Goal: Information Seeking & Learning: Learn about a topic

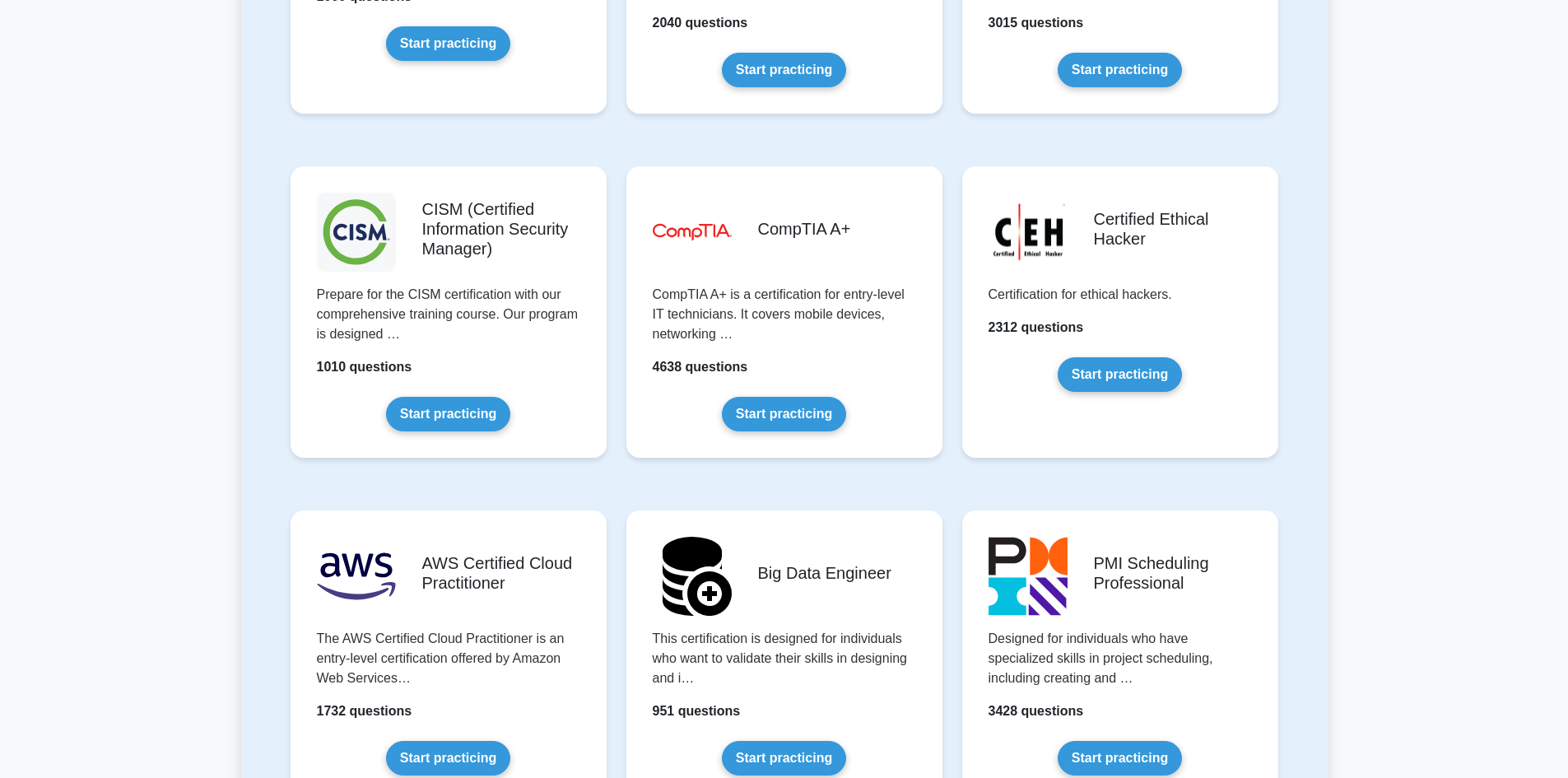
scroll to position [2305, 0]
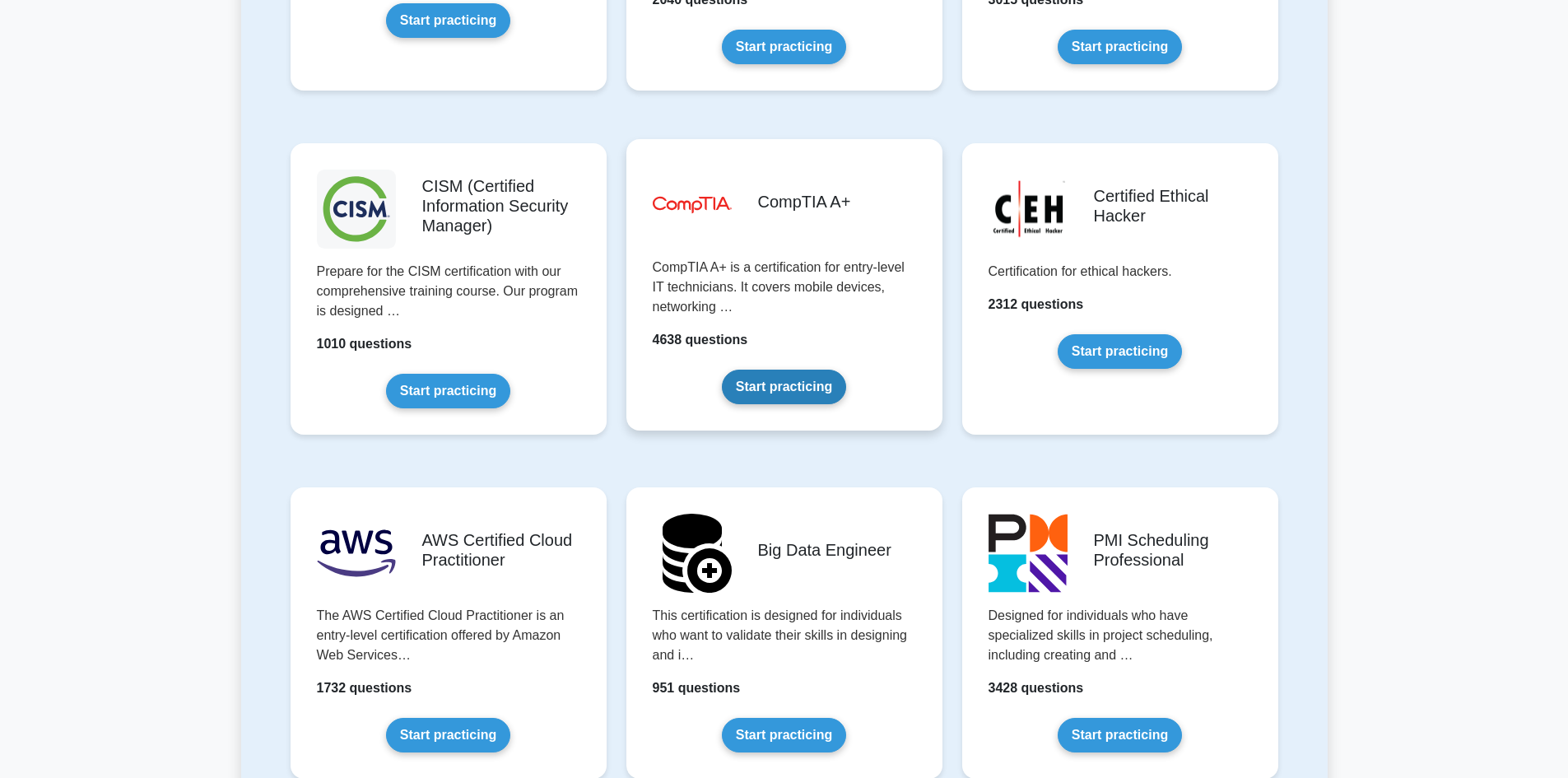
click at [818, 393] on link "Start practicing" at bounding box center [784, 387] width 124 height 35
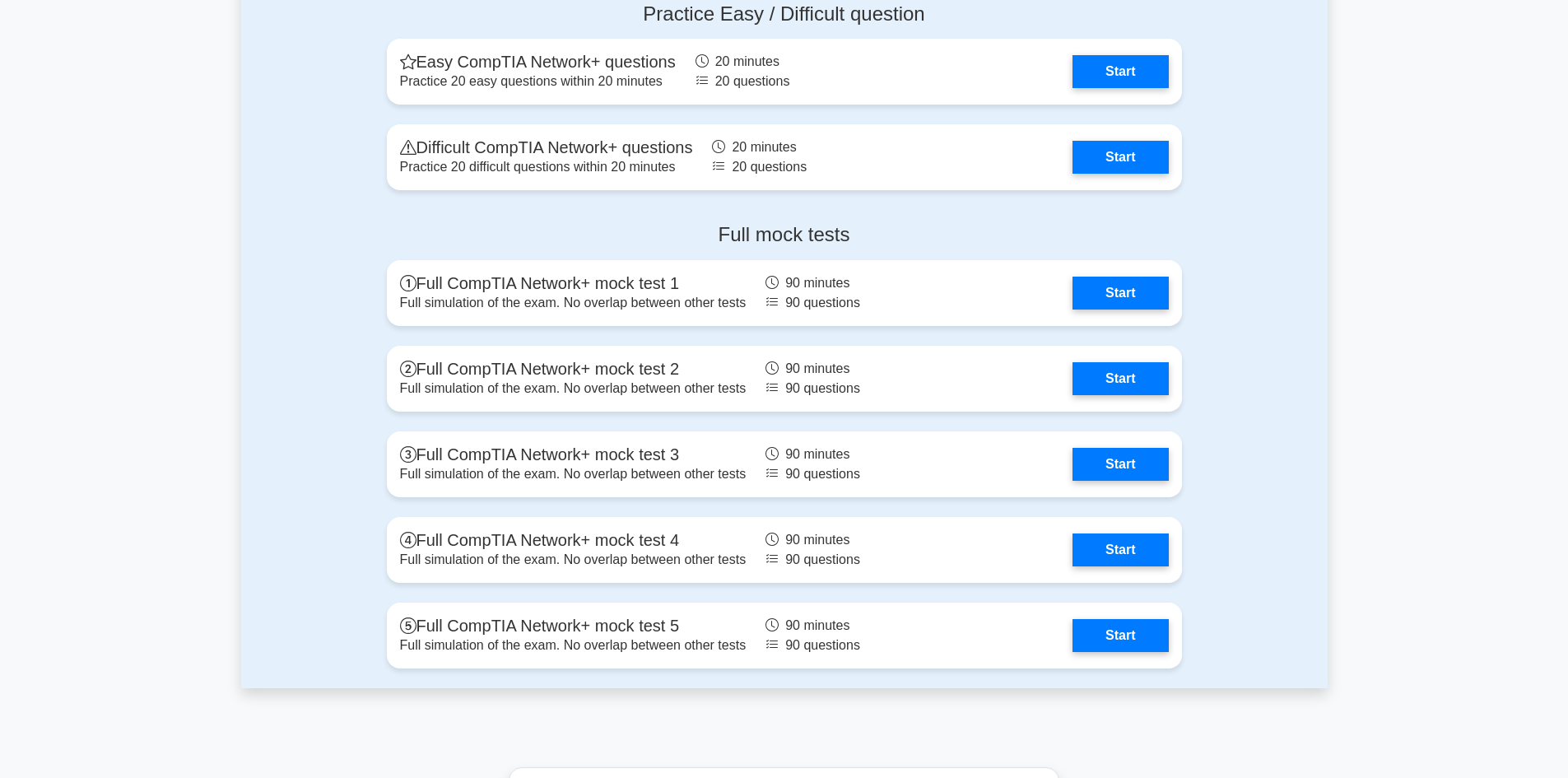
scroll to position [3375, 0]
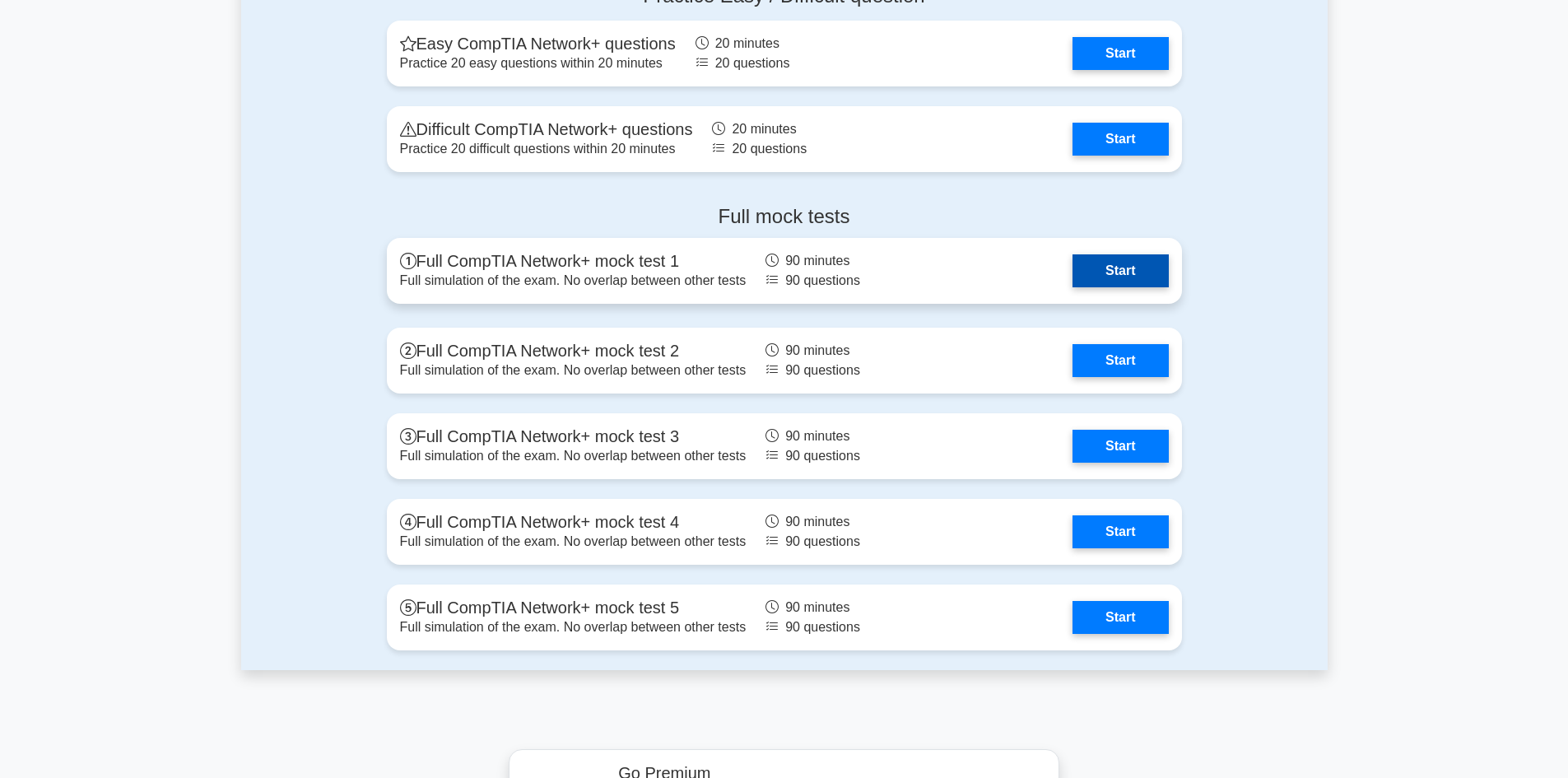
click at [1112, 268] on link "Start" at bounding box center [1120, 271] width 96 height 33
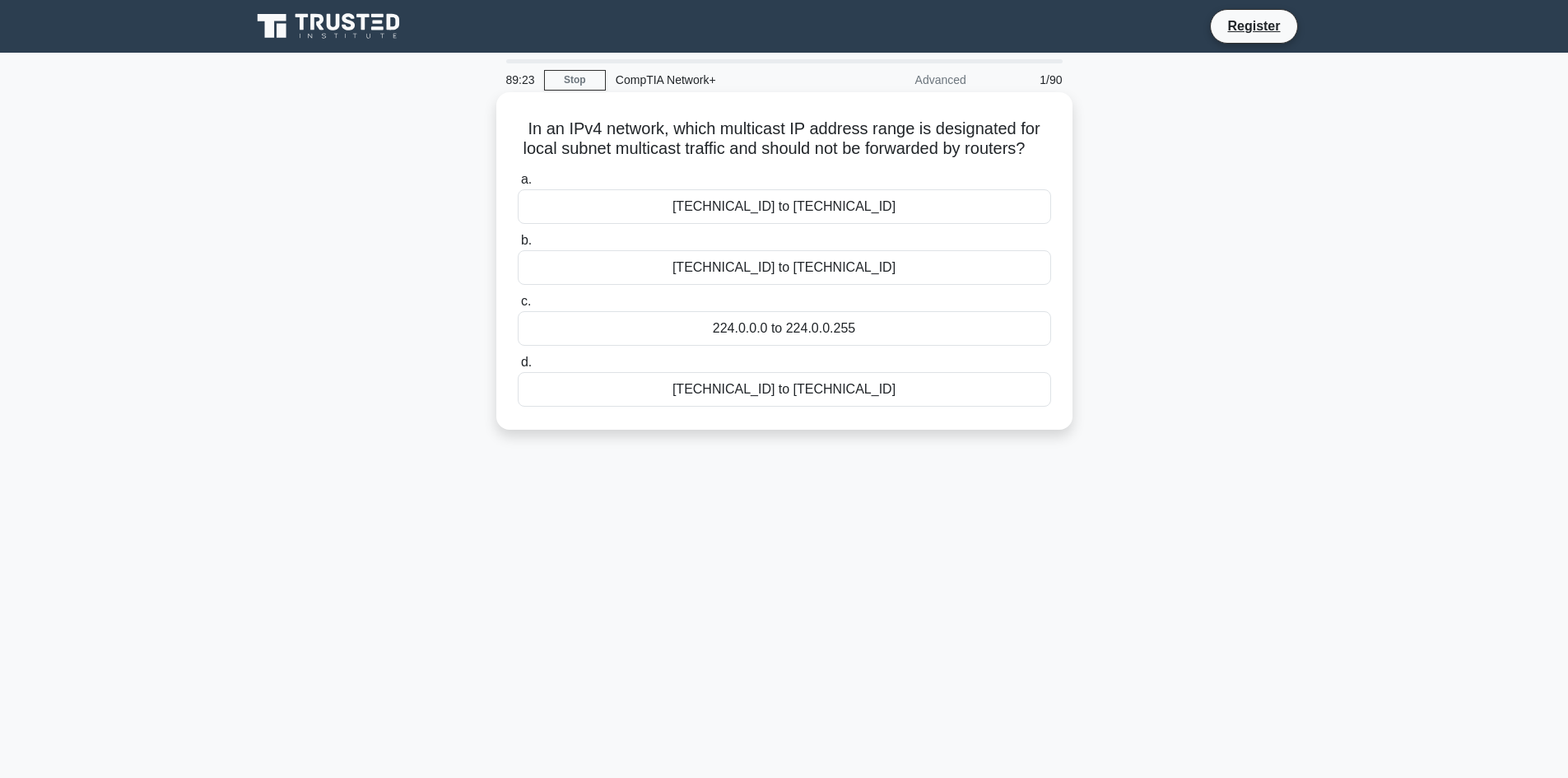
click at [902, 224] on div "239.0.0.0 to 239.255.255.255" at bounding box center [784, 207] width 533 height 35
click at [518, 185] on input "a. 239.0.0.0 to 239.255.255.255" at bounding box center [518, 180] width 0 height 11
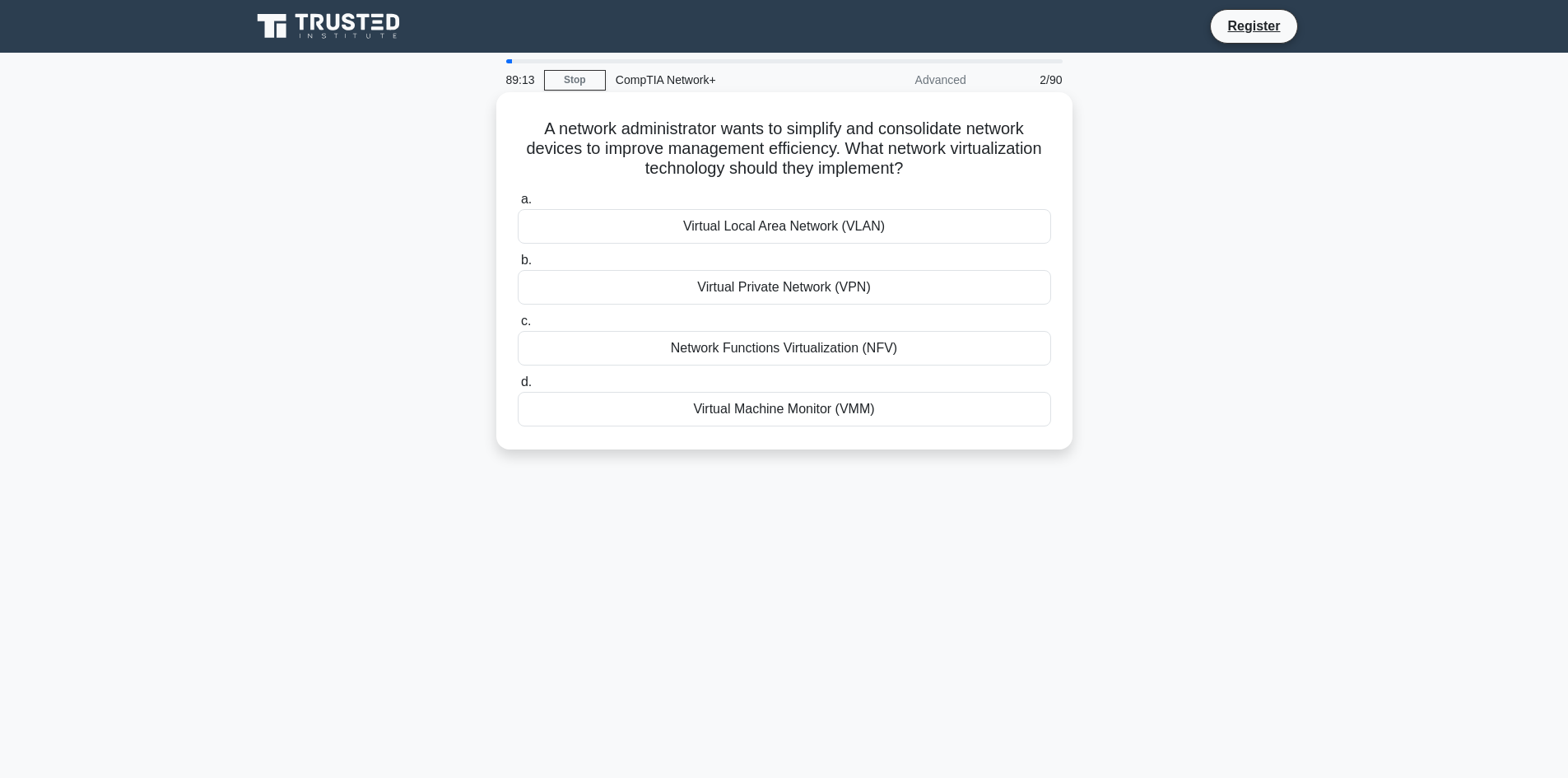
click at [853, 357] on div "Network Functions Virtualization (NFV)" at bounding box center [784, 349] width 533 height 35
click at [518, 326] on input "c. Network Functions Virtualization (NFV)" at bounding box center [518, 322] width 0 height 11
click at [788, 287] on div "Point-to-Point Topology" at bounding box center [784, 288] width 533 height 35
click at [518, 266] on input "b. Point-to-Point Topology" at bounding box center [518, 261] width 0 height 11
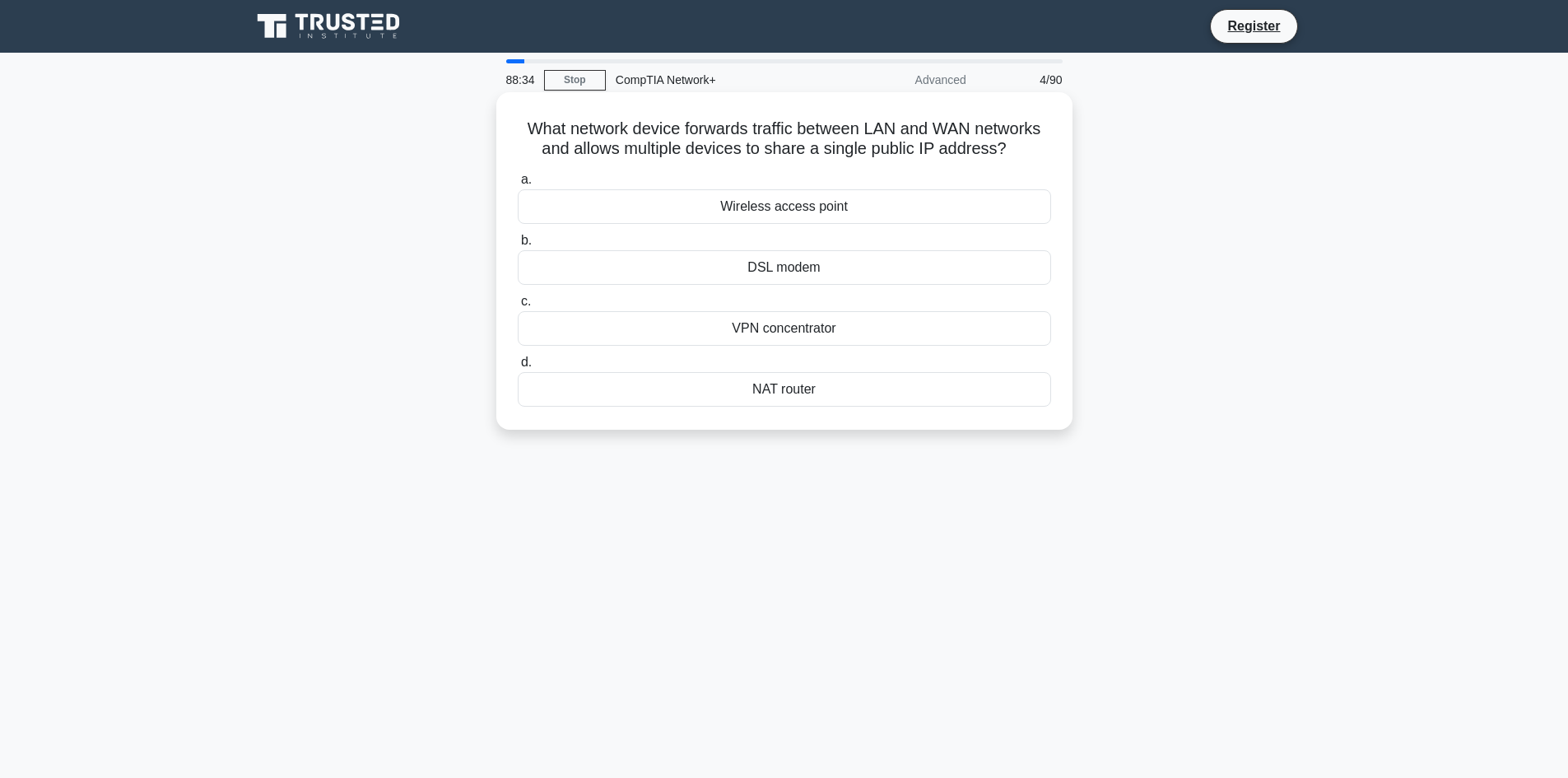
click at [826, 208] on div "Wireless access point" at bounding box center [784, 207] width 533 height 35
click at [518, 185] on input "a. Wireless access point" at bounding box center [518, 180] width 0 height 11
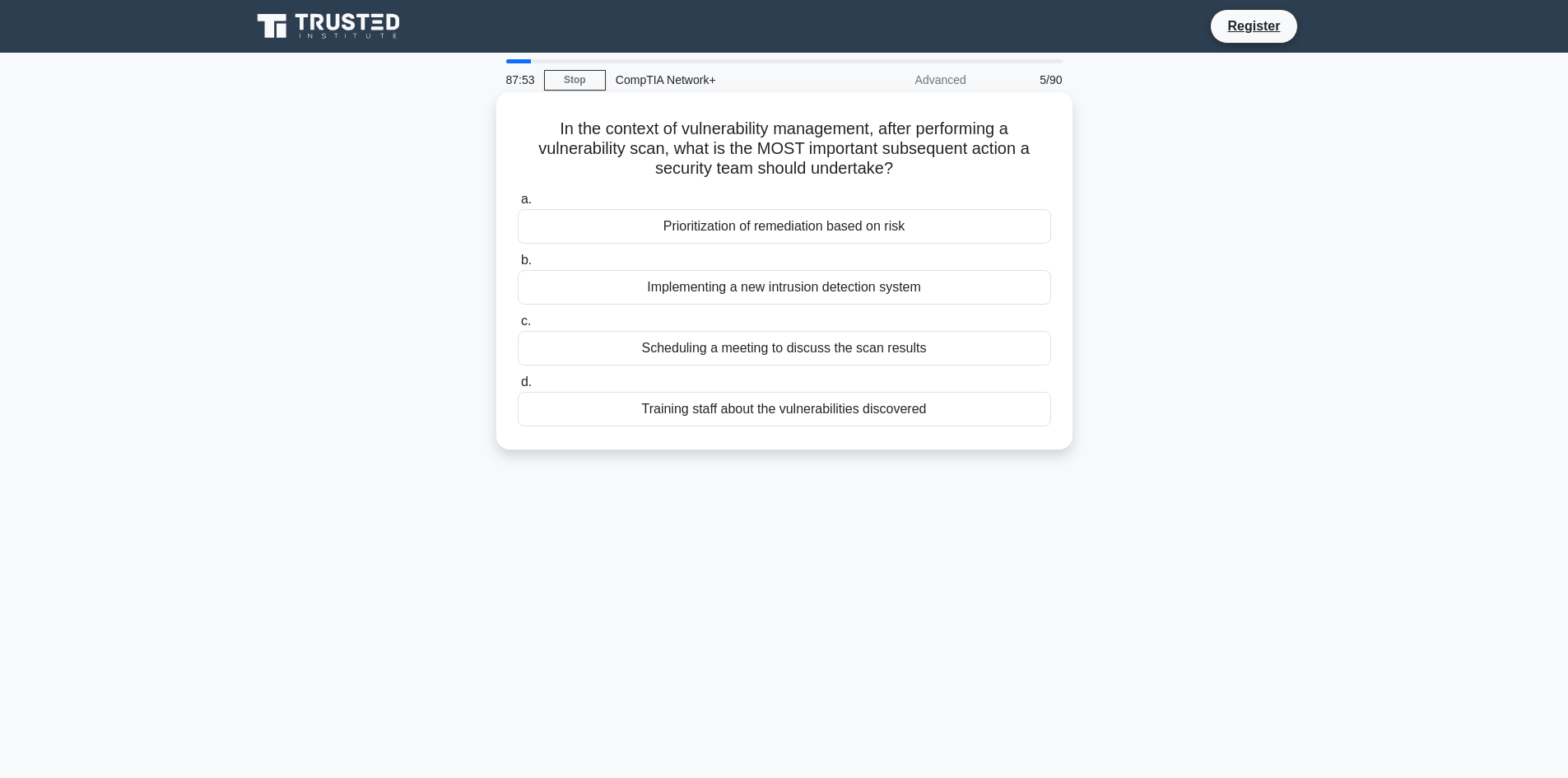
click at [921, 219] on div "Prioritization of remediation based on risk" at bounding box center [784, 226] width 533 height 35
click at [518, 205] on input "a. Prioritization of remediation based on risk" at bounding box center [518, 200] width 0 height 11
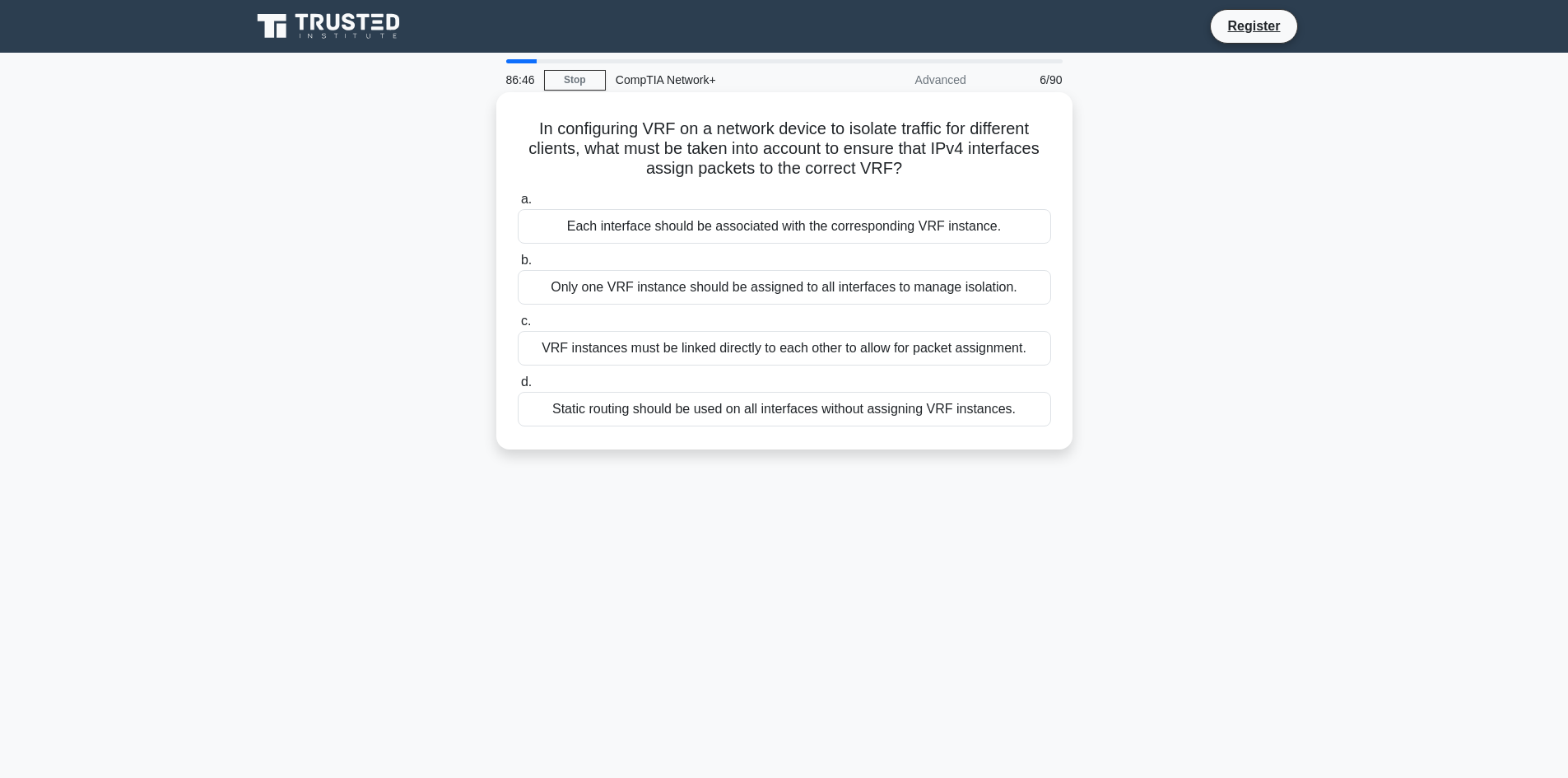
click at [818, 354] on div "VRF instances must be linked directly to each other to allow for packet assignm…" at bounding box center [784, 349] width 533 height 35
click at [518, 326] on input "c. VRF instances must be linked directly to each other to allow for packet assi…" at bounding box center [518, 322] width 0 height 11
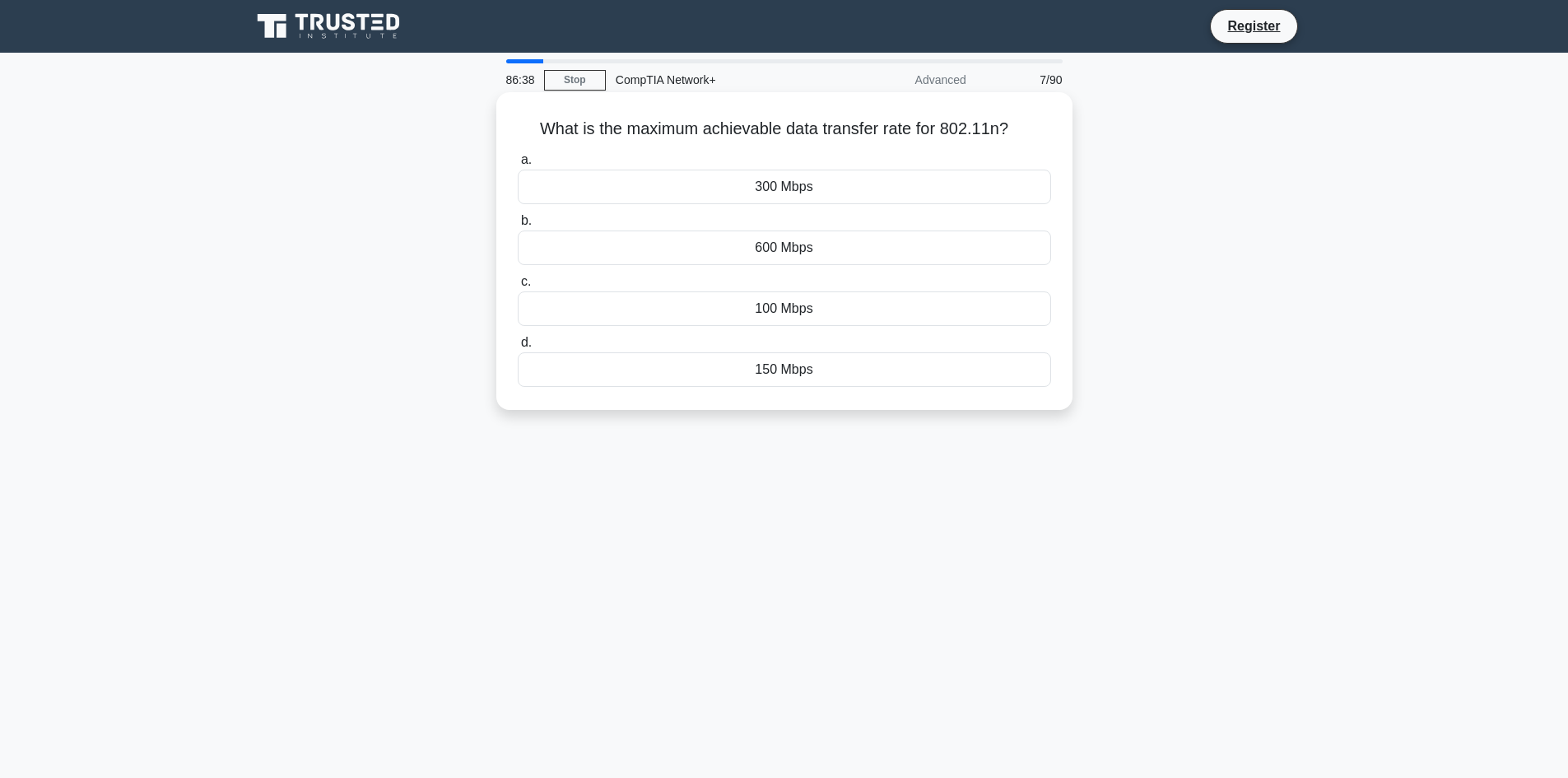
click at [867, 188] on div "300 Mbps" at bounding box center [784, 187] width 533 height 35
click at [518, 166] on input "a. 300 Mbps" at bounding box center [518, 160] width 0 height 11
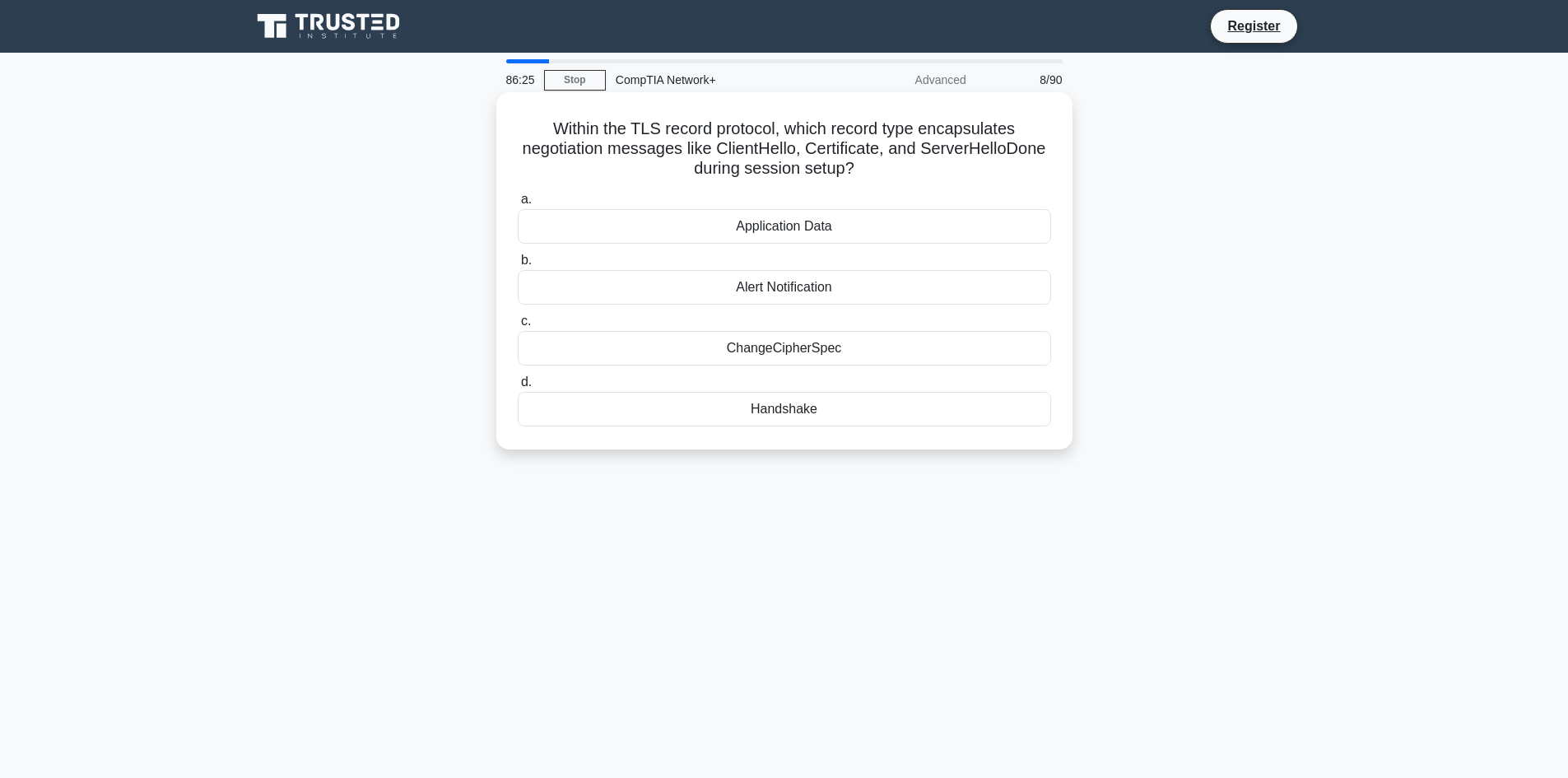
click at [821, 355] on div "ChangeCipherSpec" at bounding box center [784, 349] width 533 height 35
click at [518, 326] on input "c. ChangeCipherSpec" at bounding box center [518, 322] width 0 height 11
click at [814, 279] on div "IPv6-enabled firewall" at bounding box center [784, 288] width 533 height 35
click at [518, 266] on input "b. IPv6-enabled firewall" at bounding box center [518, 261] width 0 height 11
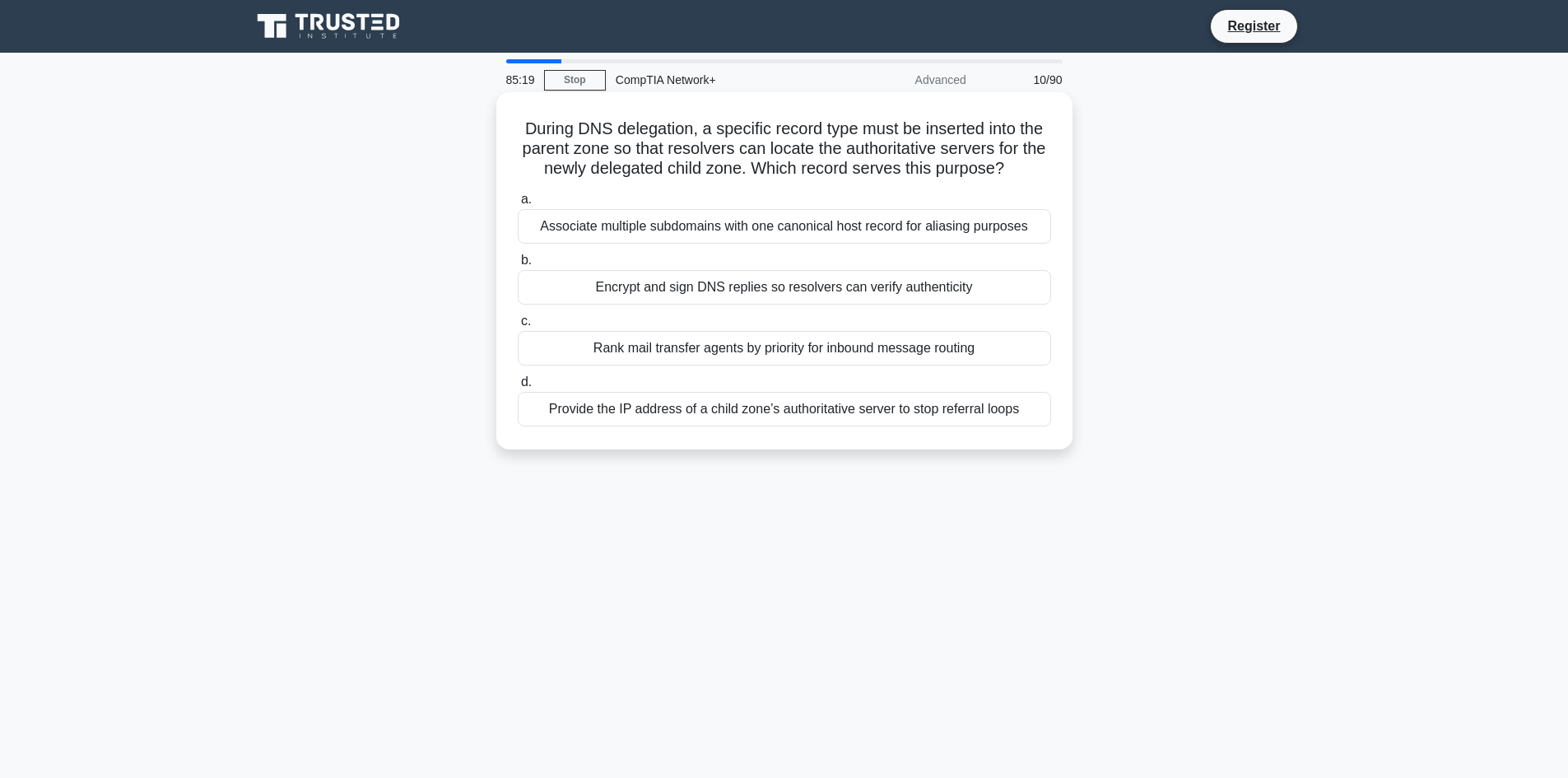
click at [806, 406] on div "Provide the IP address of a child zone’s authoritative server to stop referral …" at bounding box center [784, 409] width 533 height 35
click at [518, 388] on input "d. Provide the IP address of a child zone’s authoritative server to stop referr…" at bounding box center [518, 383] width 0 height 11
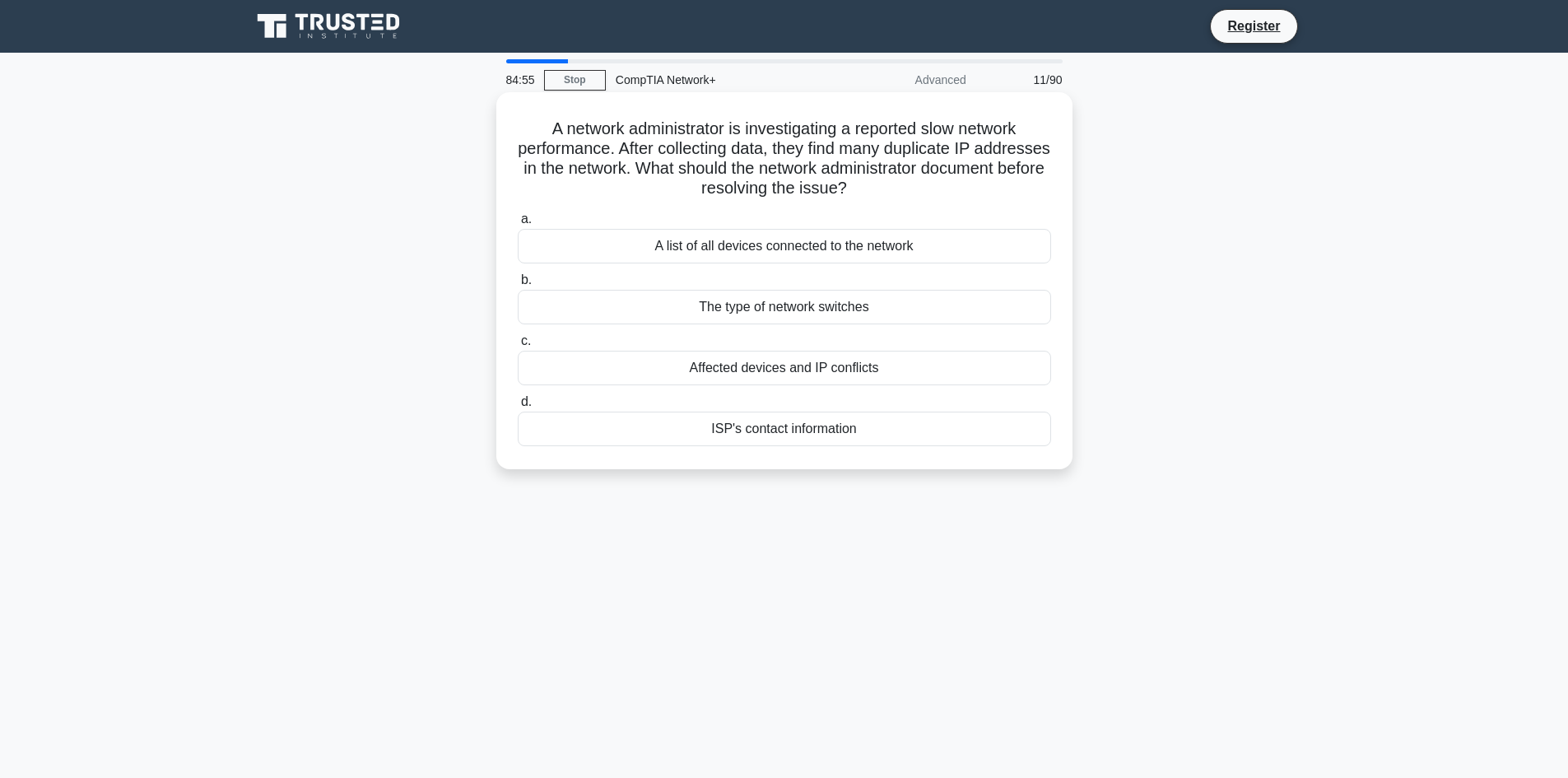
click at [821, 247] on div "A list of all devices connected to the network" at bounding box center [784, 246] width 533 height 35
click at [518, 224] on input "a. A list of all devices connected to the network" at bounding box center [518, 220] width 0 height 11
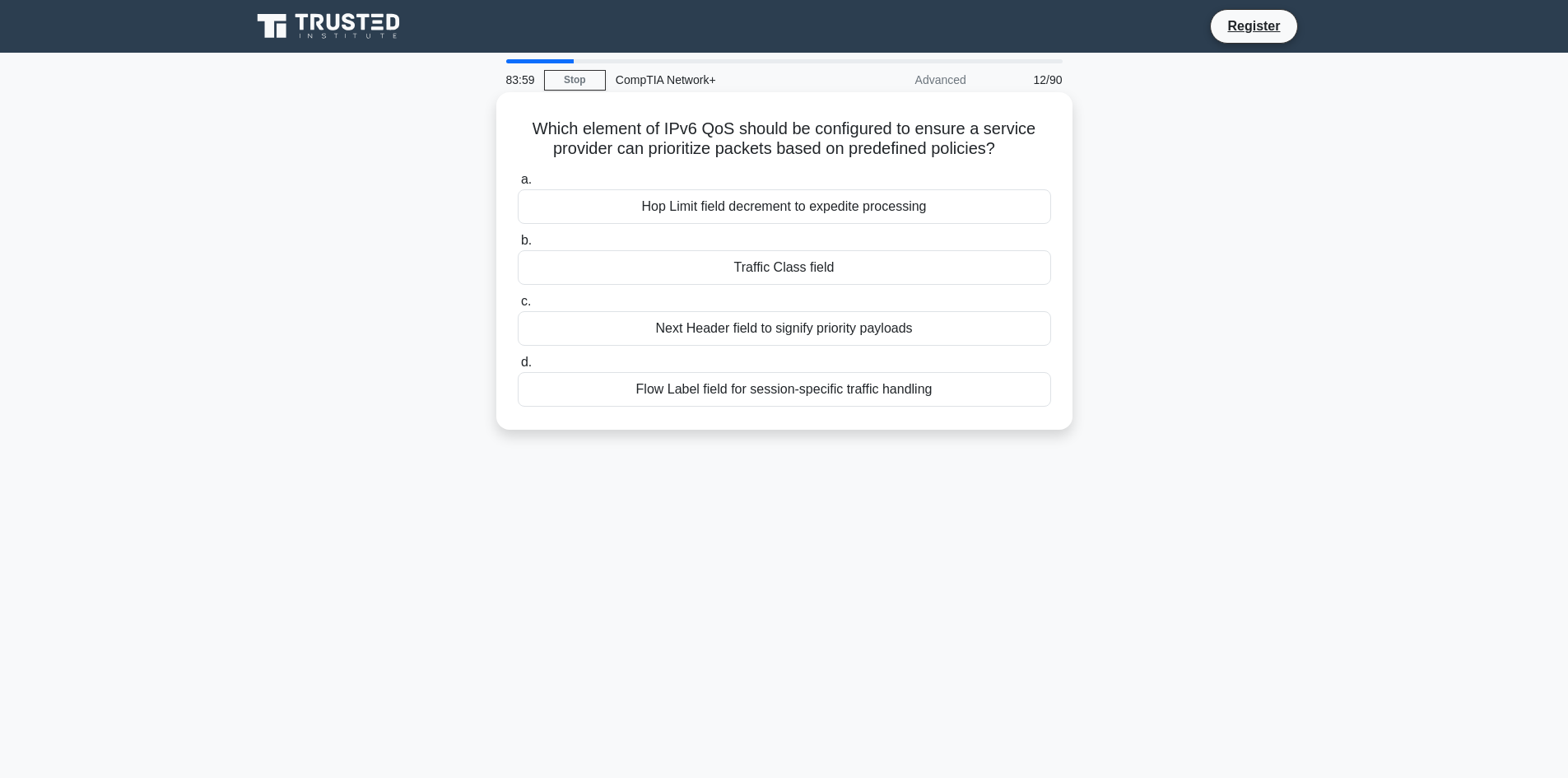
click at [852, 211] on div "Hop Limit field decrement to expedite processing" at bounding box center [784, 207] width 533 height 35
click at [518, 185] on input "a. Hop Limit field decrement to expedite processing" at bounding box center [518, 180] width 0 height 11
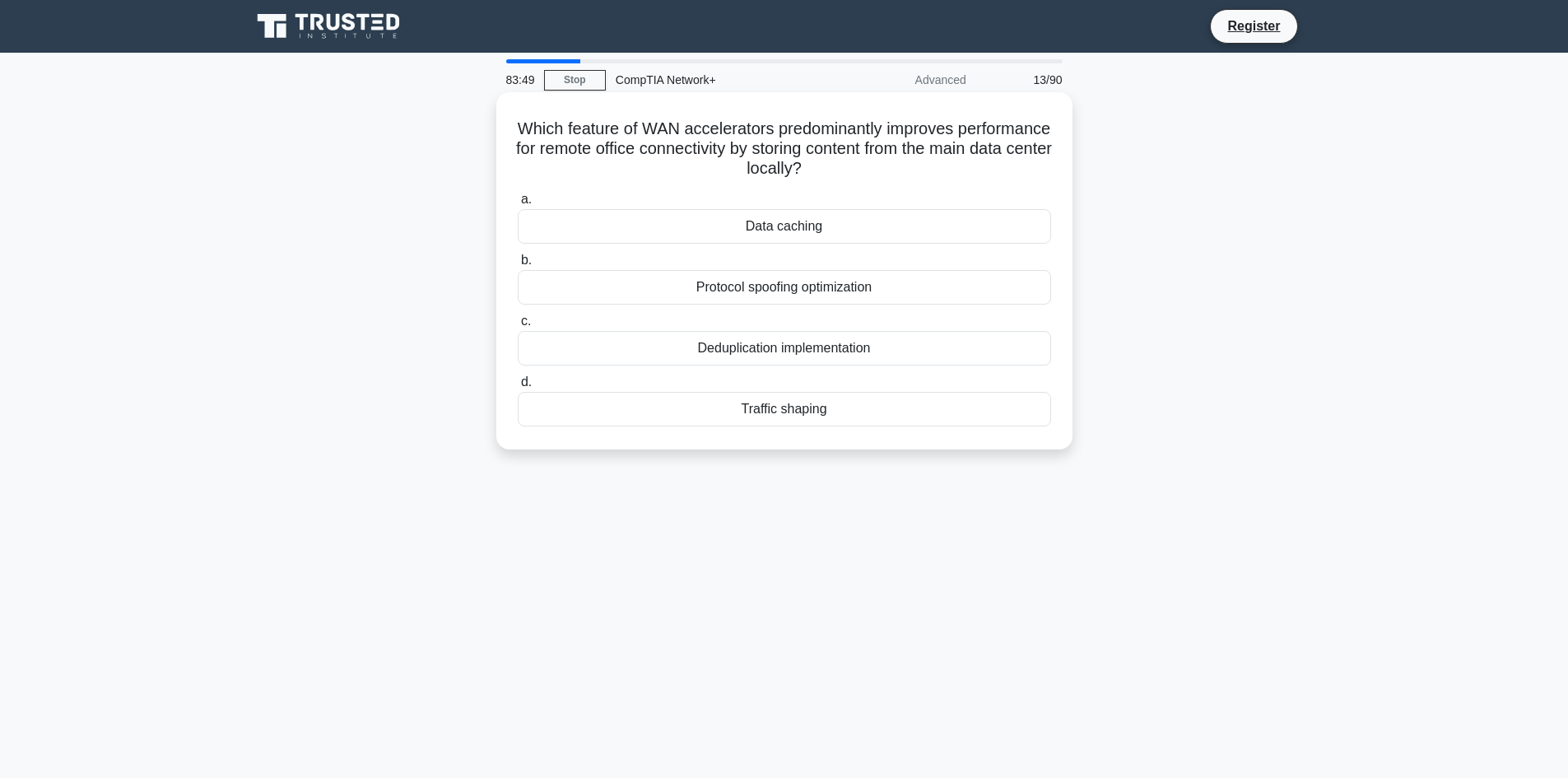
click at [862, 243] on div "Data caching" at bounding box center [784, 226] width 533 height 35
click at [518, 205] on input "a. Data caching" at bounding box center [518, 200] width 0 height 11
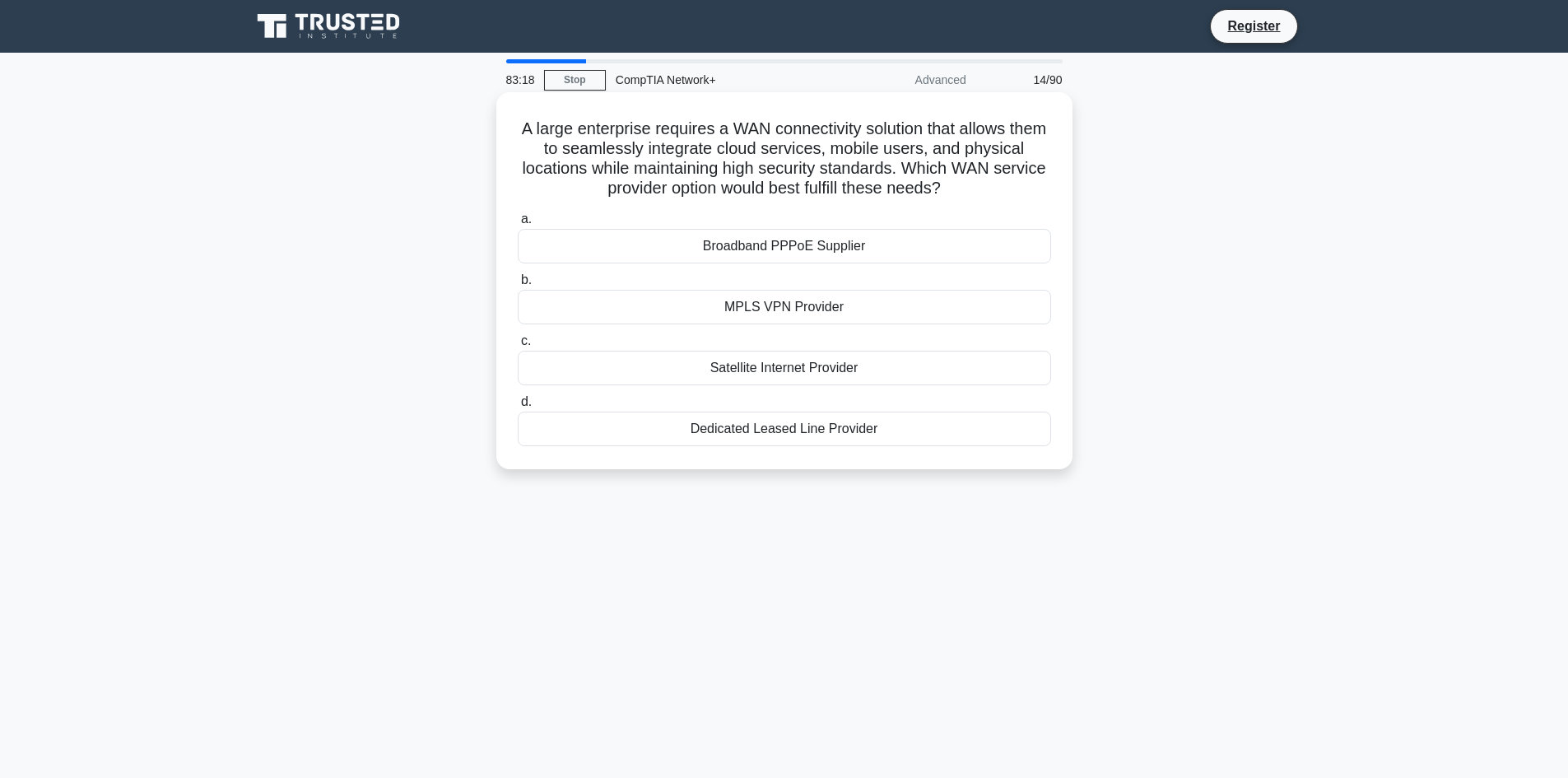
click at [862, 368] on div "Satellite Internet Provider" at bounding box center [784, 368] width 533 height 35
click at [518, 347] on input "c. Satellite Internet Provider" at bounding box center [518, 341] width 0 height 11
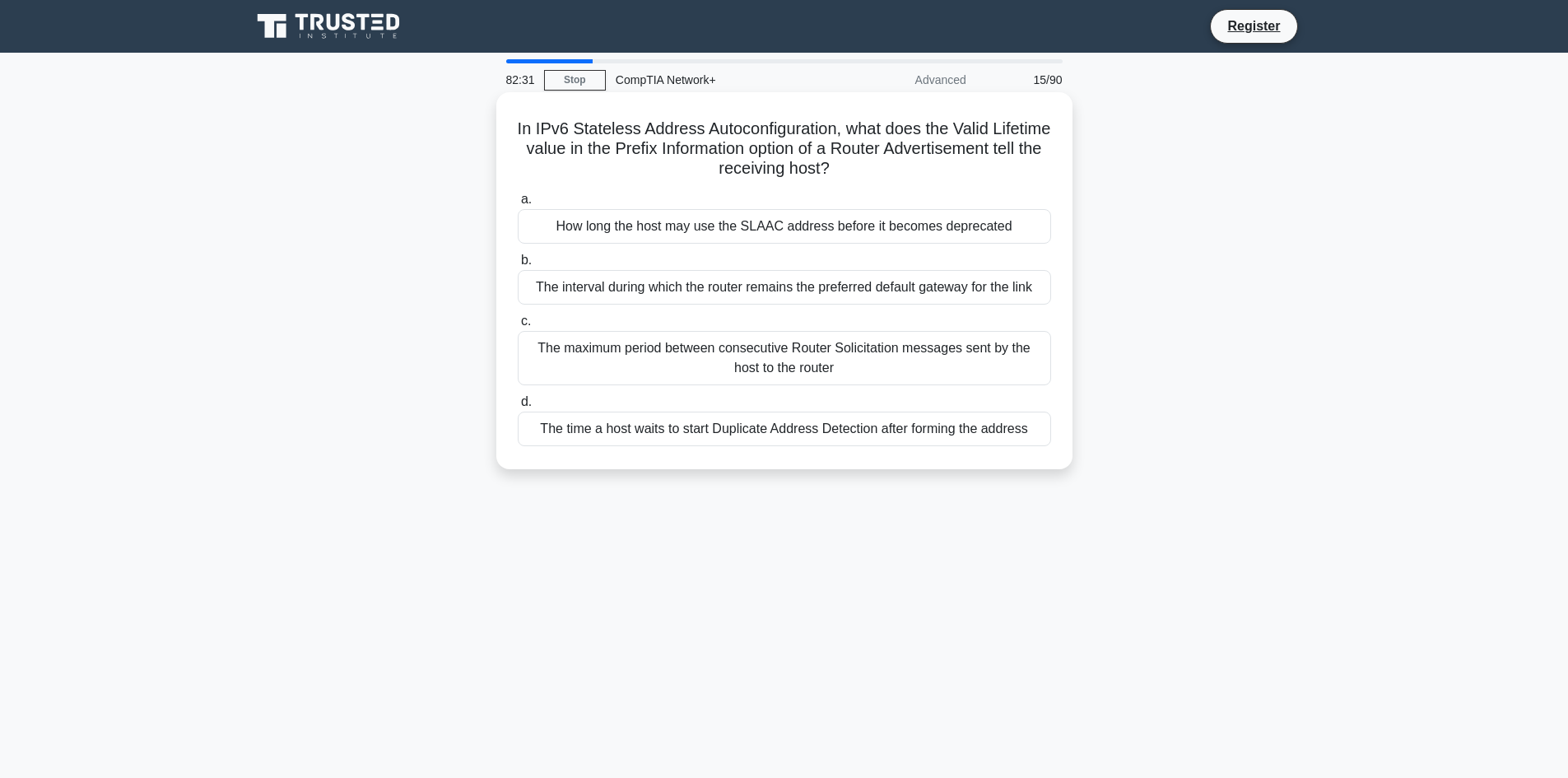
click at [909, 427] on div "The time a host waits to start Duplicate Address Detection after forming the ad…" at bounding box center [784, 429] width 533 height 35
click at [518, 407] on input "d. The time a host waits to start Duplicate Address Detection after forming the…" at bounding box center [518, 403] width 0 height 11
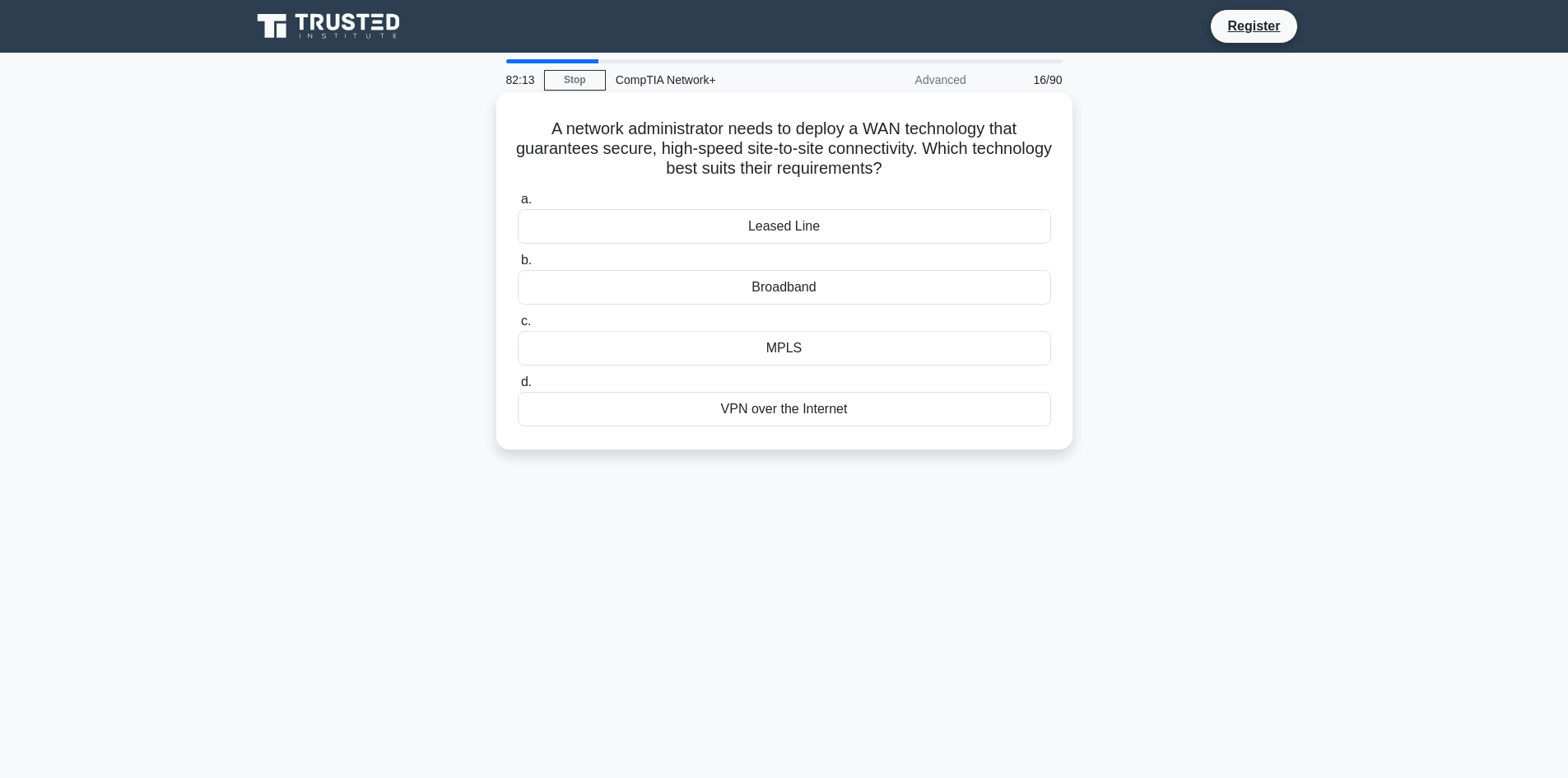
click at [850, 299] on div "Broadband" at bounding box center [784, 288] width 533 height 35
click at [518, 266] on input "b. Broadband" at bounding box center [518, 261] width 0 height 11
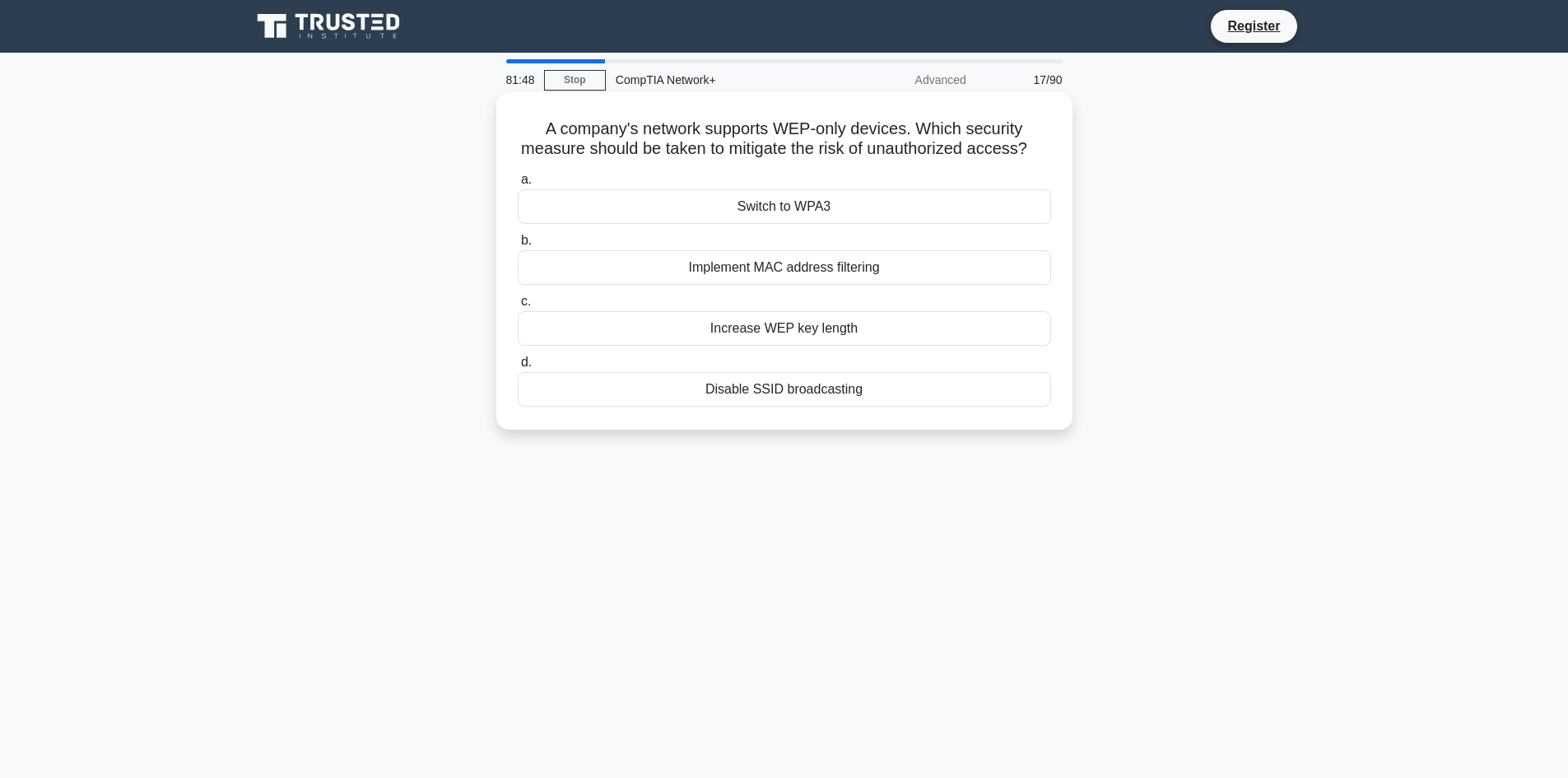
click at [787, 346] on div "Increase WEP key length" at bounding box center [784, 328] width 533 height 35
click at [518, 307] on input "c. Increase WEP key length" at bounding box center [518, 302] width 0 height 11
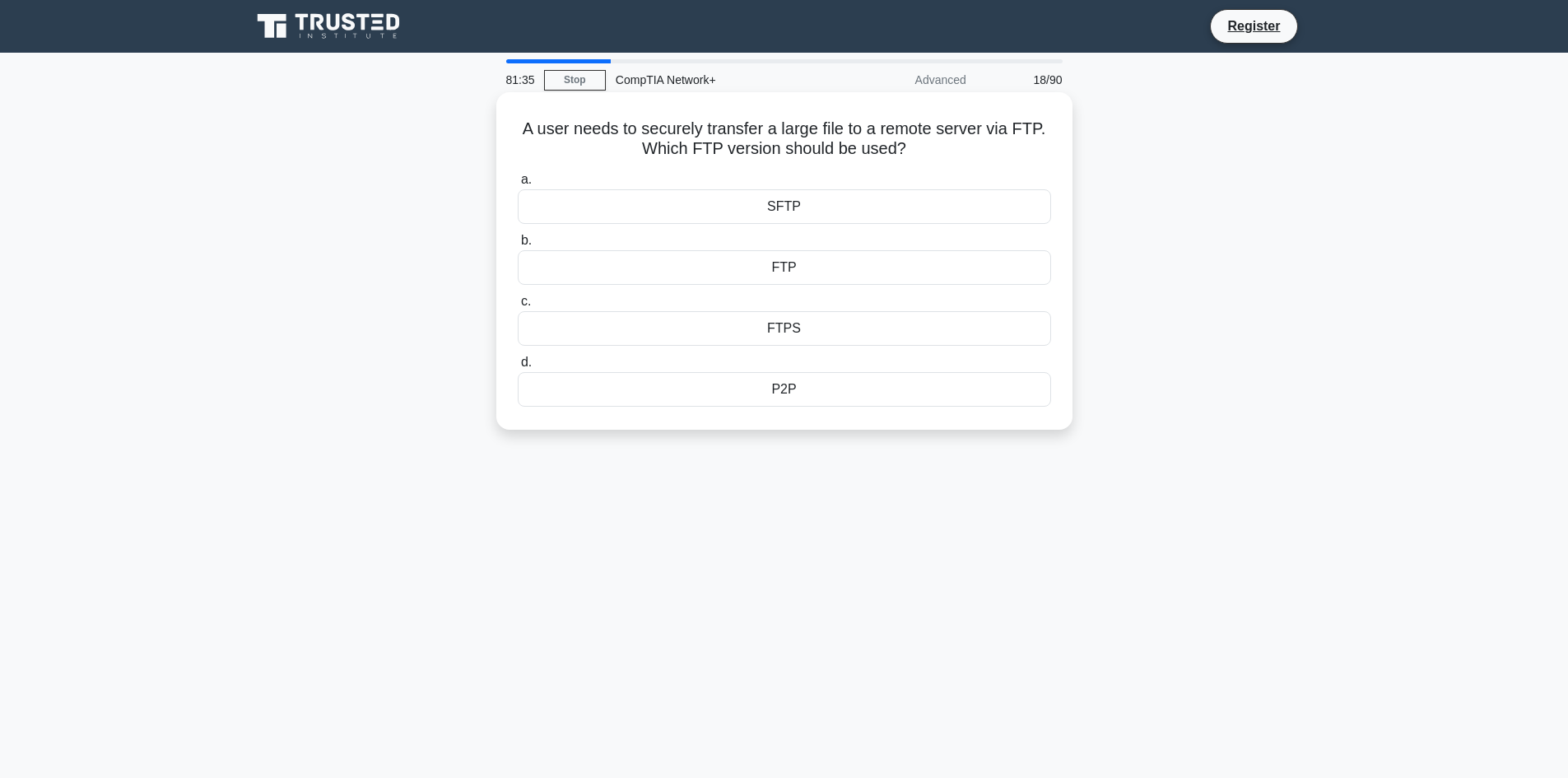
click at [852, 206] on div "SFTP" at bounding box center [784, 207] width 533 height 35
click at [518, 185] on input "a. SFTP" at bounding box center [518, 180] width 0 height 11
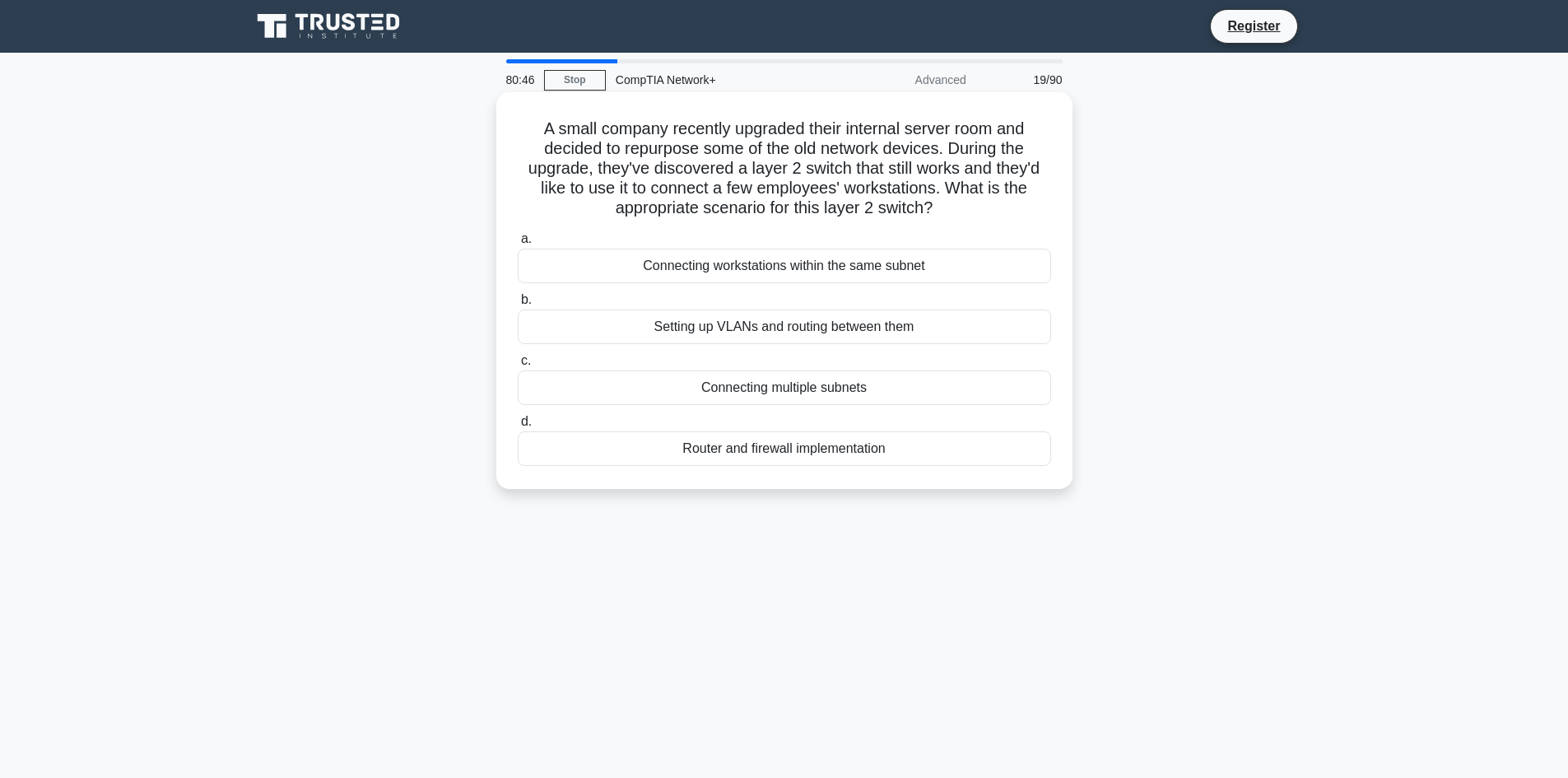
click at [806, 397] on div "Connecting multiple subnets" at bounding box center [784, 388] width 533 height 35
click at [518, 366] on input "c. Connecting multiple subnets" at bounding box center [518, 361] width 0 height 11
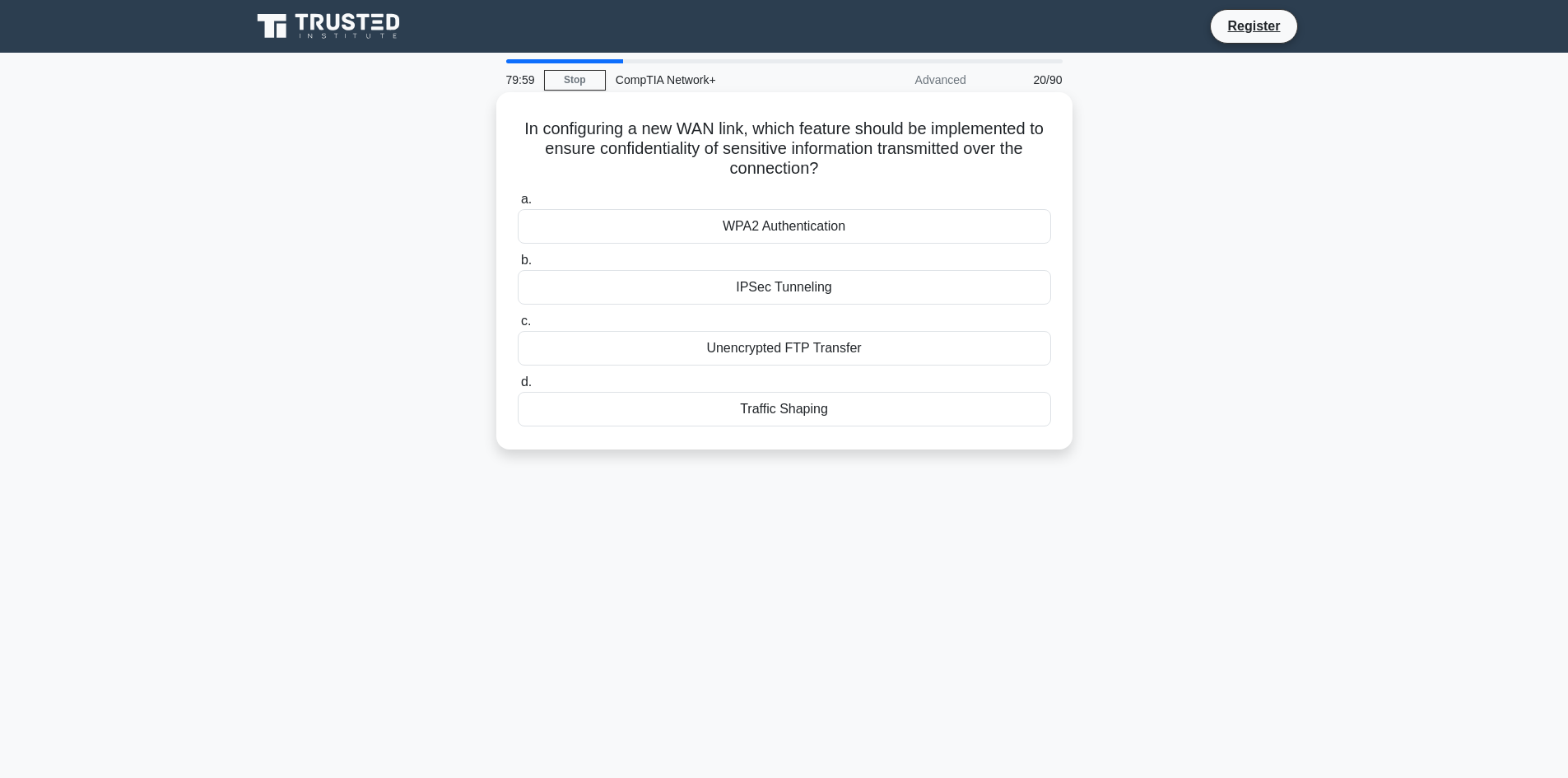
click at [884, 228] on div "WPA2 Authentication" at bounding box center [784, 226] width 533 height 35
click at [518, 205] on input "a. WPA2 Authentication" at bounding box center [518, 200] width 0 height 11
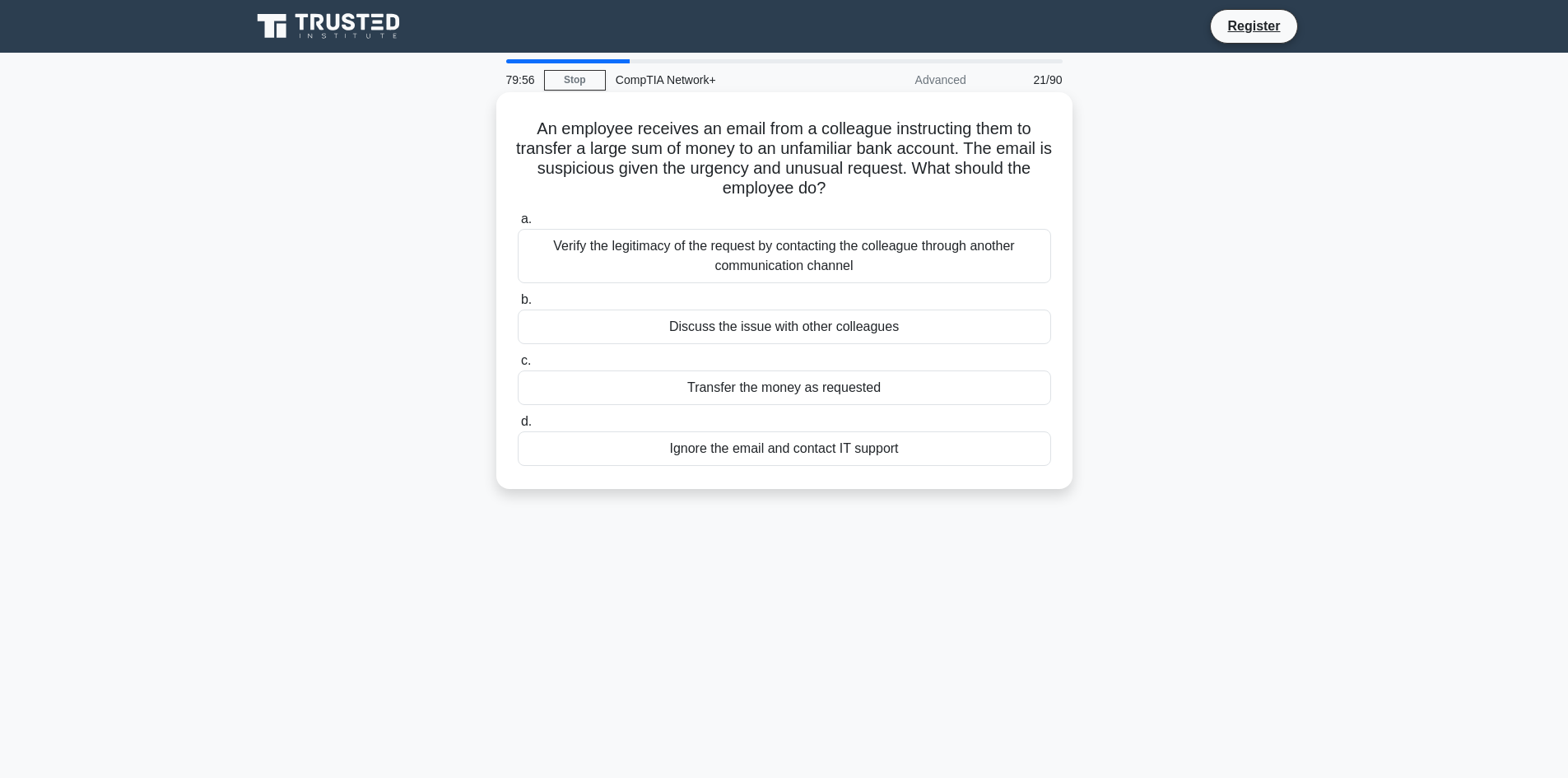
click at [840, 274] on div "Verify the legitimacy of the request by contacting the colleague through anothe…" at bounding box center [784, 256] width 533 height 54
click at [518, 224] on input "a. Verify the legitimacy of the request by contacting the colleague through ano…" at bounding box center [518, 220] width 0 height 11
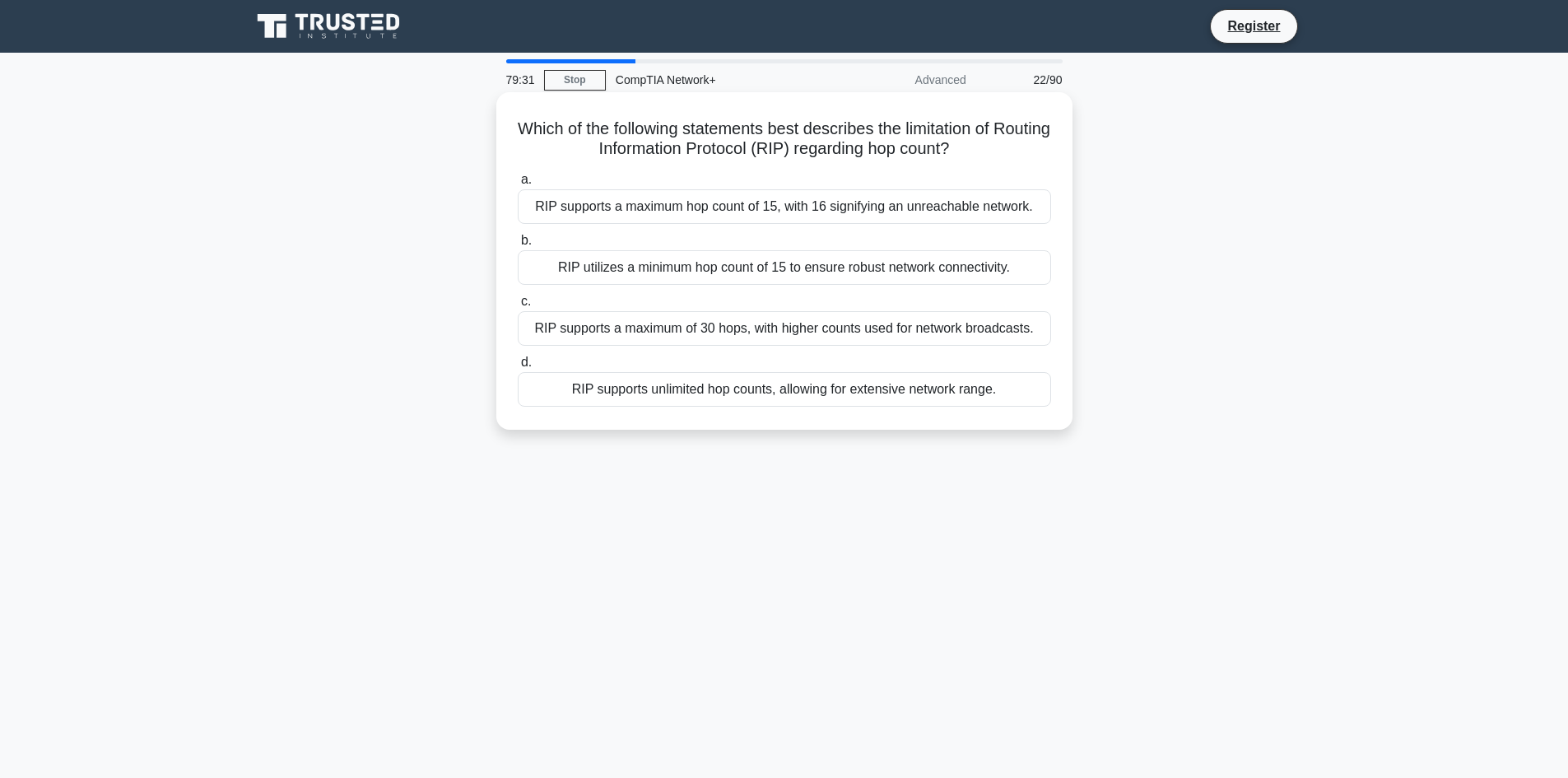
click at [871, 395] on div "RIP supports unlimited hop counts, allowing for extensive network range." at bounding box center [784, 390] width 533 height 35
click at [518, 368] on input "d. RIP supports unlimited hop counts, allowing for extensive network range." at bounding box center [518, 363] width 0 height 11
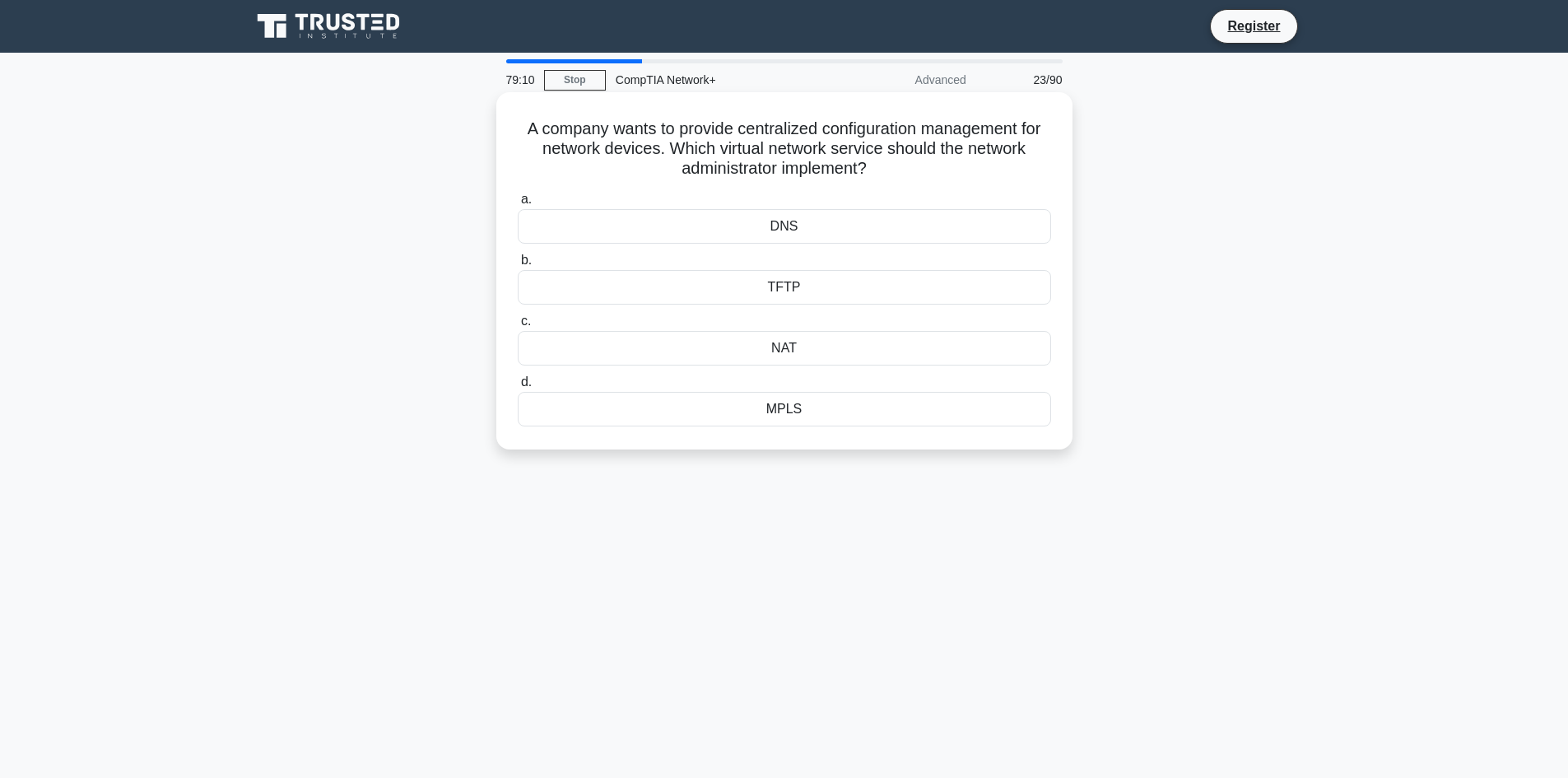
click at [853, 359] on div "NAT" at bounding box center [784, 349] width 533 height 35
click at [518, 326] on input "c. NAT" at bounding box center [518, 322] width 0 height 11
click at [848, 412] on div "Symmetrical Internet" at bounding box center [784, 409] width 533 height 35
click at [518, 388] on input "d. Symmetrical Internet" at bounding box center [518, 383] width 0 height 11
click at [924, 283] on div "172.17.0.0/15" at bounding box center [784, 288] width 533 height 35
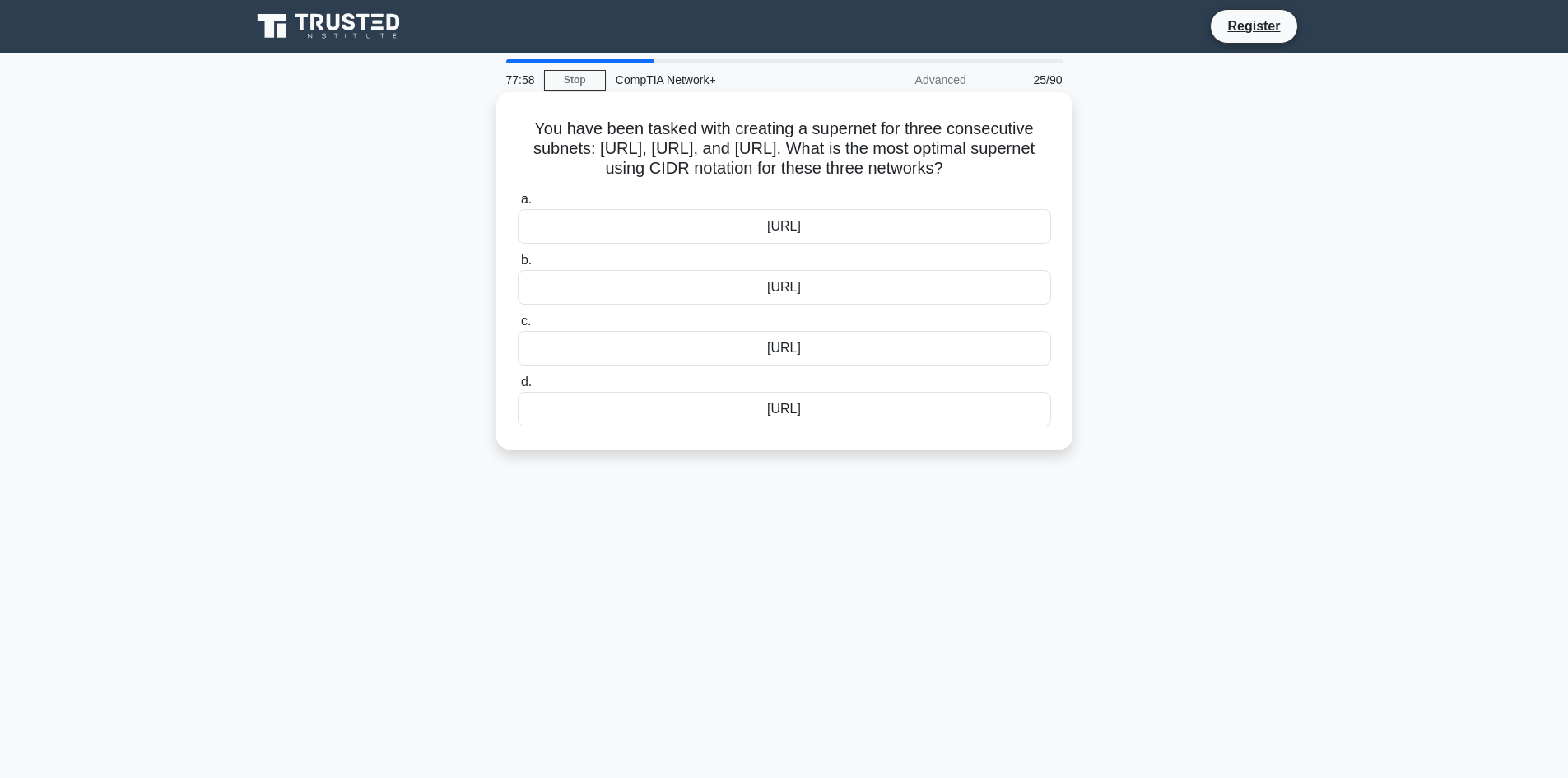
click at [518, 266] on input "b. 172.17.0.0/15" at bounding box center [518, 261] width 0 height 11
click at [937, 223] on div "Nslookup" at bounding box center [784, 226] width 533 height 35
click at [518, 205] on input "a. Nslookup" at bounding box center [518, 200] width 0 height 11
click at [870, 304] on div "Star-wired ring topology" at bounding box center [784, 288] width 533 height 35
click at [518, 266] on input "b. Star-wired ring topology" at bounding box center [518, 261] width 0 height 11
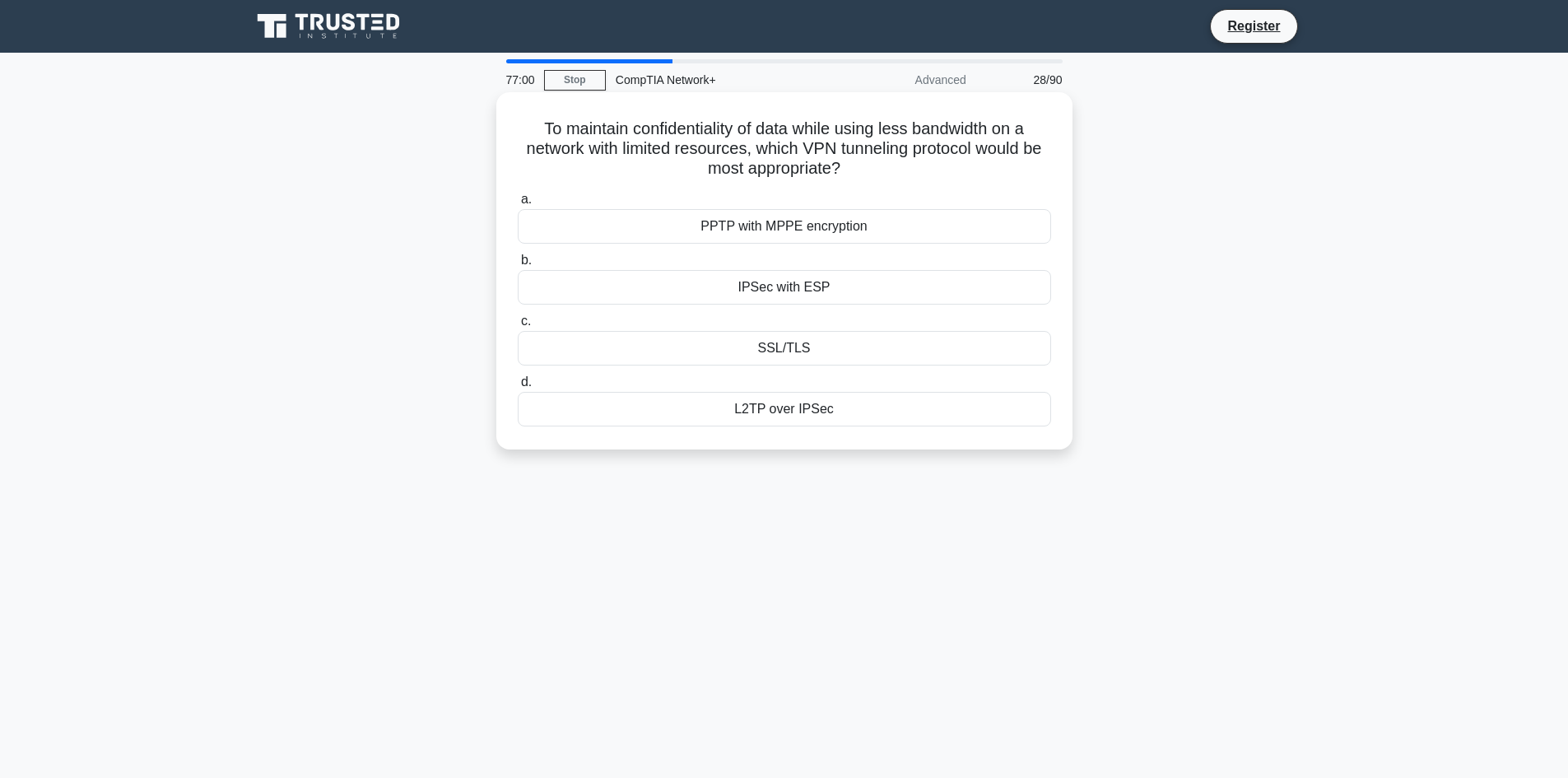
click at [869, 224] on div "PPTP with MPPE encryption" at bounding box center [784, 226] width 533 height 35
click at [518, 205] on input "a. PPTP with MPPE encryption" at bounding box center [518, 200] width 0 height 11
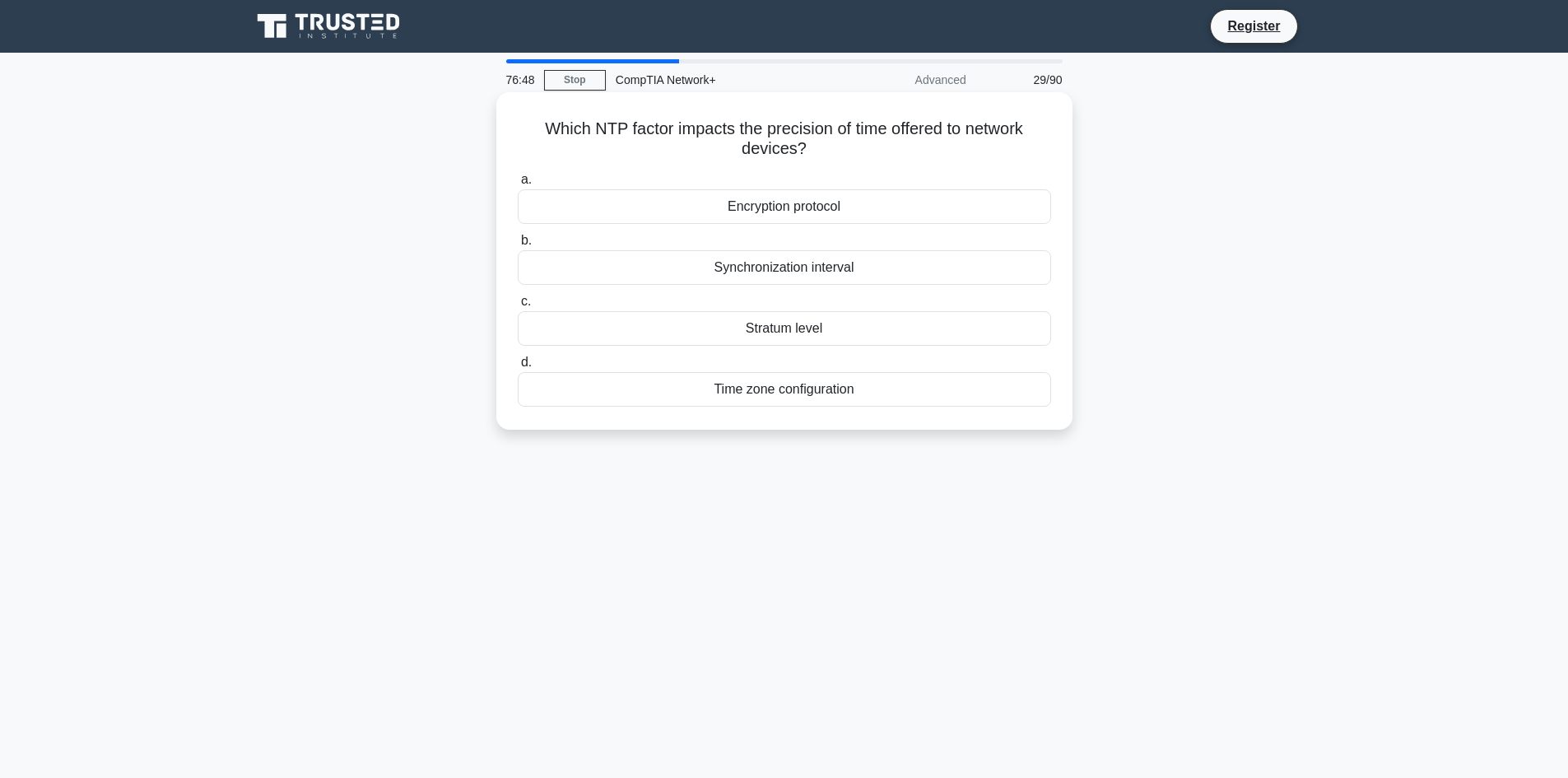
drag, startPoint x: 816, startPoint y: 441, endPoint x: 756, endPoint y: 399, distance: 73.2
click at [756, 399] on div "Time zone configuration" at bounding box center [784, 390] width 533 height 35
click at [518, 368] on input "d. Time zone configuration" at bounding box center [518, 363] width 0 height 11
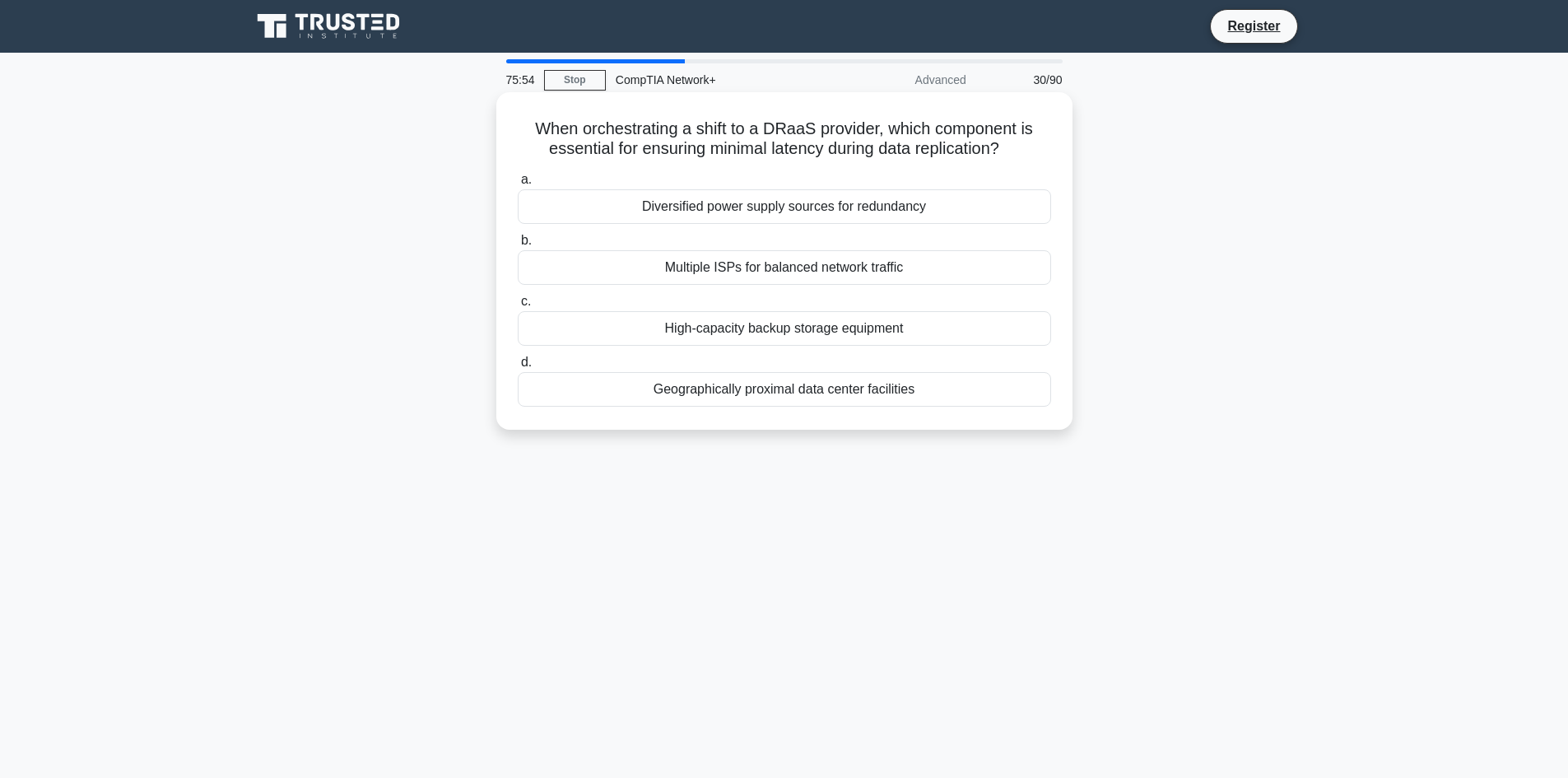
click at [891, 215] on div "Diversified power supply sources for redundancy" at bounding box center [784, 207] width 533 height 35
click at [518, 185] on input "a. Diversified power supply sources for redundancy" at bounding box center [518, 180] width 0 height 11
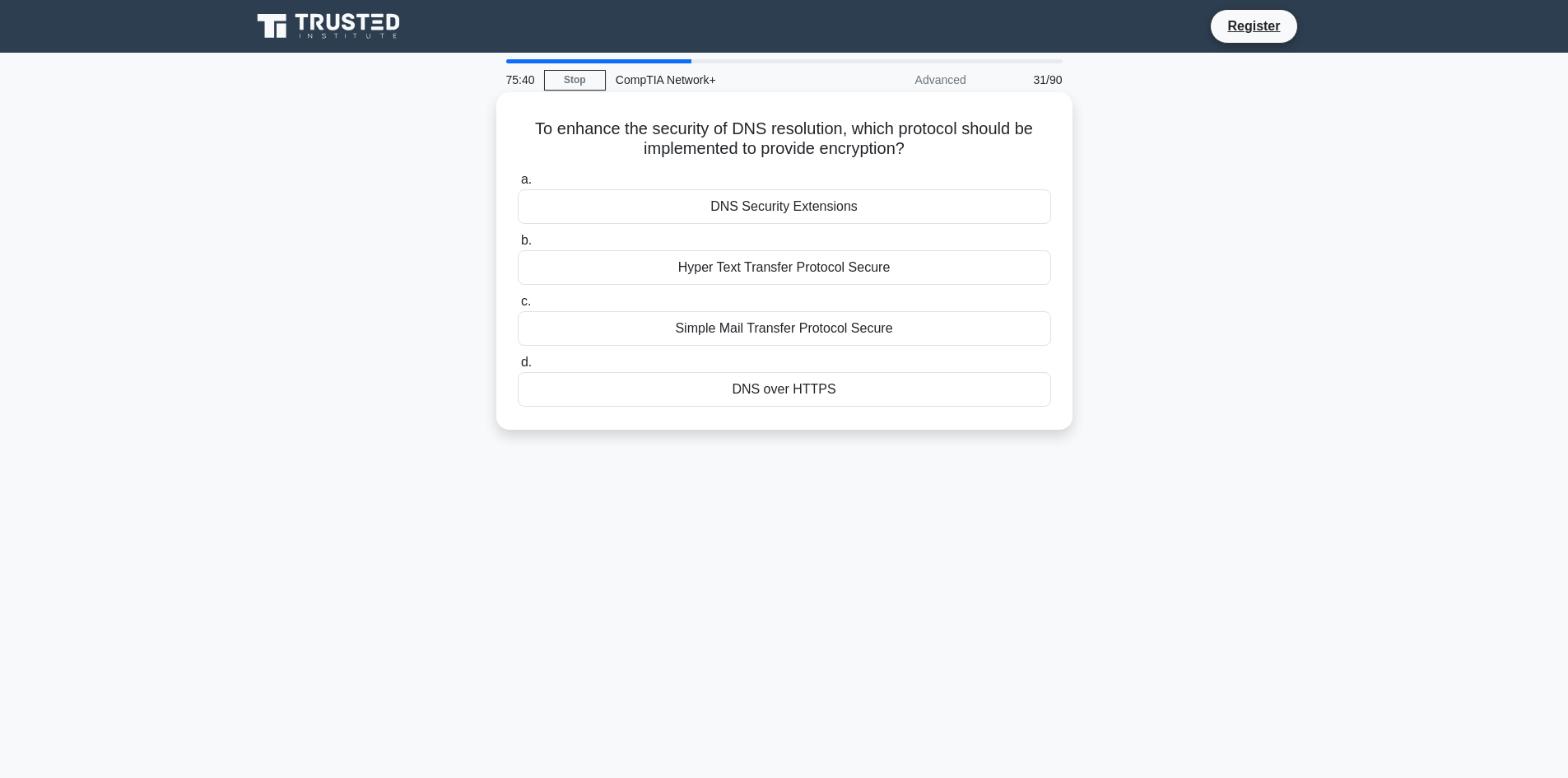
click at [908, 212] on div "DNS Security Extensions" at bounding box center [784, 207] width 533 height 35
click at [518, 185] on input "a. DNS Security Extensions" at bounding box center [518, 180] width 0 height 11
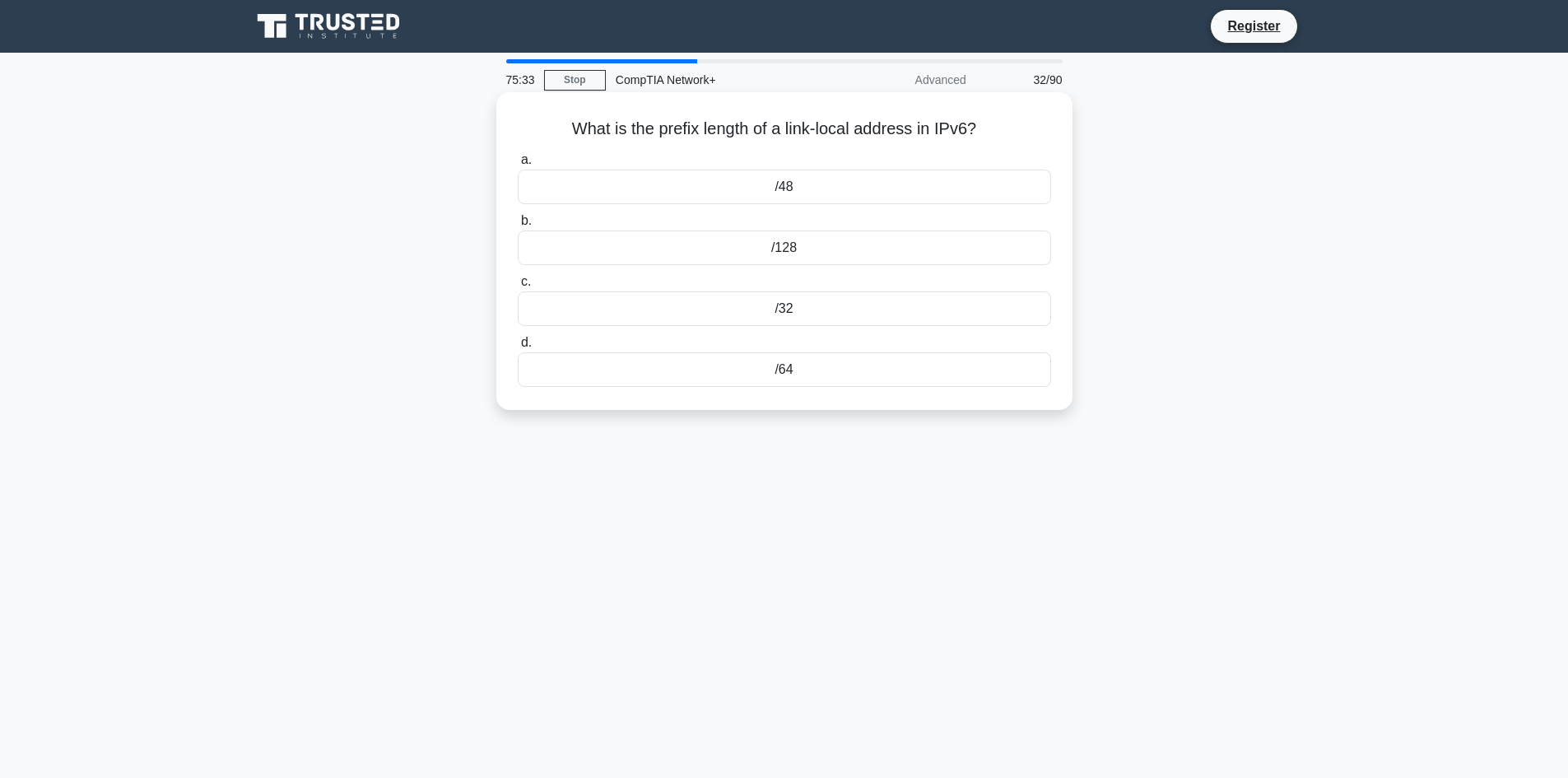
click at [837, 246] on div "/128" at bounding box center [784, 248] width 533 height 35
click at [518, 226] on input "b. /128" at bounding box center [518, 222] width 0 height 11
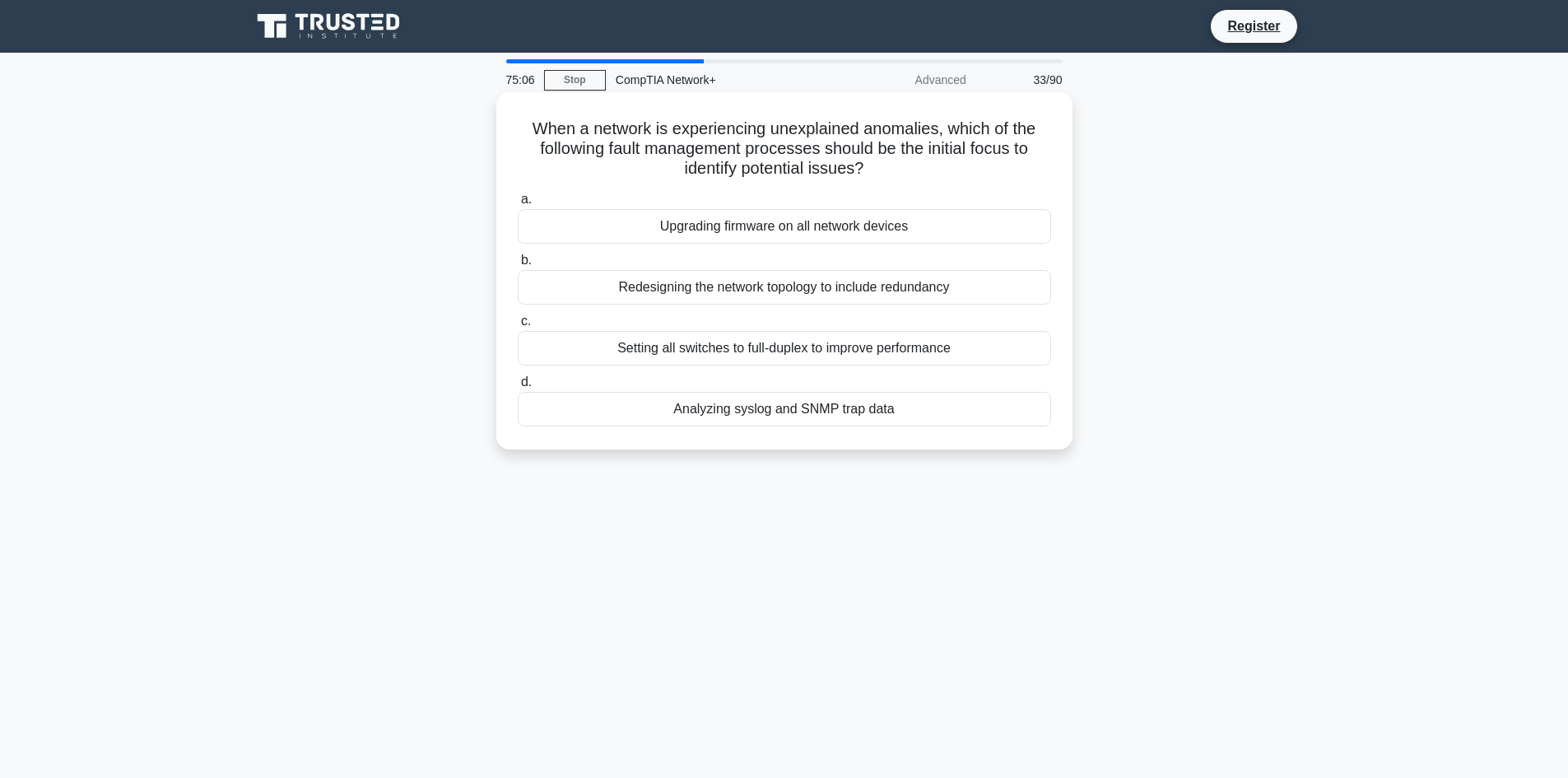
click at [943, 333] on div "Setting all switches to full-duplex to improve performance" at bounding box center [784, 349] width 533 height 35
click at [518, 326] on input "c. Setting all switches to full-duplex to improve performance" at bounding box center [518, 322] width 0 height 11
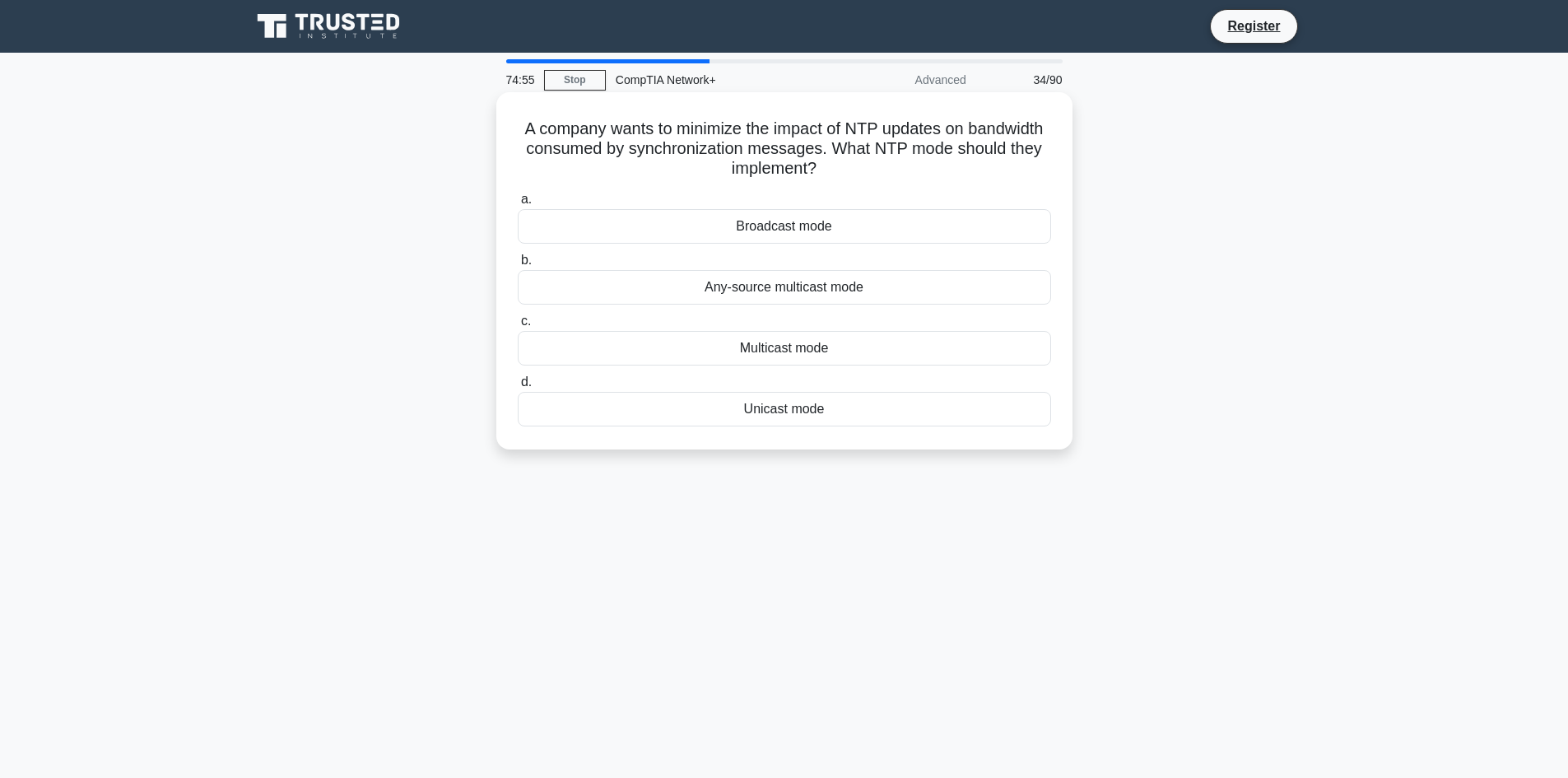
click at [920, 292] on div "Any-source multicast mode" at bounding box center [784, 288] width 533 height 35
click at [518, 266] on input "b. Any-source multicast mode" at bounding box center [518, 261] width 0 height 11
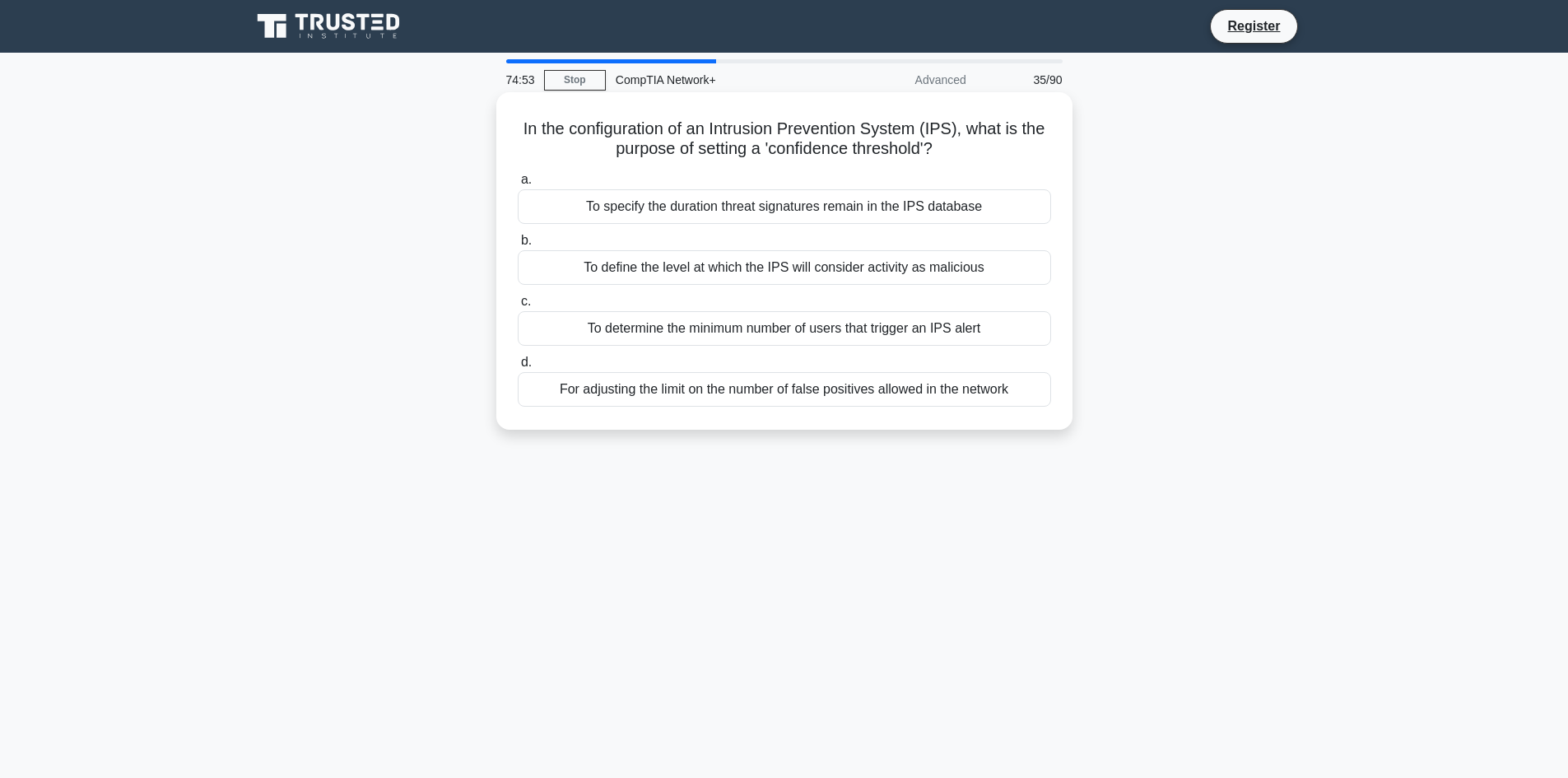
click at [865, 401] on div "For adjusting the limit on the number of false positives allowed in the network" at bounding box center [784, 390] width 533 height 35
click at [518, 368] on input "d. For adjusting the limit on the number of false positives allowed in the netw…" at bounding box center [518, 363] width 0 height 11
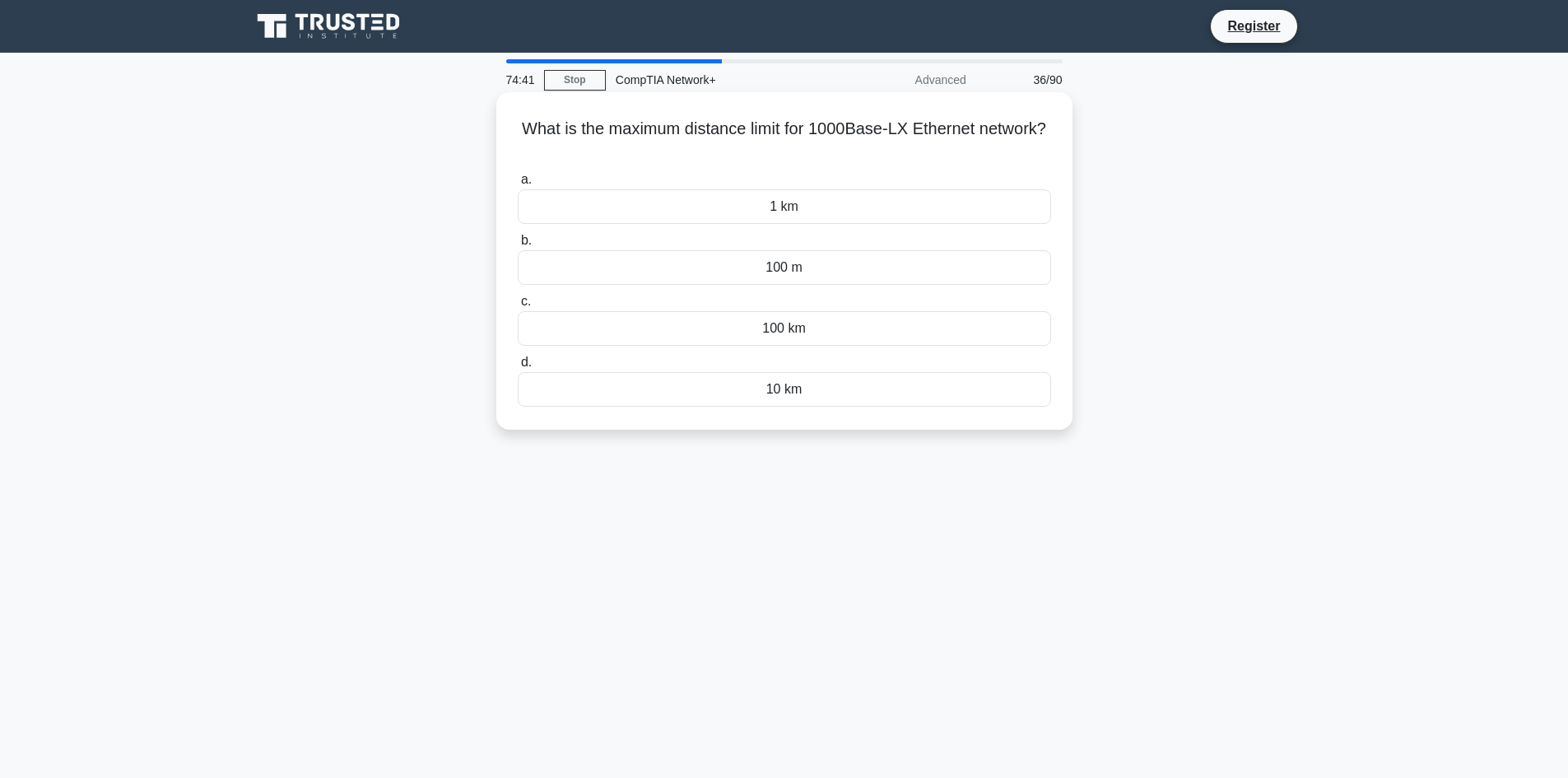
click at [883, 213] on div "1 km" at bounding box center [784, 207] width 533 height 35
click at [518, 185] on input "a. 1 km" at bounding box center [518, 180] width 0 height 11
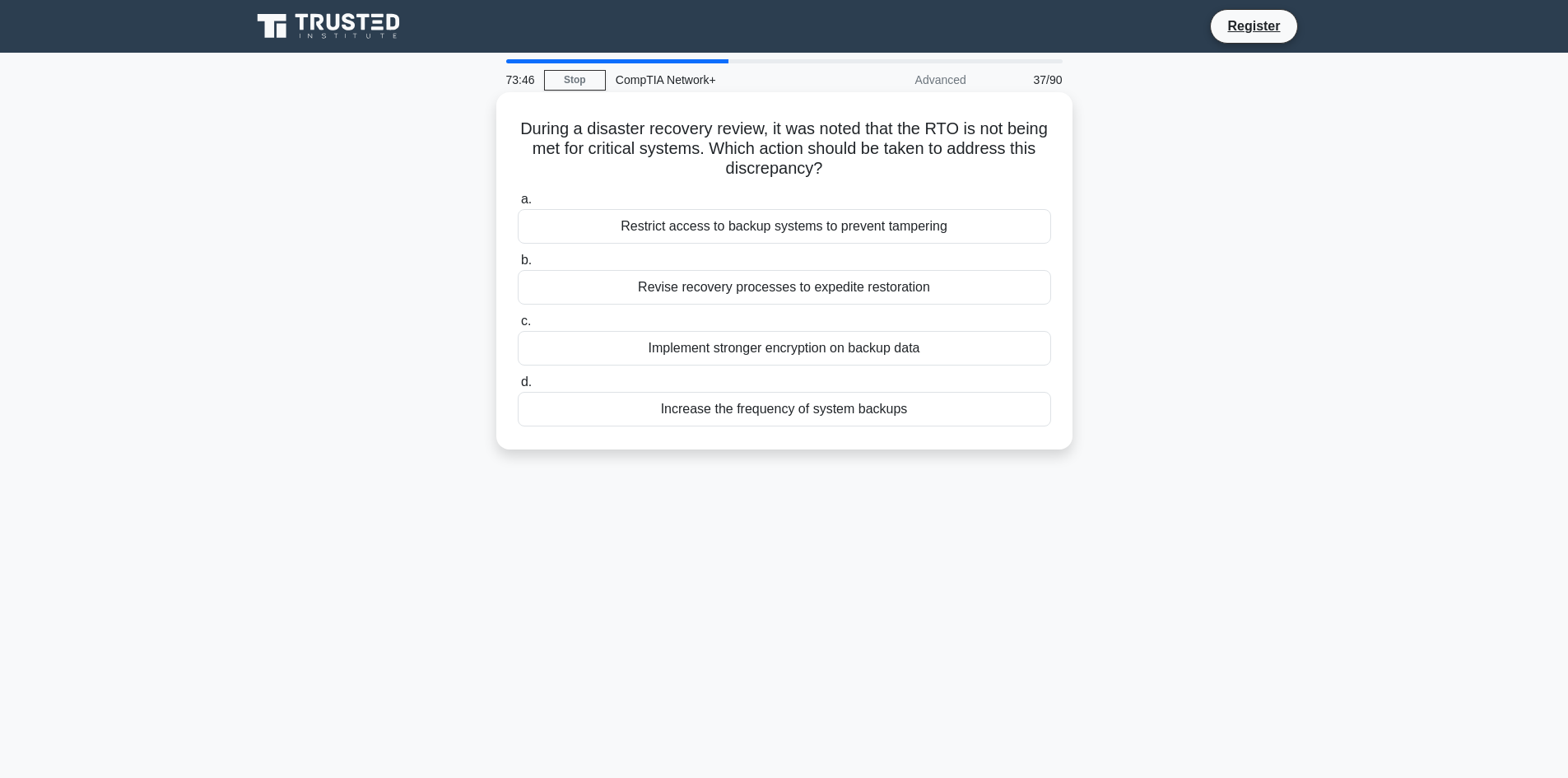
click at [848, 274] on div "Revise recovery processes to expedite restoration" at bounding box center [784, 288] width 533 height 35
click at [518, 266] on input "b. Revise recovery processes to expedite restoration" at bounding box center [518, 261] width 0 height 11
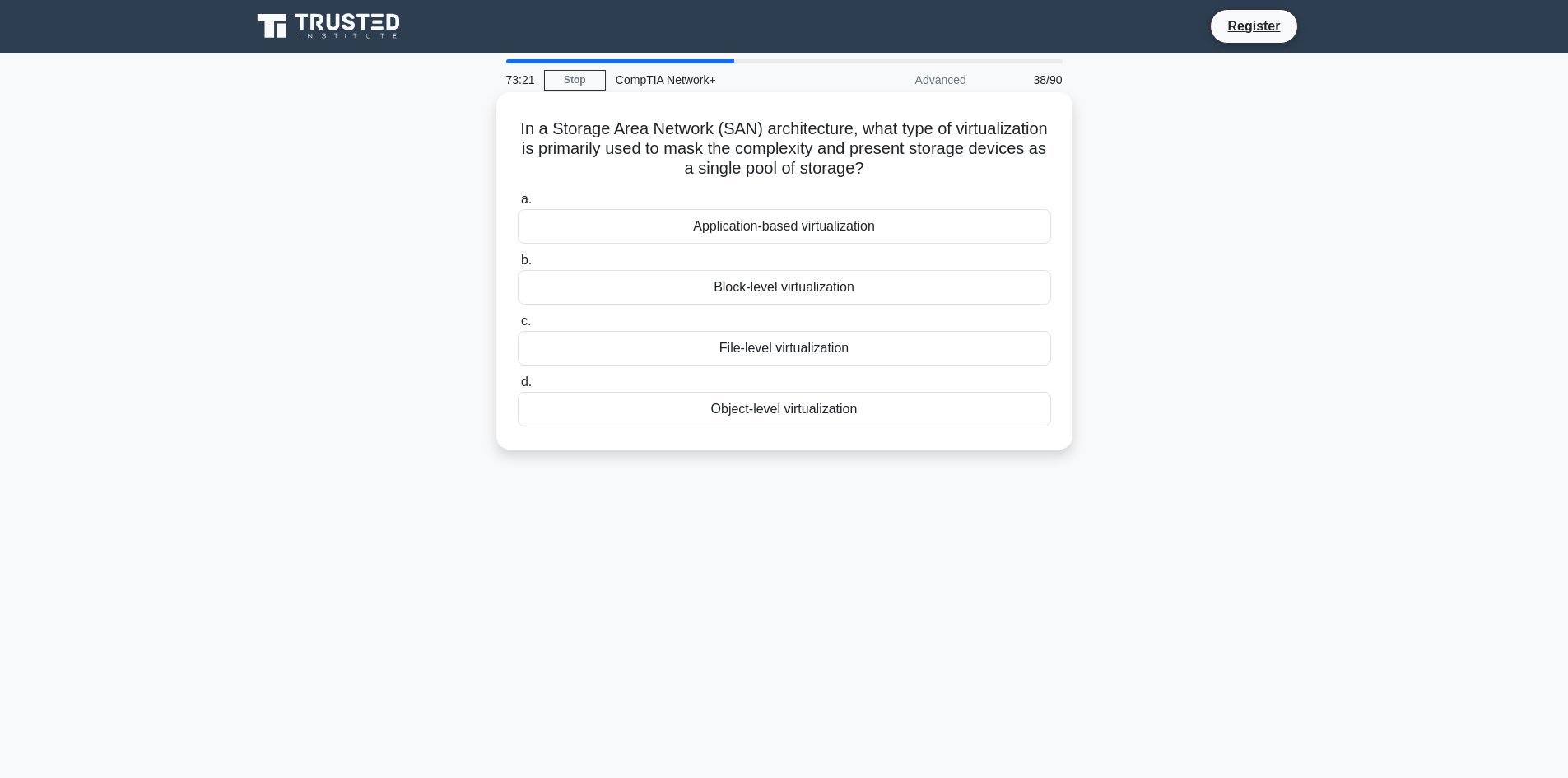
click at [860, 354] on div "File-level virtualization" at bounding box center [784, 349] width 533 height 35
click at [518, 326] on input "c. File-level virtualization" at bounding box center [518, 322] width 0 height 11
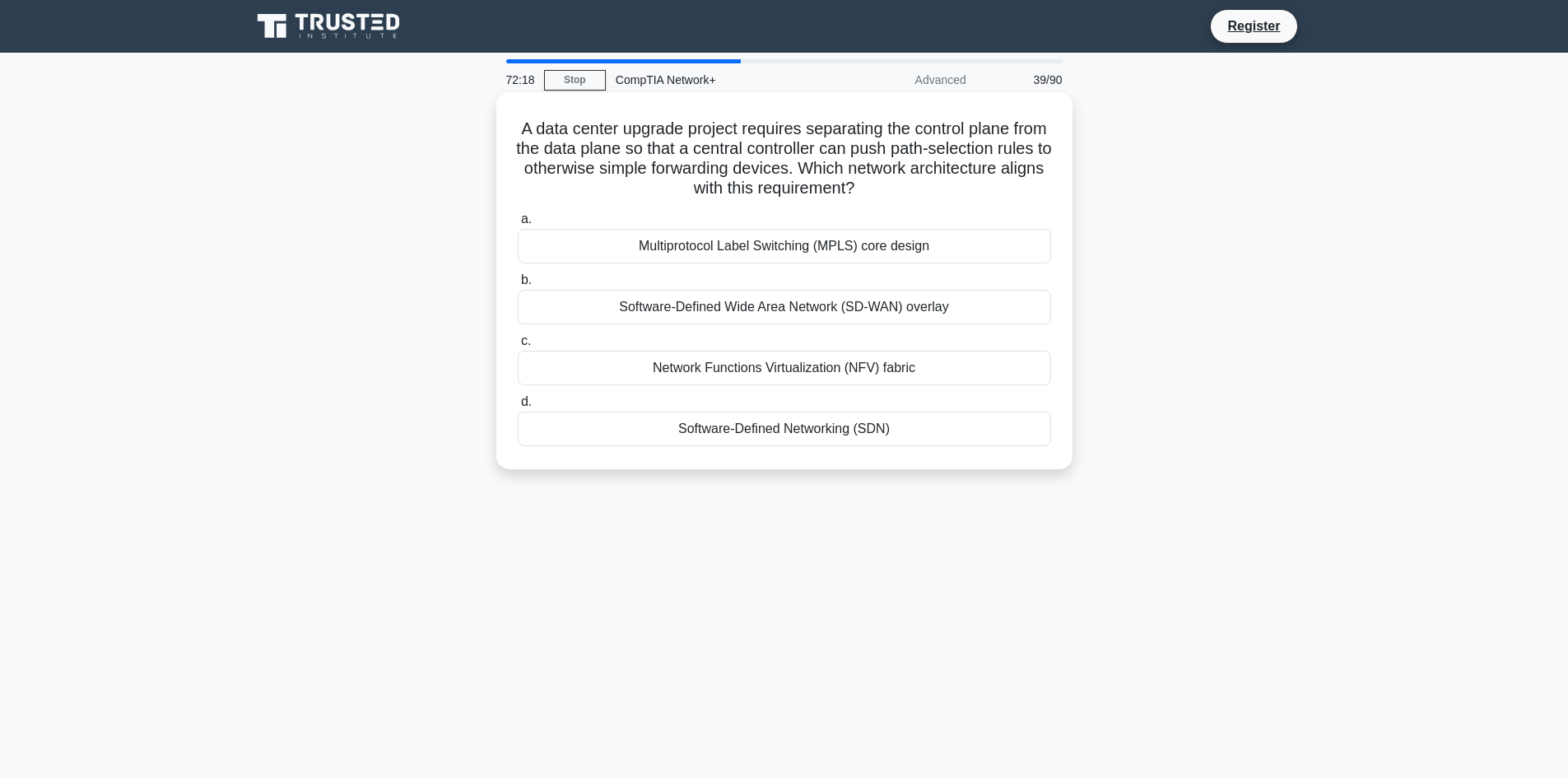
click at [890, 303] on div "Software-Defined Wide Area Network (SD-WAN) overlay" at bounding box center [784, 307] width 533 height 35
click at [518, 286] on input "b. Software-Defined Wide Area Network (SD-WAN) overlay" at bounding box center [518, 280] width 0 height 11
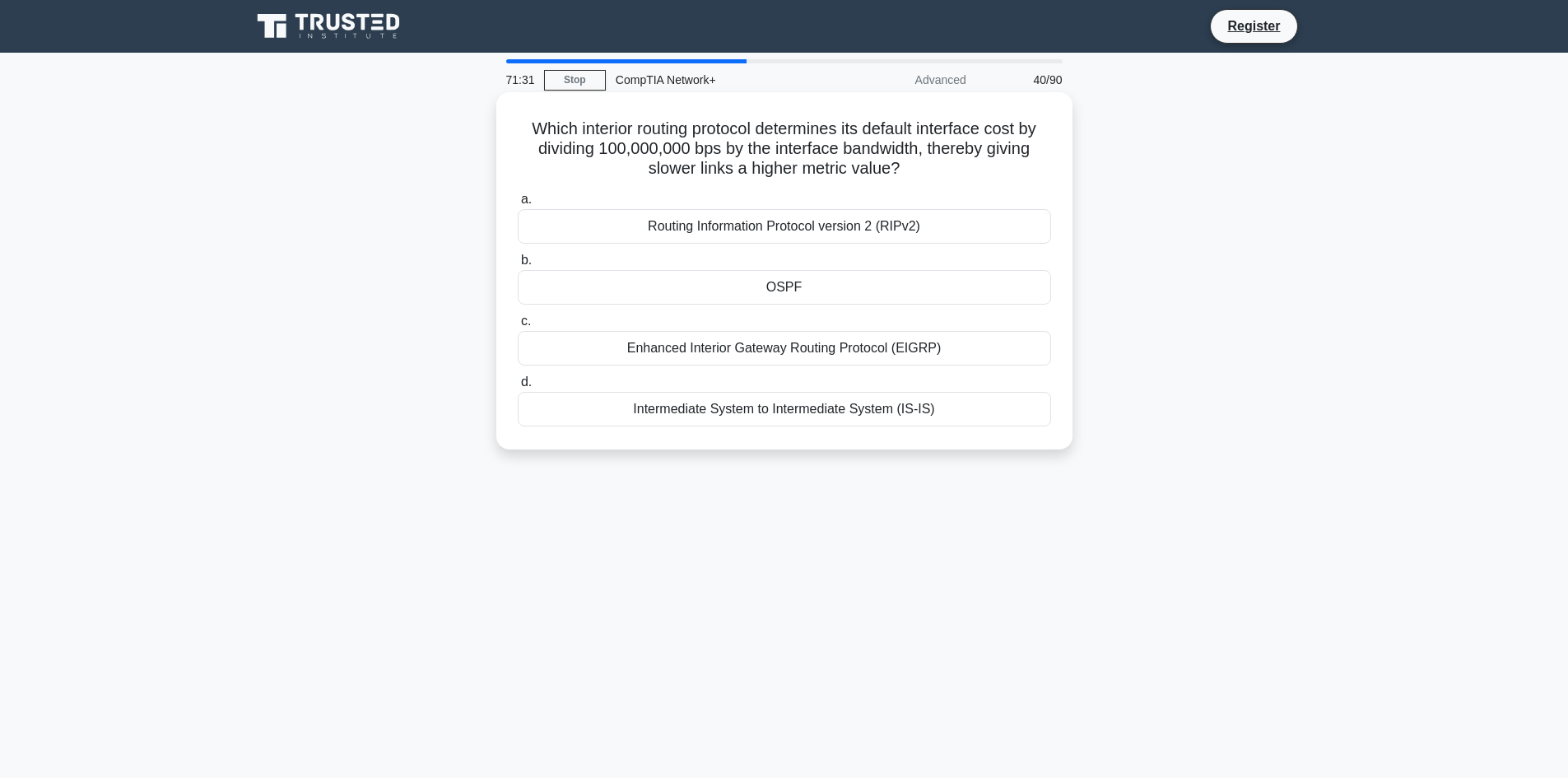
click at [853, 345] on div "Enhanced Interior Gateway Routing Protocol (EIGRP)" at bounding box center [784, 349] width 533 height 35
click at [518, 326] on input "c. Enhanced Interior Gateway Routing Protocol (EIGRP)" at bounding box center [518, 322] width 0 height 11
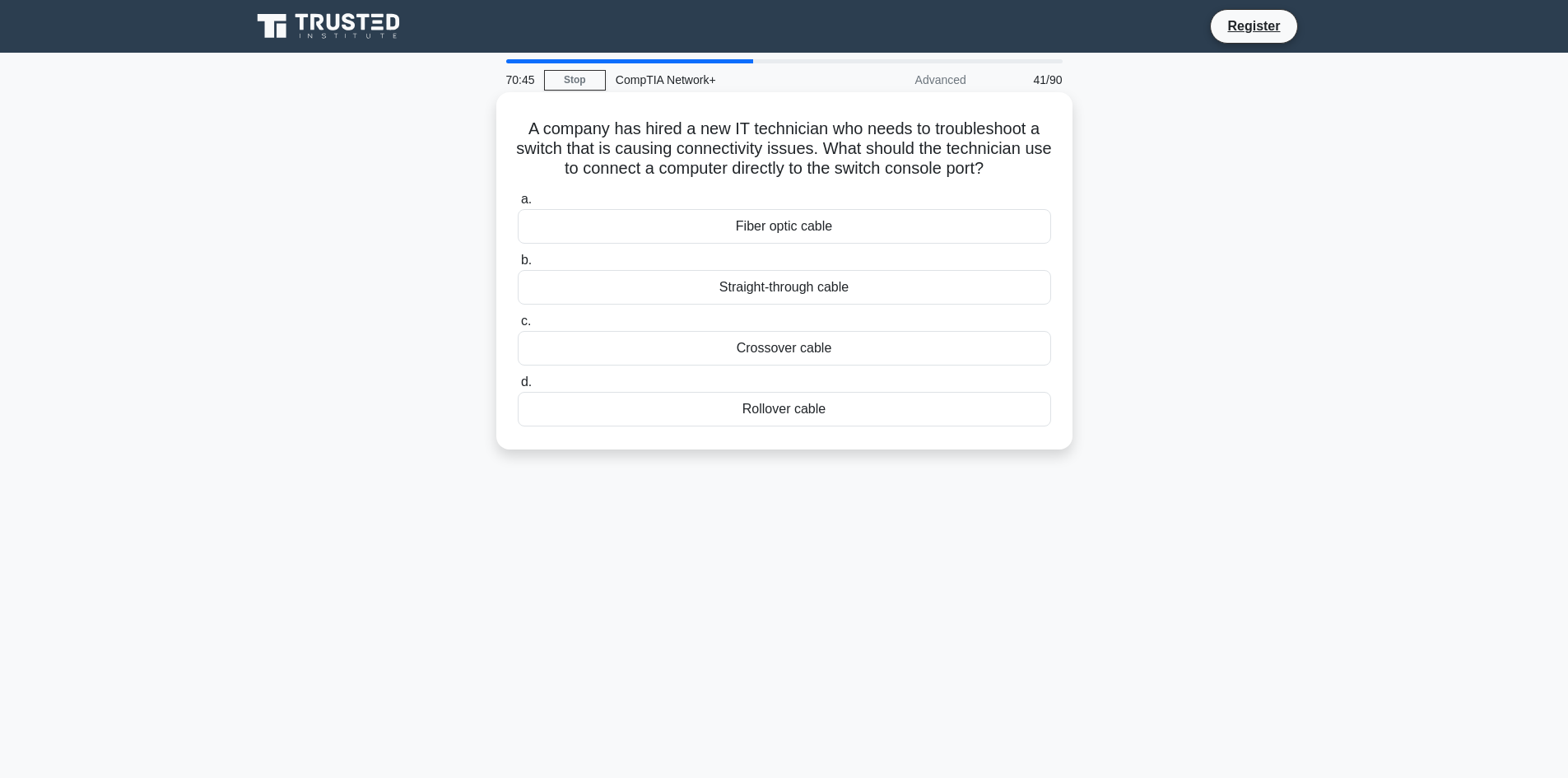
click at [817, 349] on div "Crossover cable" at bounding box center [784, 349] width 533 height 35
click at [518, 326] on input "c. Crossover cable" at bounding box center [518, 322] width 0 height 11
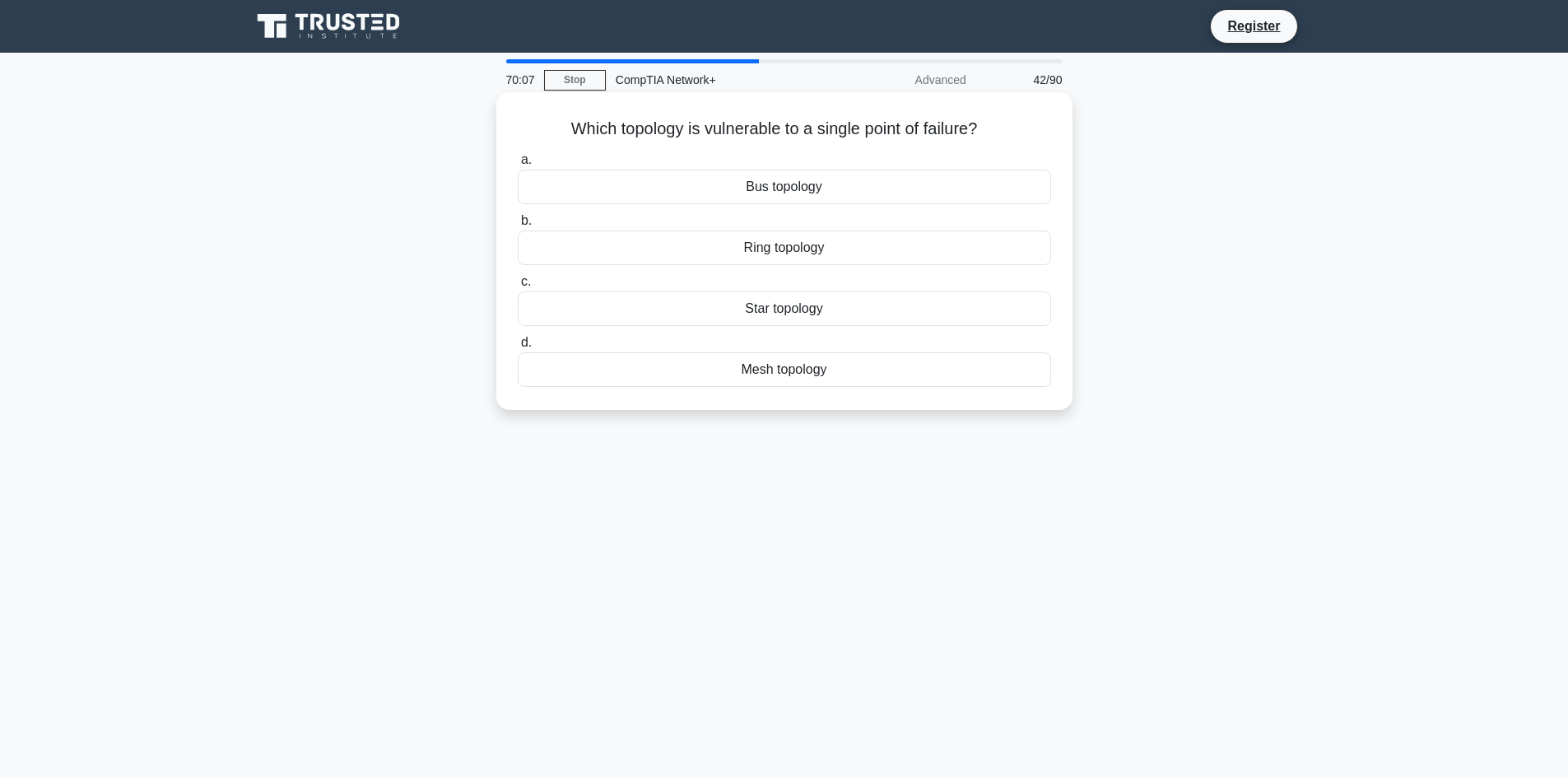
click at [948, 196] on div "Bus topology" at bounding box center [784, 187] width 533 height 35
click at [518, 166] on input "a. Bus topology" at bounding box center [518, 160] width 0 height 11
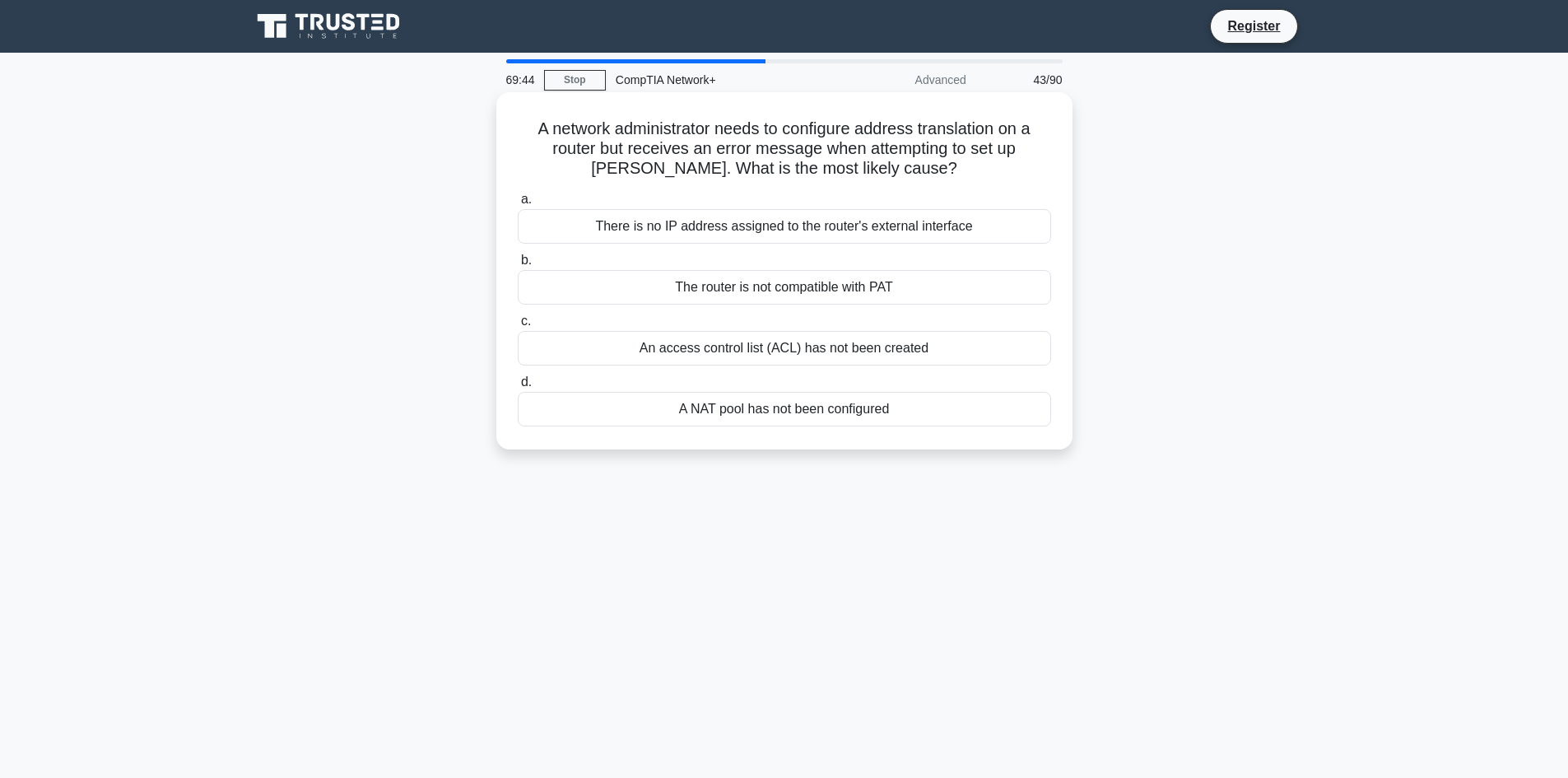
drag, startPoint x: 964, startPoint y: 219, endPoint x: 977, endPoint y: 218, distance: 13.0
click at [977, 218] on div "There is no IP address assigned to the router's external interface" at bounding box center [784, 226] width 533 height 35
click at [992, 230] on div "There is no IP address assigned to the router's external interface" at bounding box center [784, 226] width 533 height 35
click at [518, 205] on input "a. There is no IP address assigned to the router's external interface" at bounding box center [518, 200] width 0 height 11
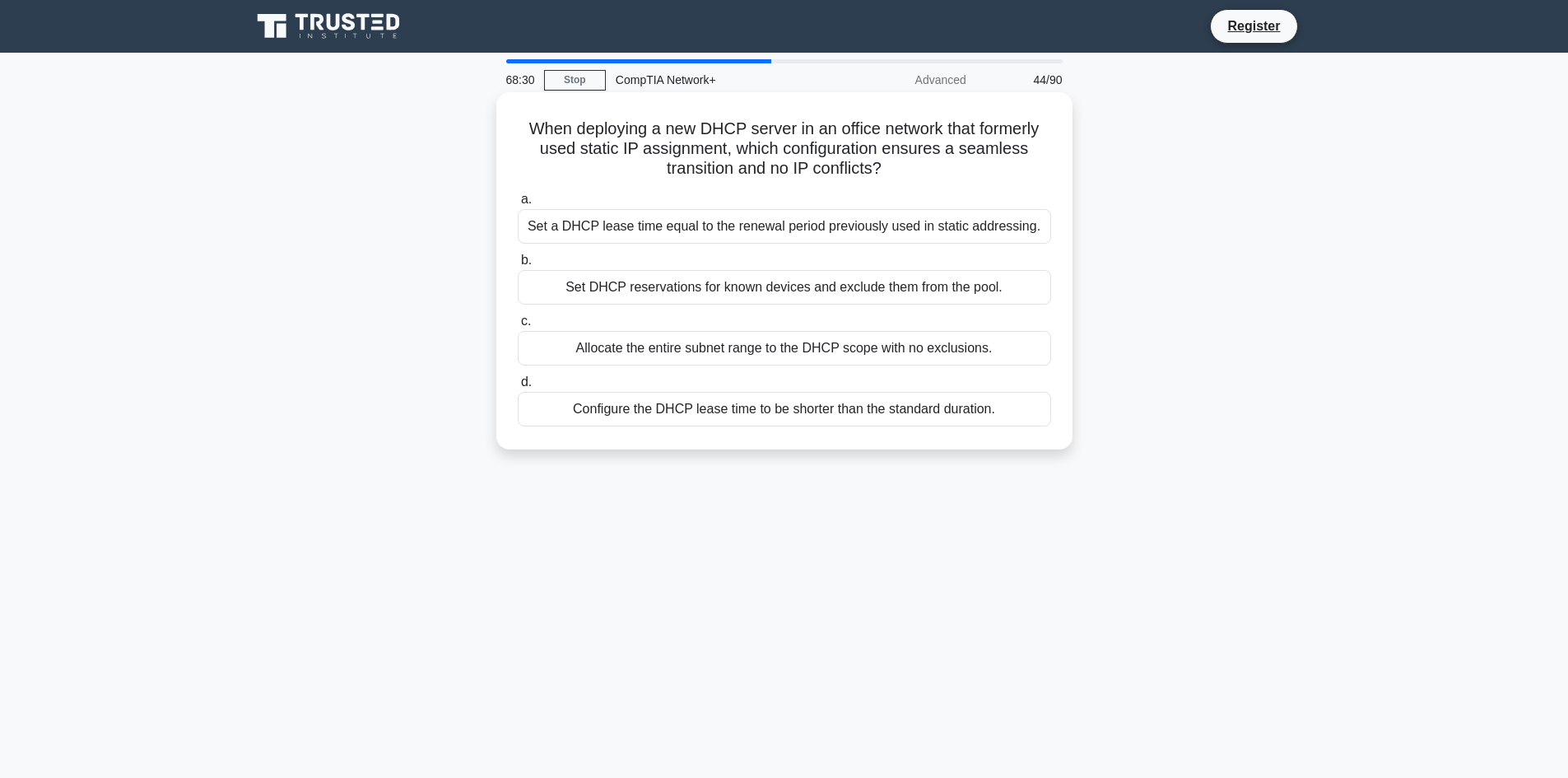
click at [868, 410] on div "Configure the DHCP lease time to be shorter than the standard duration." at bounding box center [784, 409] width 533 height 35
click at [518, 388] on input "d. Configure the DHCP lease time to be shorter than the standard duration." at bounding box center [518, 383] width 0 height 11
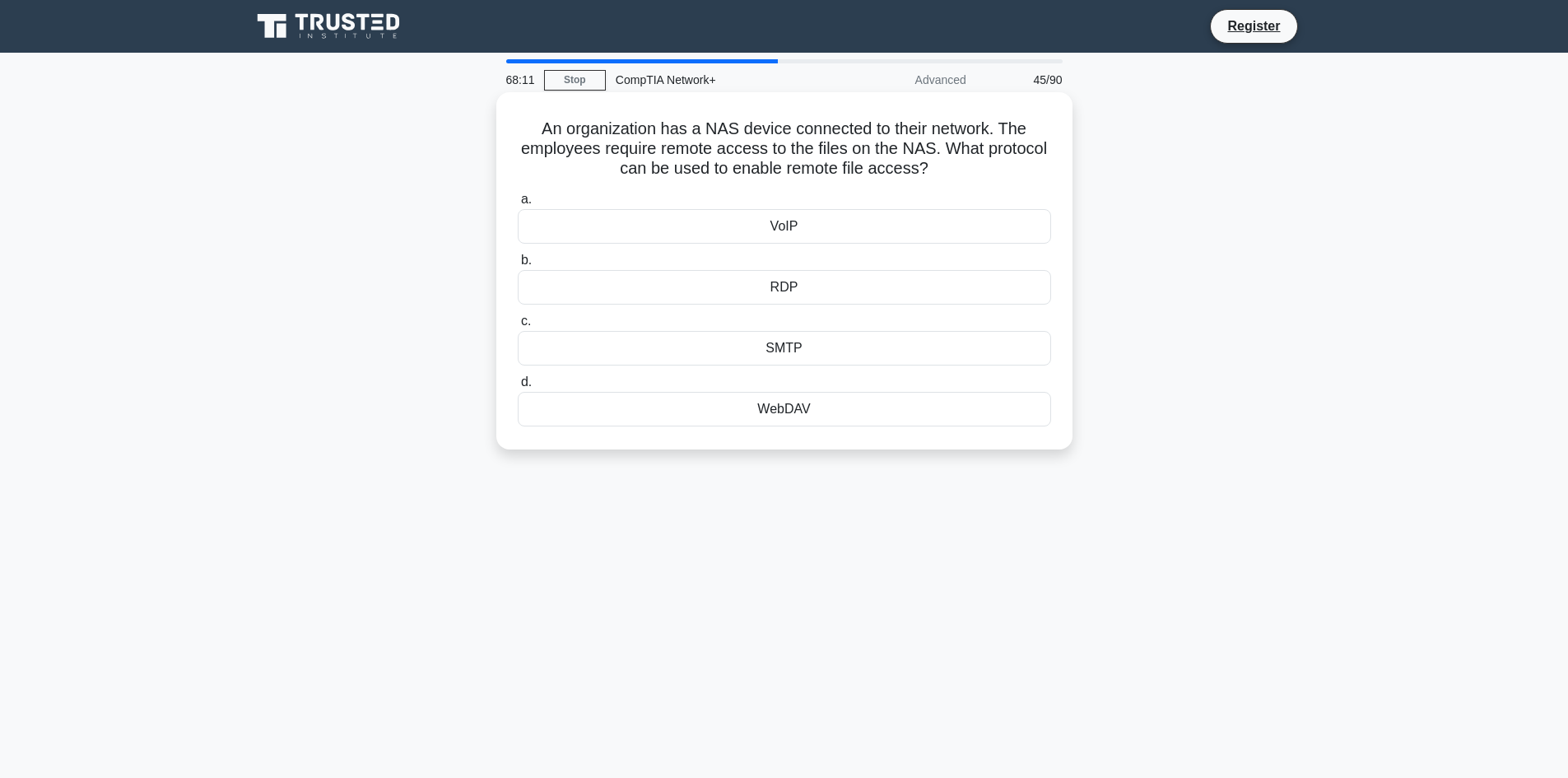
click at [844, 345] on div "SMTP" at bounding box center [784, 349] width 533 height 35
click at [518, 326] on input "c. SMTP" at bounding box center [518, 322] width 0 height 11
click at [854, 406] on div "/128" at bounding box center [784, 409] width 533 height 35
click at [518, 388] on input "d. /128" at bounding box center [518, 383] width 0 height 11
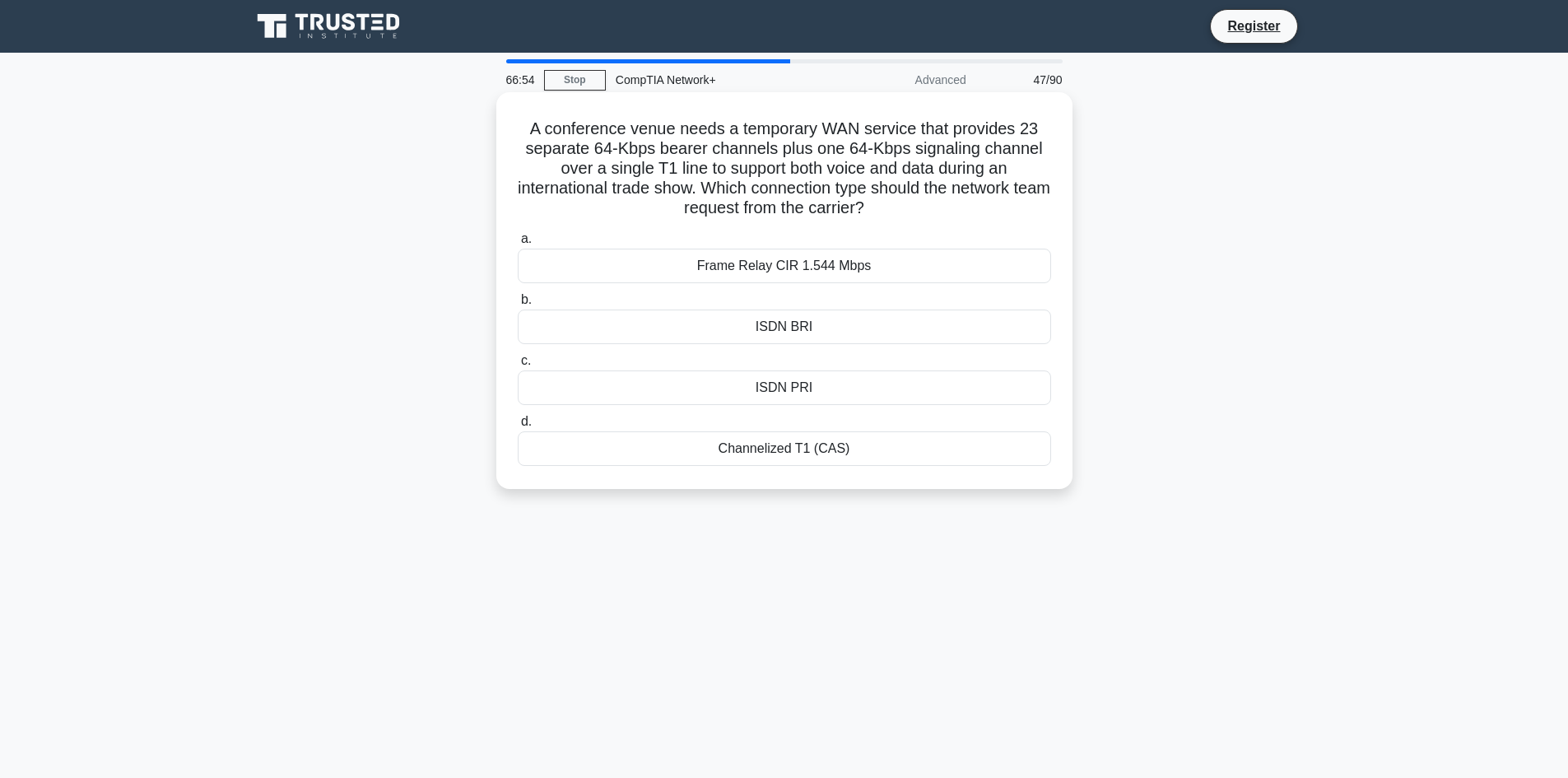
click at [841, 268] on div "Frame Relay CIR 1.544 Mbps" at bounding box center [784, 266] width 533 height 35
click at [518, 245] on input "a. Frame Relay CIR 1.544 Mbps" at bounding box center [518, 239] width 0 height 11
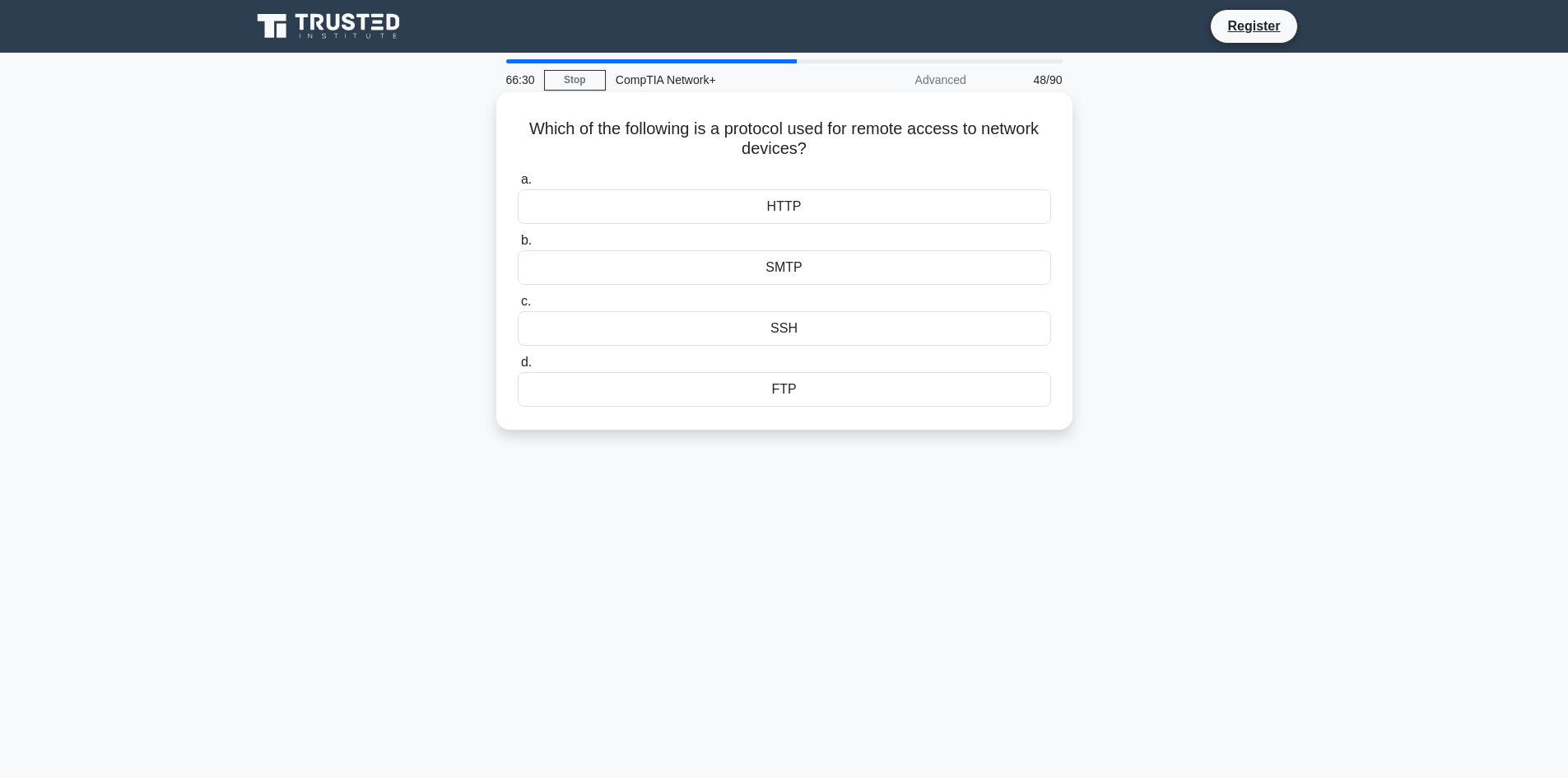
click at [876, 333] on div "SSH" at bounding box center [784, 328] width 533 height 35
click at [518, 307] on input "c. SSH" at bounding box center [518, 302] width 0 height 11
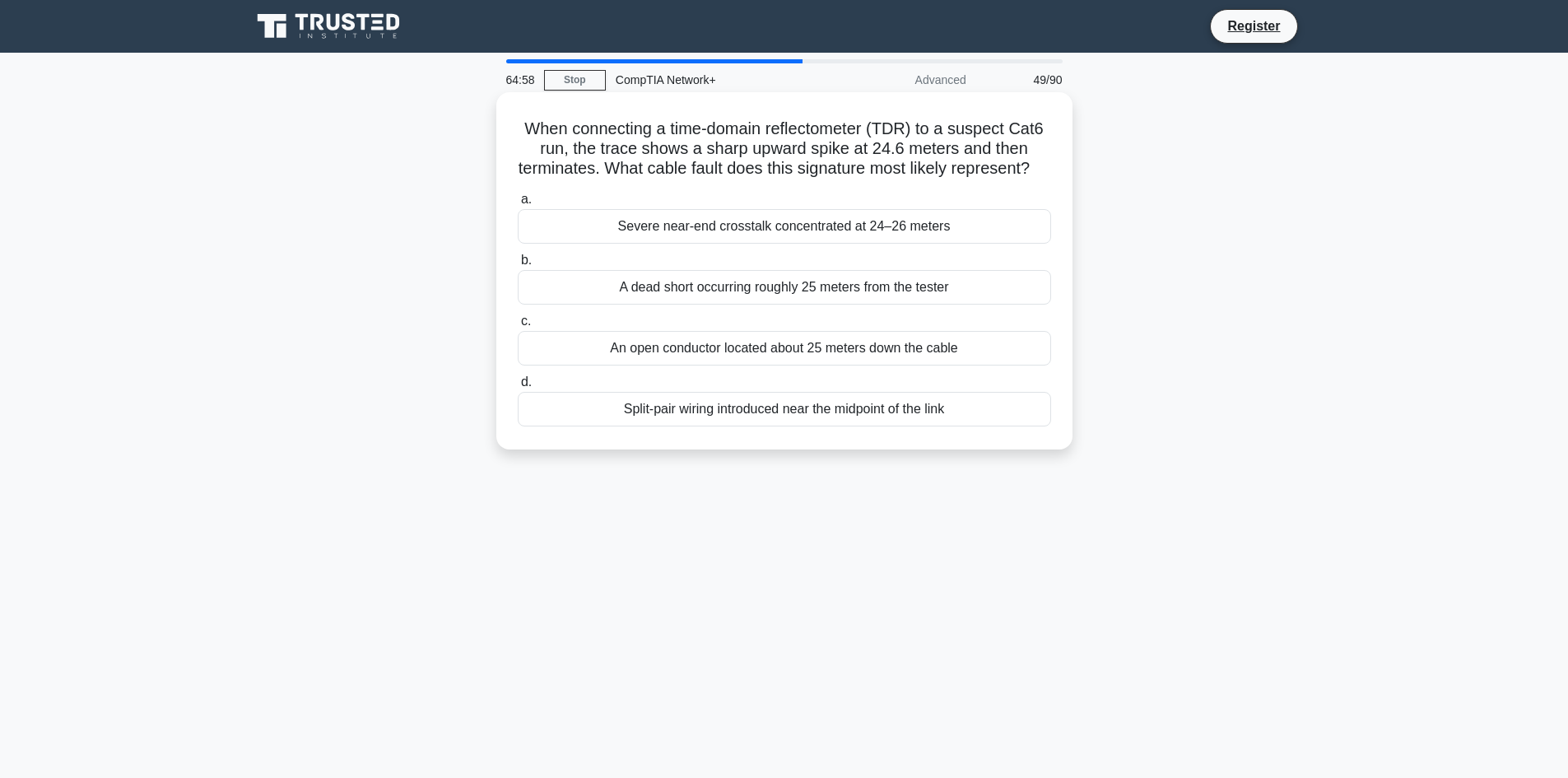
click at [995, 244] on div "Severe near-end crosstalk concentrated at 24–26 meters" at bounding box center [784, 226] width 533 height 35
click at [518, 205] on input "a. Severe near-end crosstalk concentrated at 24–26 meters" at bounding box center [518, 200] width 0 height 11
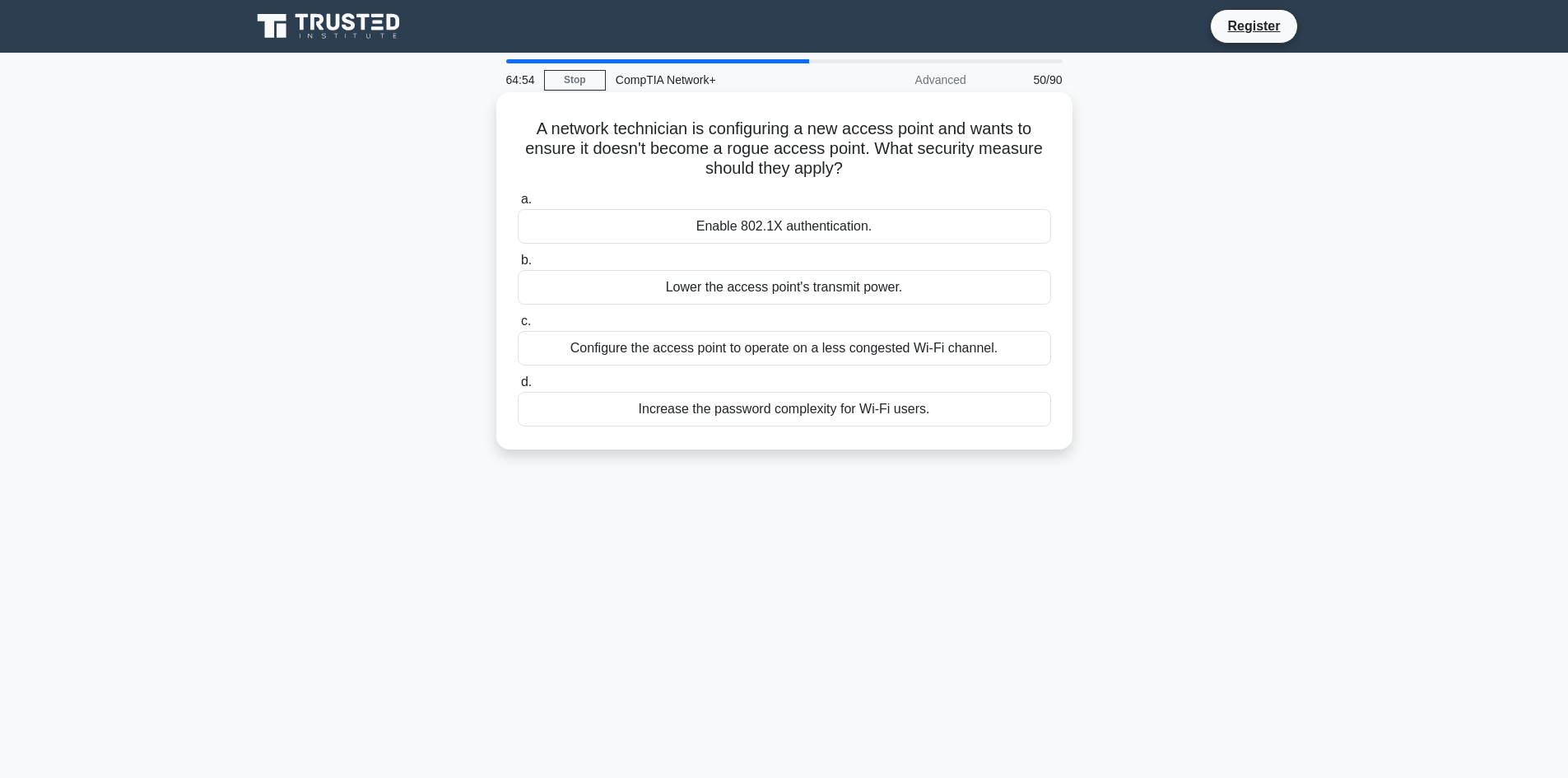
click at [873, 351] on div "Configure the access point to operate on a less congested Wi-Fi channel." at bounding box center [784, 349] width 533 height 35
click at [518, 326] on input "c. Configure the access point to operate on a less congested Wi-Fi channel." at bounding box center [518, 322] width 0 height 11
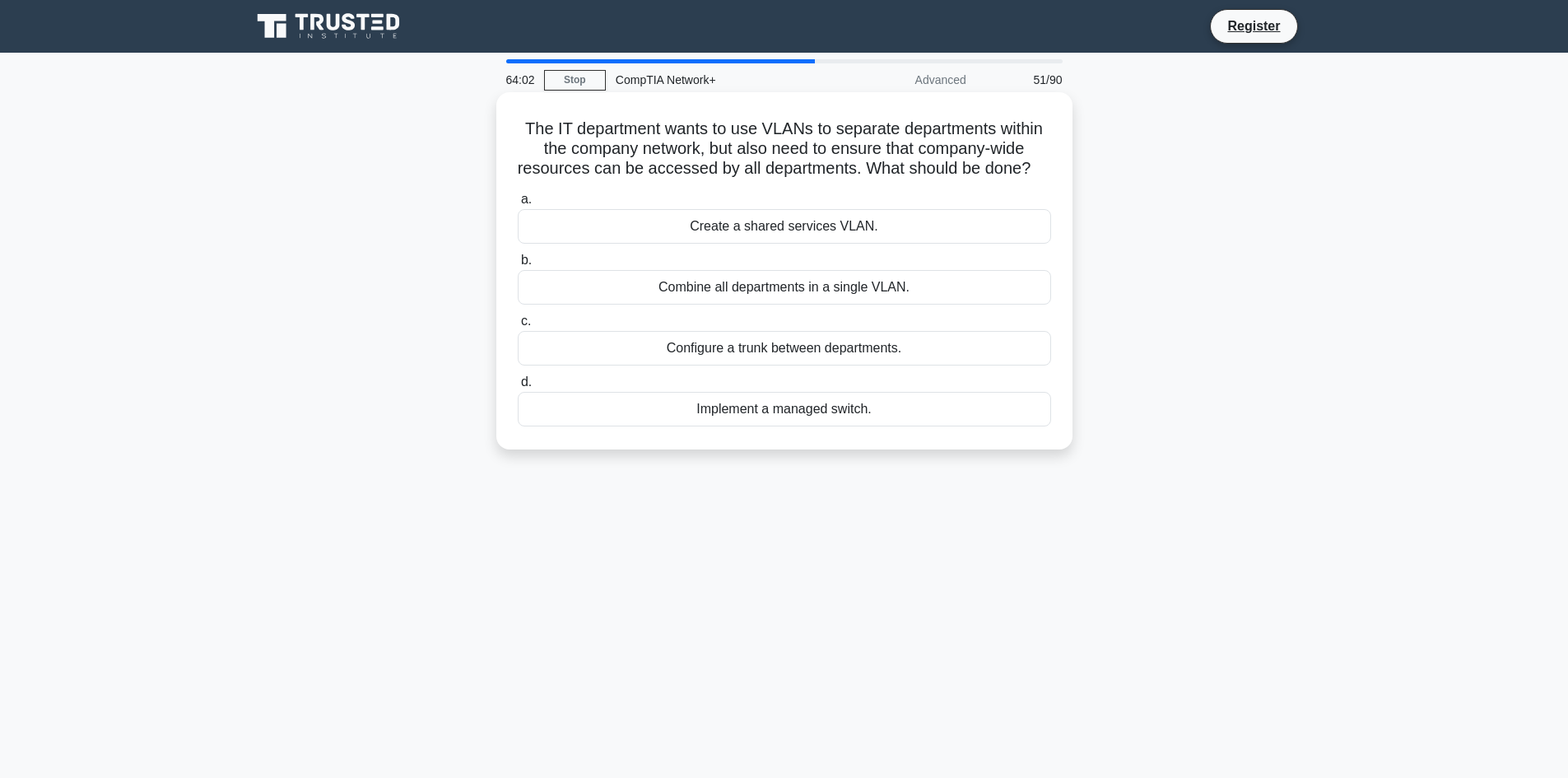
drag, startPoint x: 515, startPoint y: 122, endPoint x: 1013, endPoint y: 418, distance: 579.3
click at [937, 433] on div "The IT department wants to use VLANs to separate departments within the company…" at bounding box center [784, 270] width 563 height 344
click at [888, 423] on div "Implement a managed switch." at bounding box center [784, 409] width 533 height 35
click at [518, 388] on input "d. Implement a managed switch." at bounding box center [518, 383] width 0 height 11
click at [885, 304] on div "Incompatible OpenFlow versions" at bounding box center [784, 288] width 533 height 35
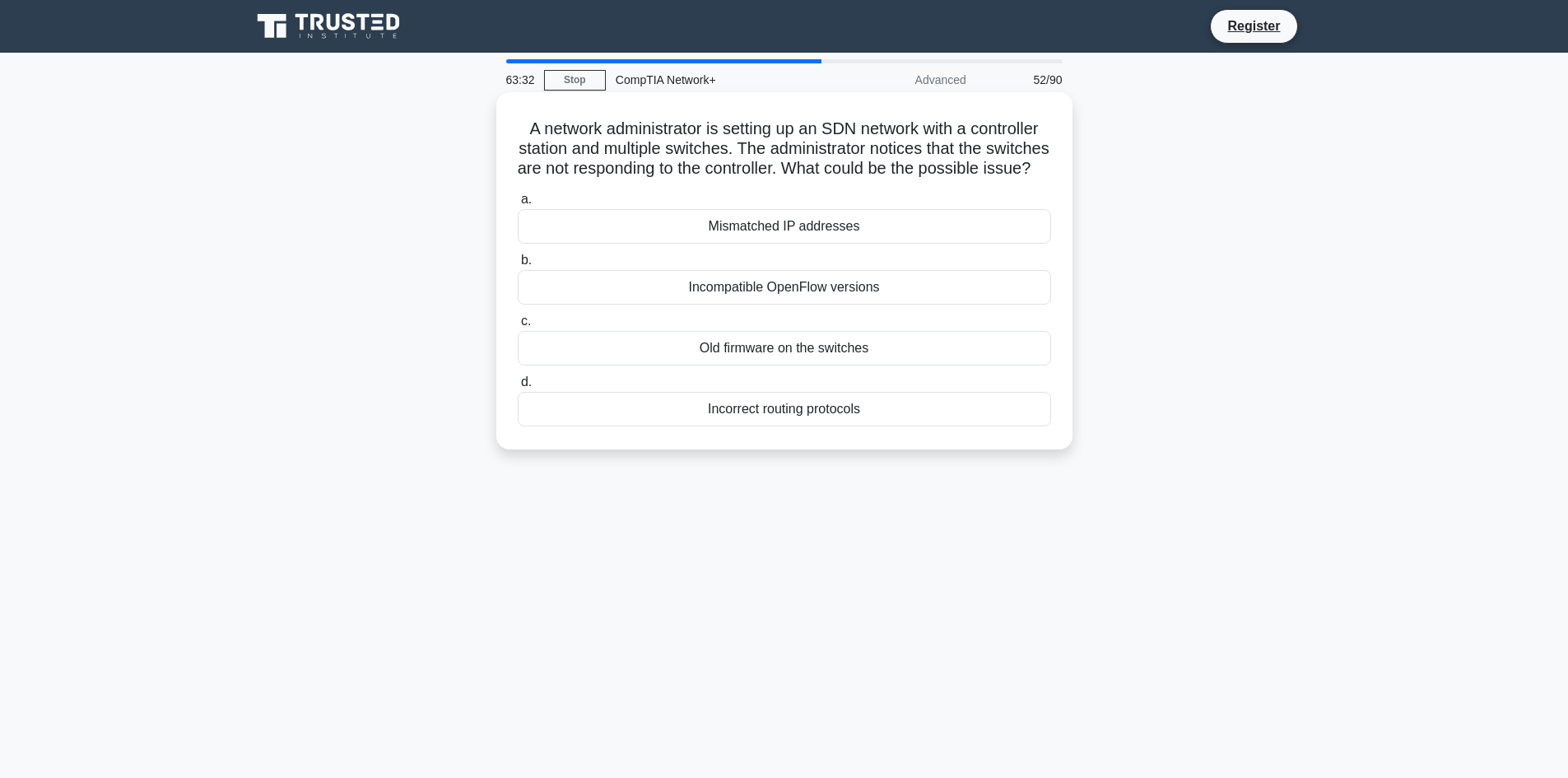
click at [518, 266] on input "b. Incompatible OpenFlow versions" at bounding box center [518, 261] width 0 height 11
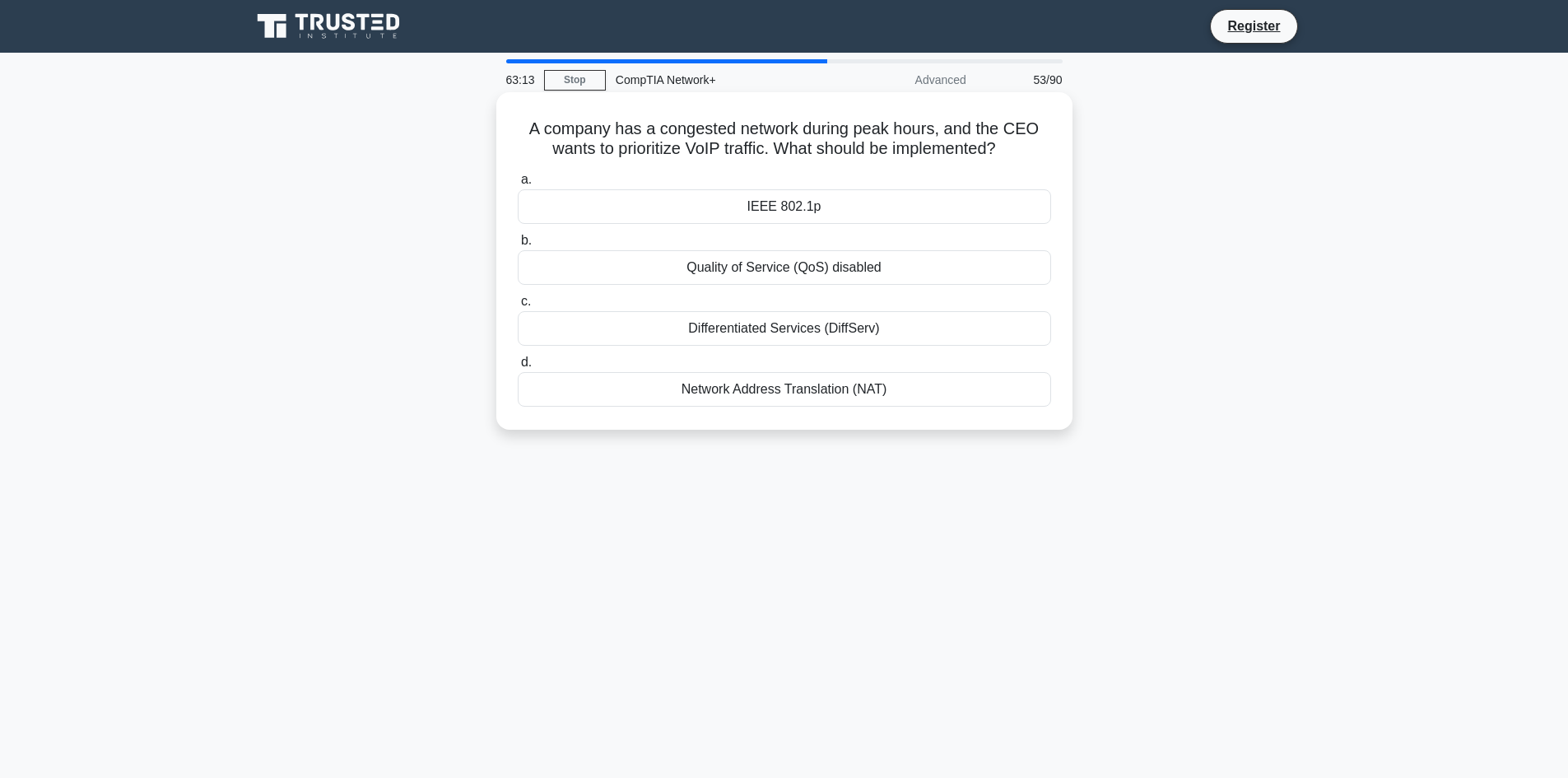
click at [832, 212] on div "IEEE 802.1p" at bounding box center [784, 207] width 533 height 35
click at [518, 185] on input "a. IEEE 802.1p" at bounding box center [518, 180] width 0 height 11
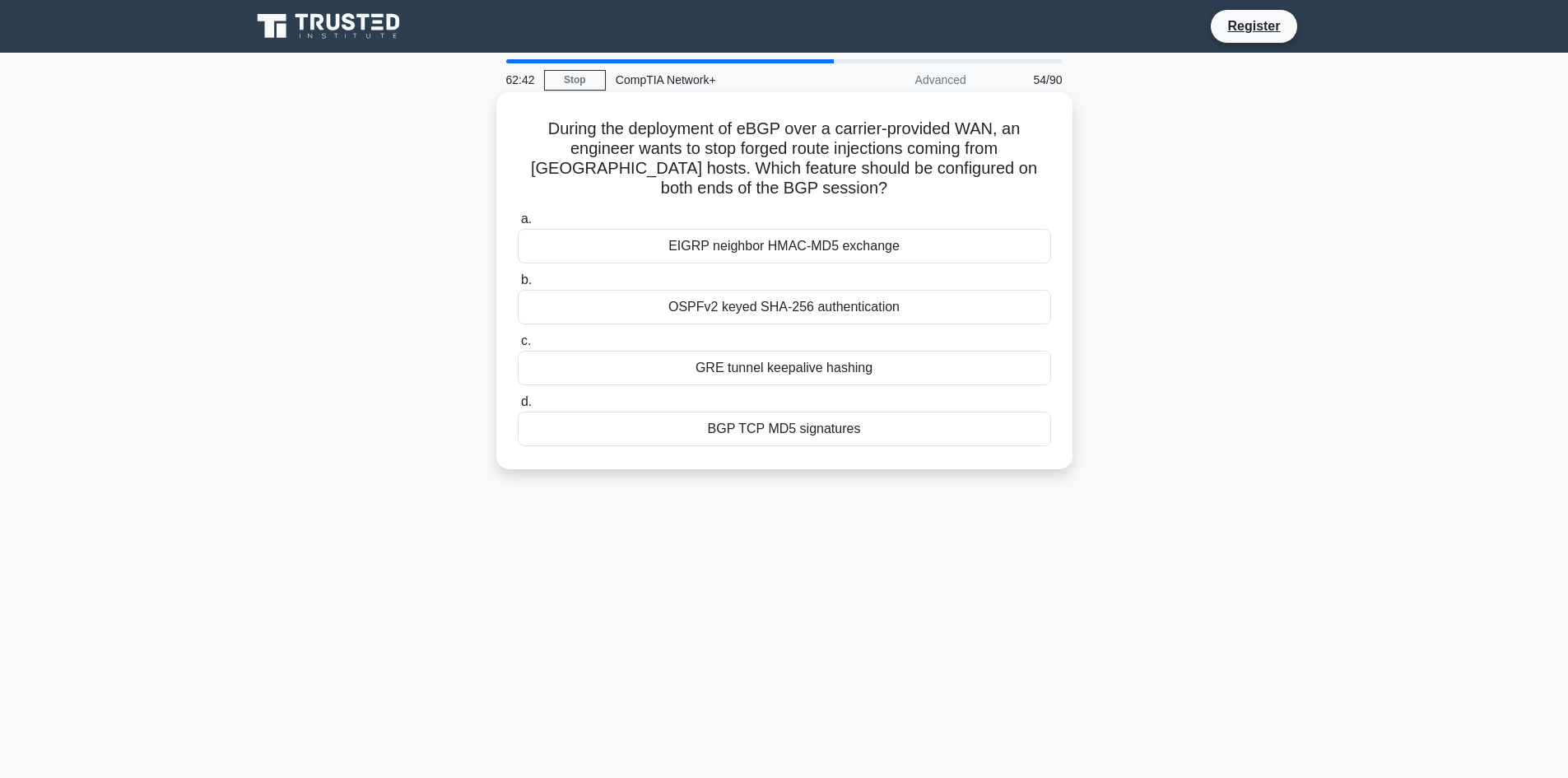
click at [825, 243] on div "EIGRP neighbor HMAC-MD5 exchange" at bounding box center [784, 246] width 533 height 35
click at [518, 224] on input "a. EIGRP neighbor HMAC-MD5 exchange" at bounding box center [518, 220] width 0 height 11
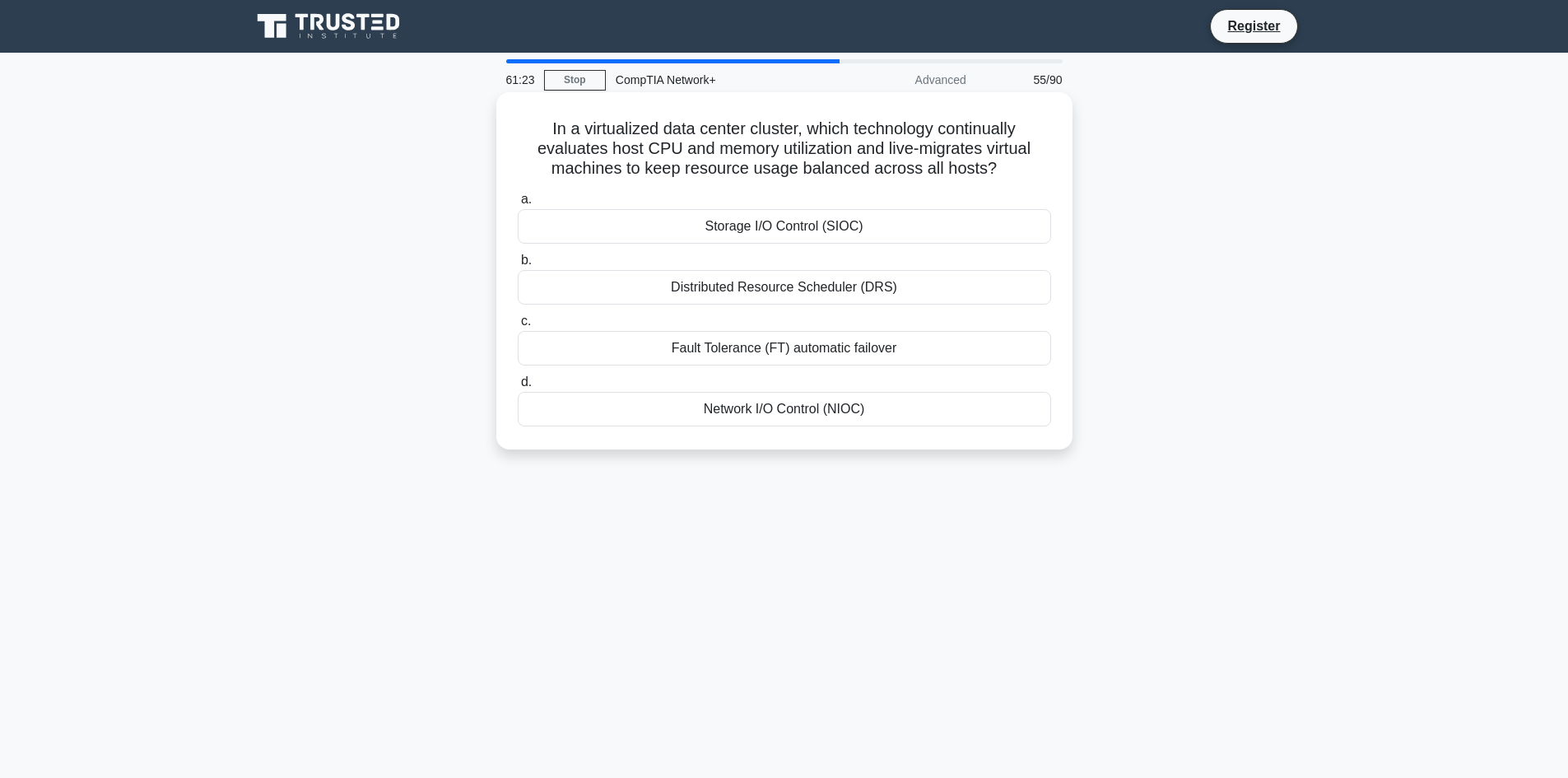
click at [878, 293] on div "Distributed Resource Scheduler (DRS)" at bounding box center [784, 288] width 533 height 35
click at [518, 266] on input "b. Distributed Resource Scheduler (DRS)" at bounding box center [518, 261] width 0 height 11
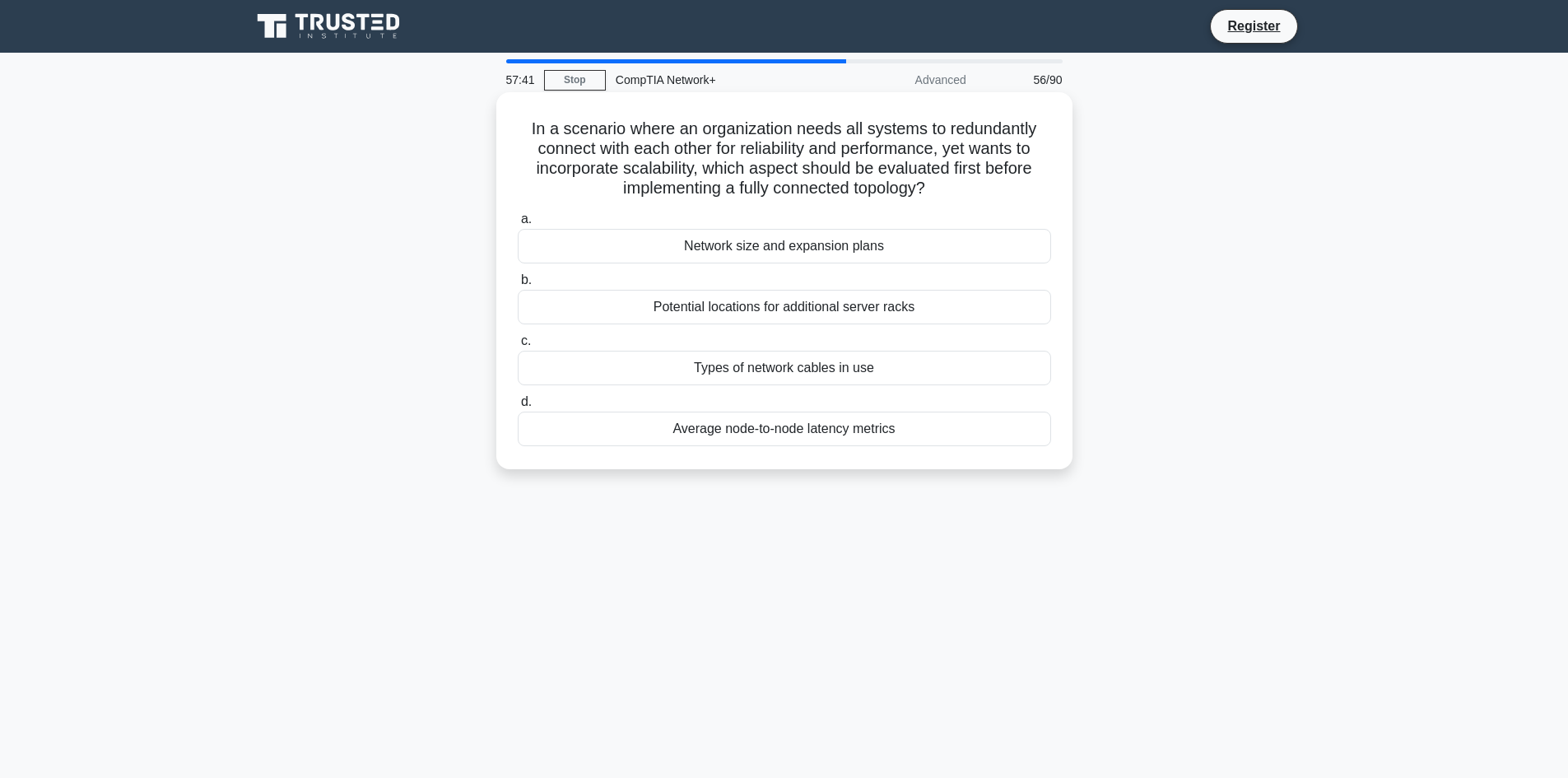
click at [930, 318] on div "Potential locations for additional server racks" at bounding box center [784, 307] width 533 height 35
click at [518, 286] on input "b. Potential locations for additional server racks" at bounding box center [518, 280] width 0 height 11
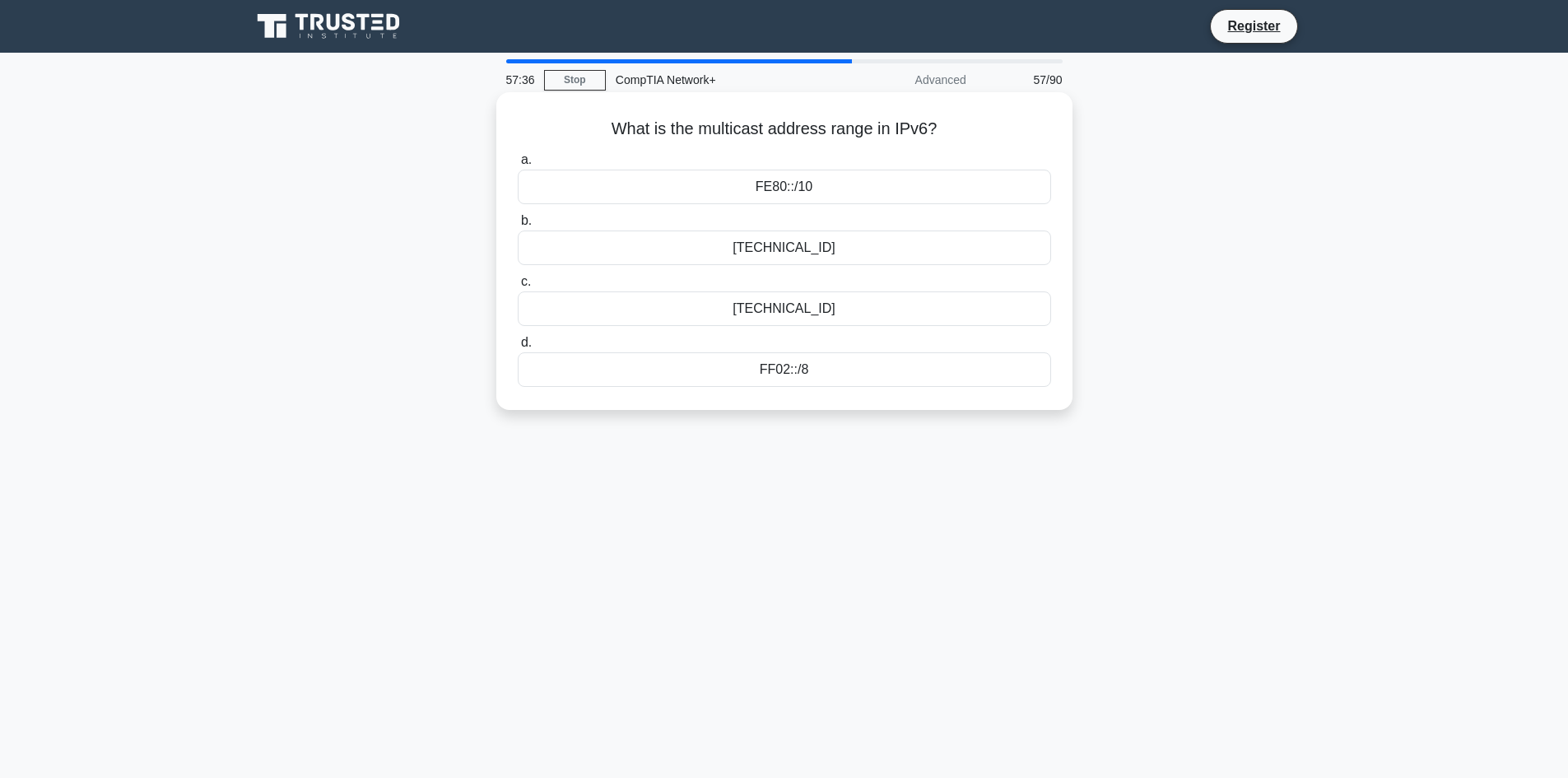
click at [945, 194] on div "FE80::/10" at bounding box center [784, 187] width 533 height 35
click at [518, 166] on input "a. FE80::/10" at bounding box center [518, 160] width 0 height 11
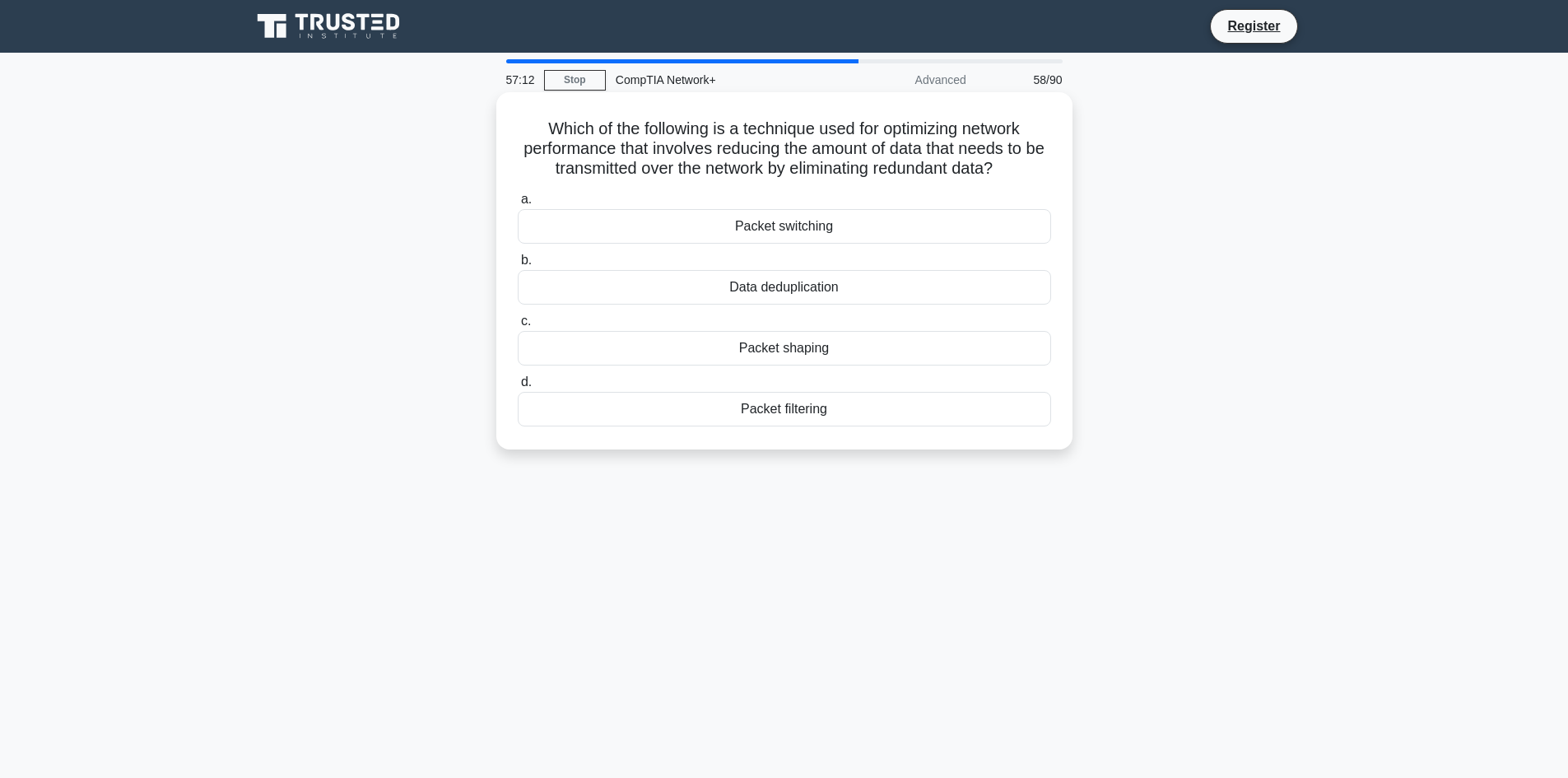
click at [802, 226] on div "Packet switching" at bounding box center [784, 226] width 533 height 35
click at [518, 205] on input "a. Packet switching" at bounding box center [518, 200] width 0 height 11
click at [814, 392] on div "a. MPLS b. Point-to-point VPN c. d." at bounding box center [784, 307] width 554 height 244
click at [818, 365] on div "SD-WAN" at bounding box center [784, 349] width 533 height 35
click at [518, 326] on input "c. SD-WAN" at bounding box center [518, 322] width 0 height 11
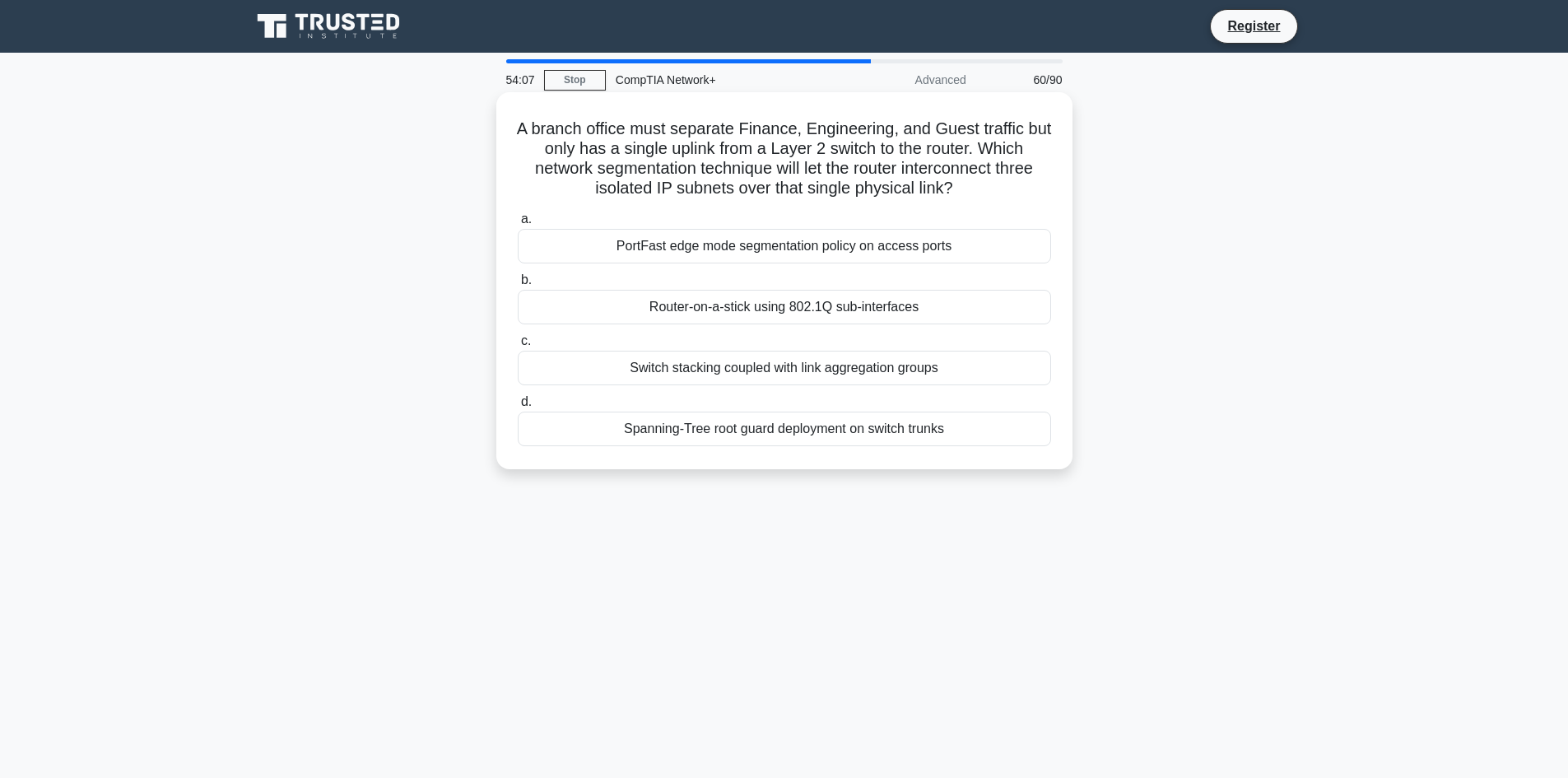
click at [876, 247] on div "PortFast edge mode segmentation policy on access ports" at bounding box center [784, 246] width 533 height 35
click at [518, 224] on input "a. PortFast edge mode segmentation policy on access ports" at bounding box center [518, 220] width 0 height 11
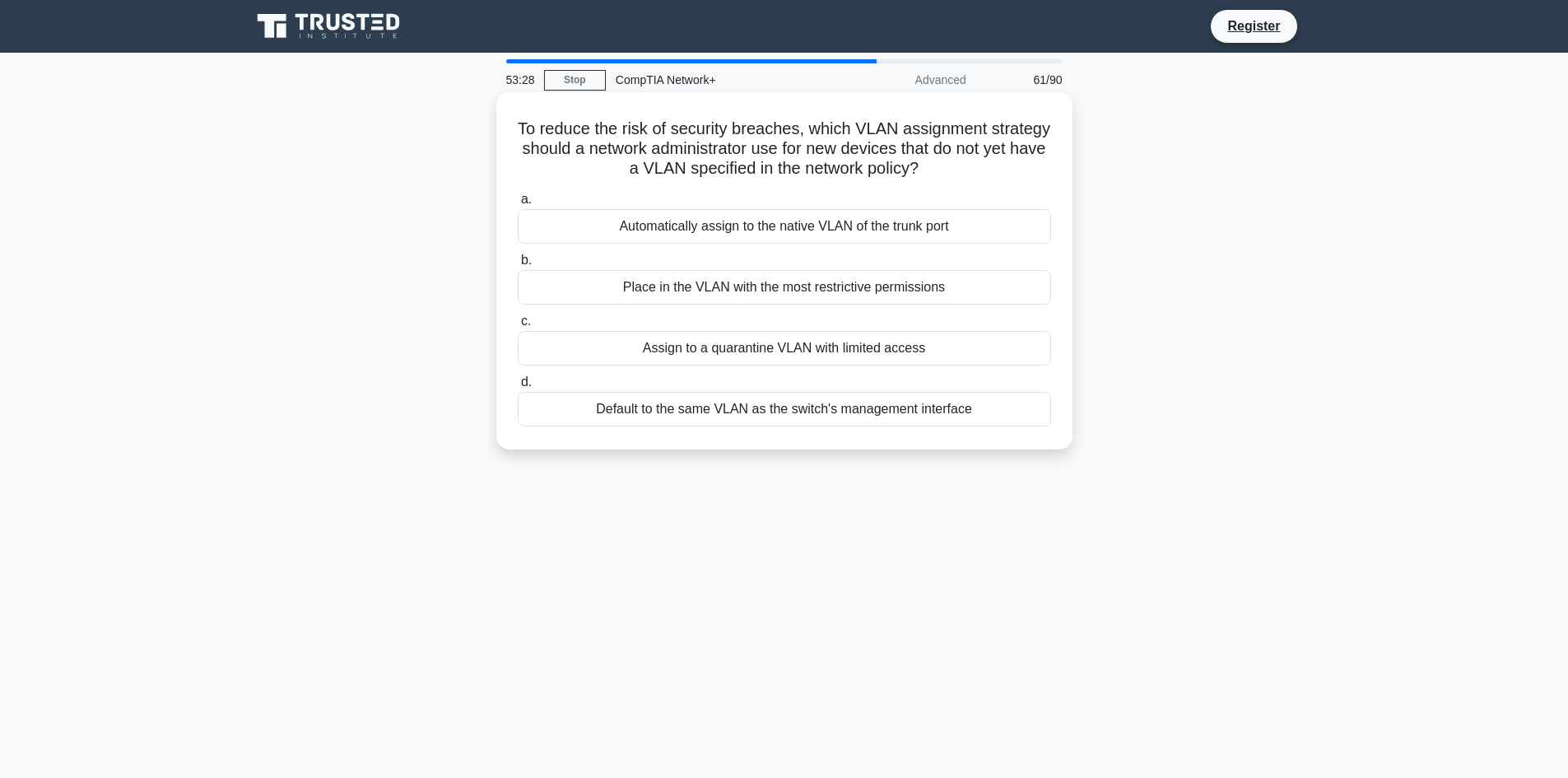
click at [845, 280] on div "Place in the VLAN with the most restrictive permissions" at bounding box center [784, 288] width 533 height 35
click at [518, 266] on input "b. Place in the VLAN with the most restrictive permissions" at bounding box center [518, 261] width 0 height 11
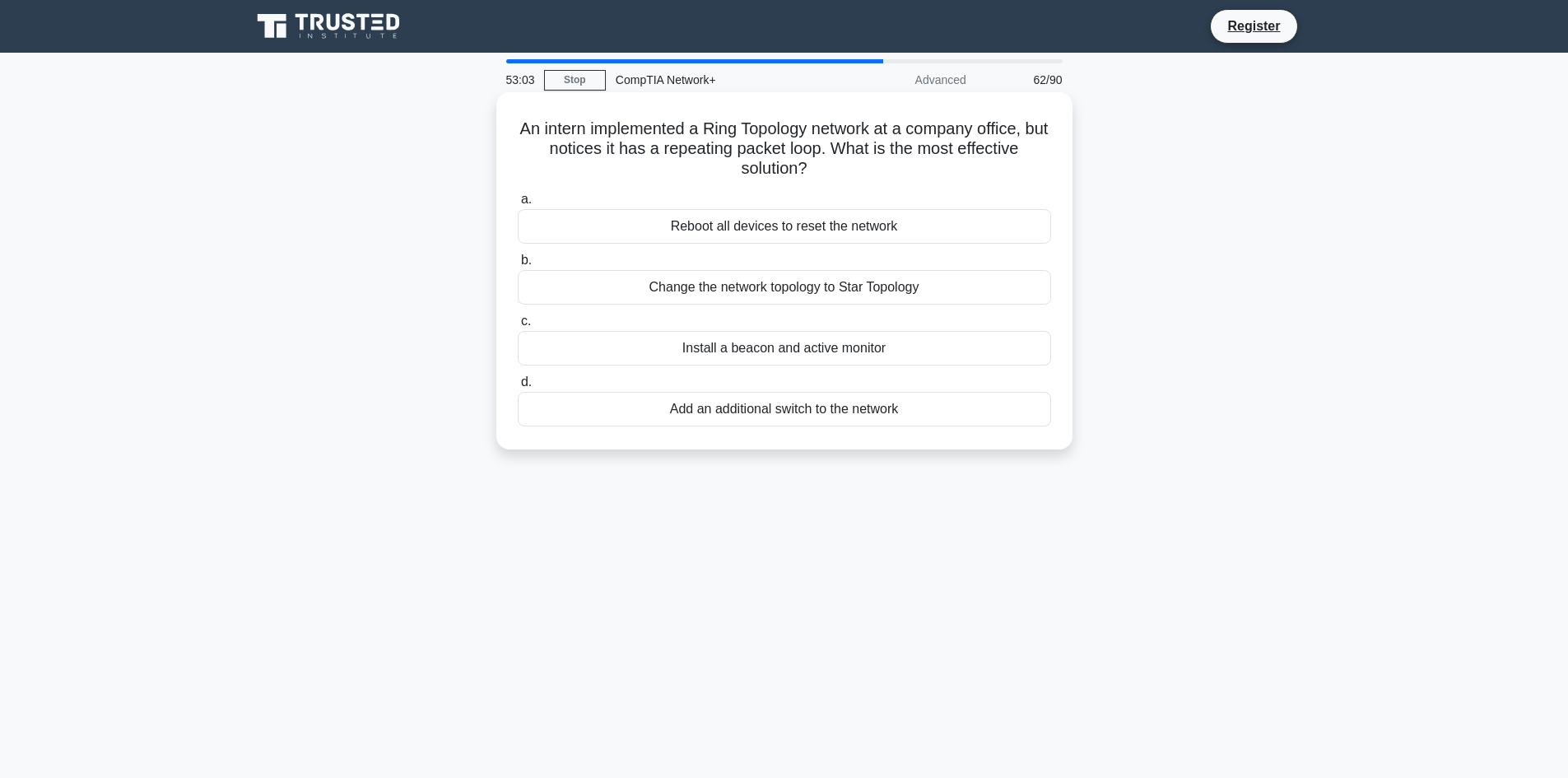
click at [814, 233] on div "Reboot all devices to reset the network" at bounding box center [784, 226] width 533 height 35
click at [518, 205] on input "a. Reboot all devices to reset the network" at bounding box center [518, 200] width 0 height 11
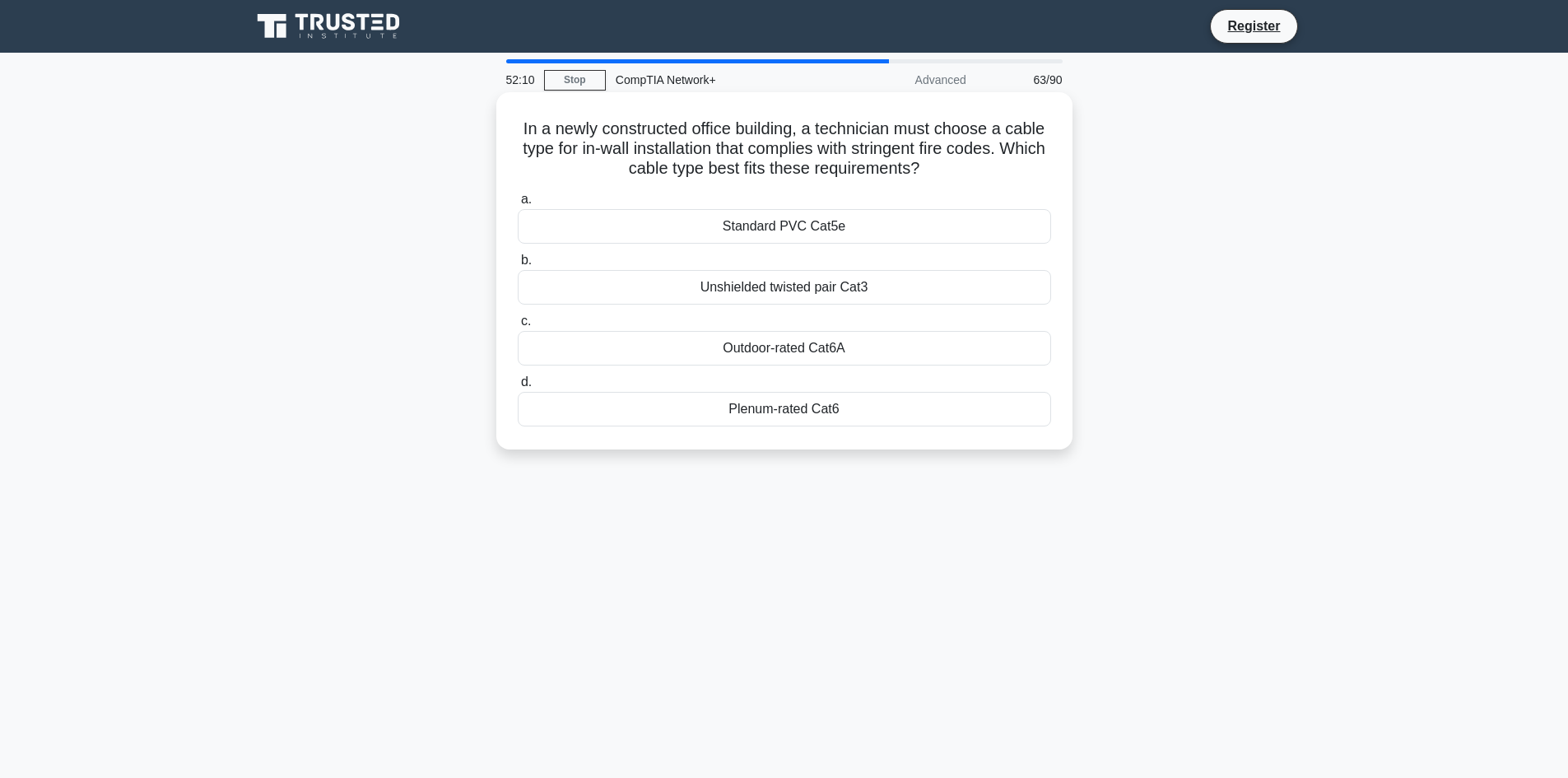
click at [893, 296] on div "Unshielded twisted pair Cat3" at bounding box center [784, 288] width 533 height 35
click at [518, 266] on input "b. Unshielded twisted pair Cat3" at bounding box center [518, 261] width 0 height 11
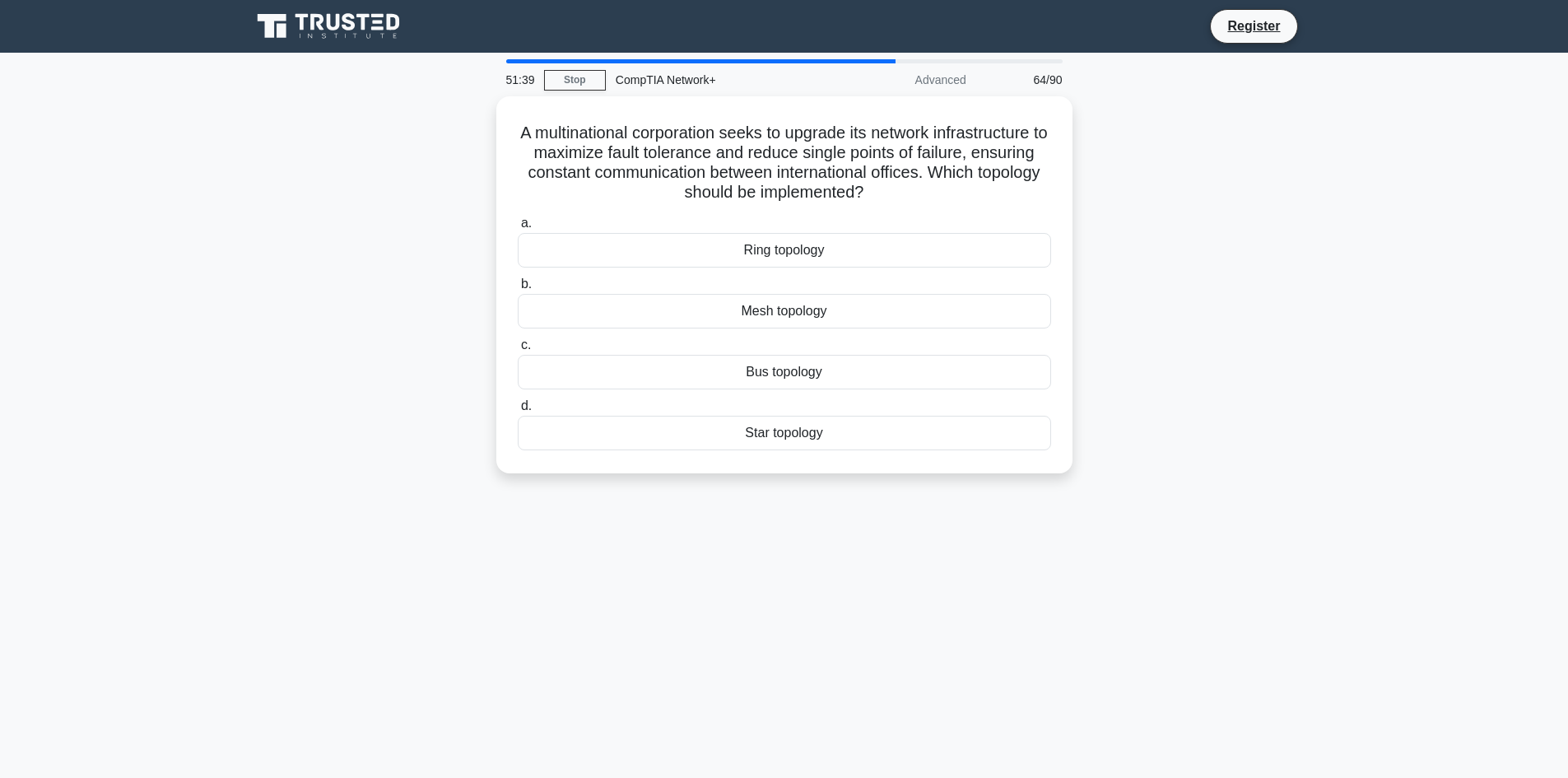
click at [893, 296] on div "Mesh topology" at bounding box center [784, 312] width 533 height 35
click at [518, 290] on input "b. Mesh topology" at bounding box center [518, 284] width 0 height 11
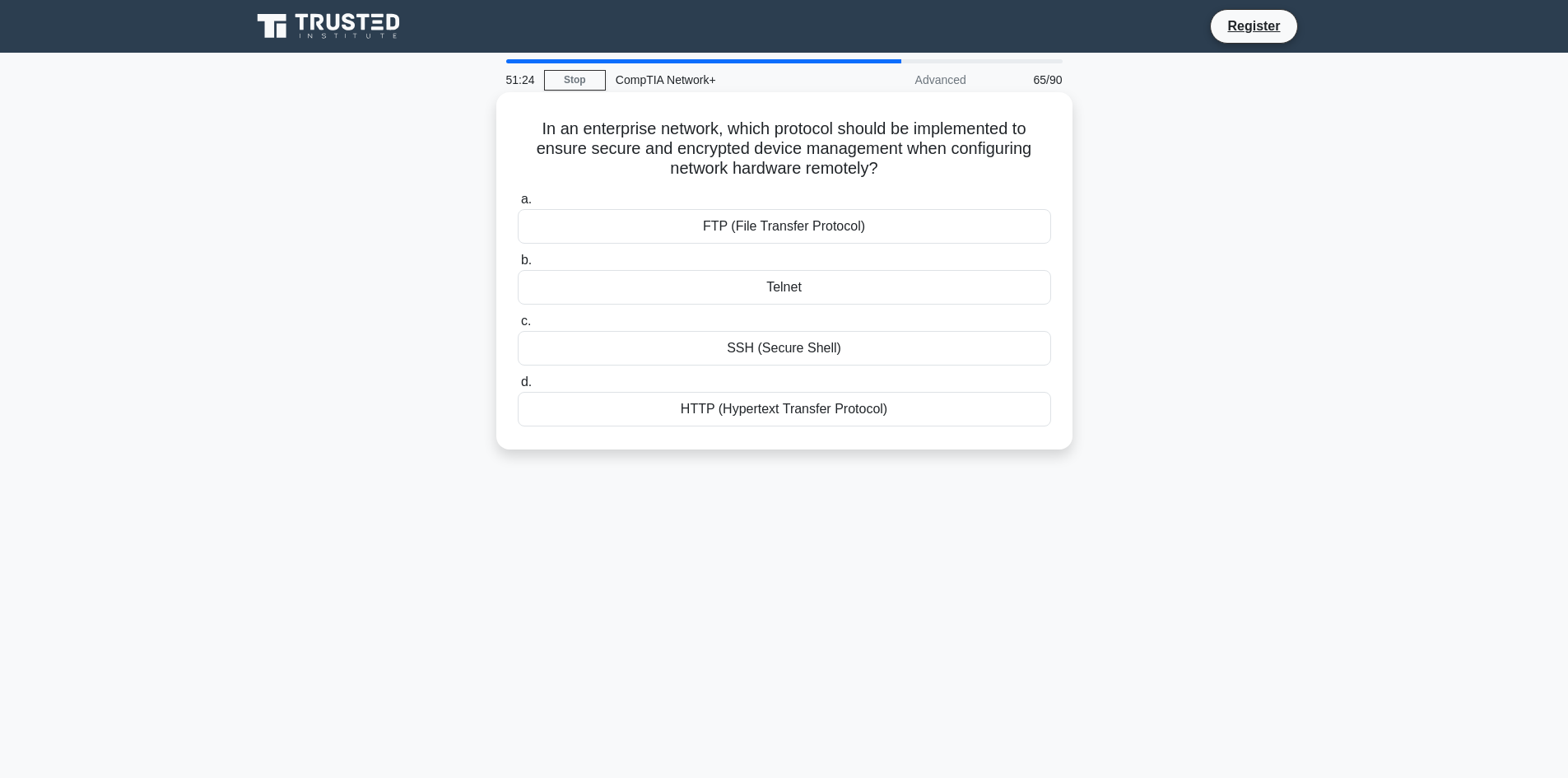
click at [900, 350] on div "SSH (Secure Shell)" at bounding box center [784, 349] width 533 height 35
click at [518, 326] on input "c. SSH (Secure Shell)" at bounding box center [518, 322] width 0 height 11
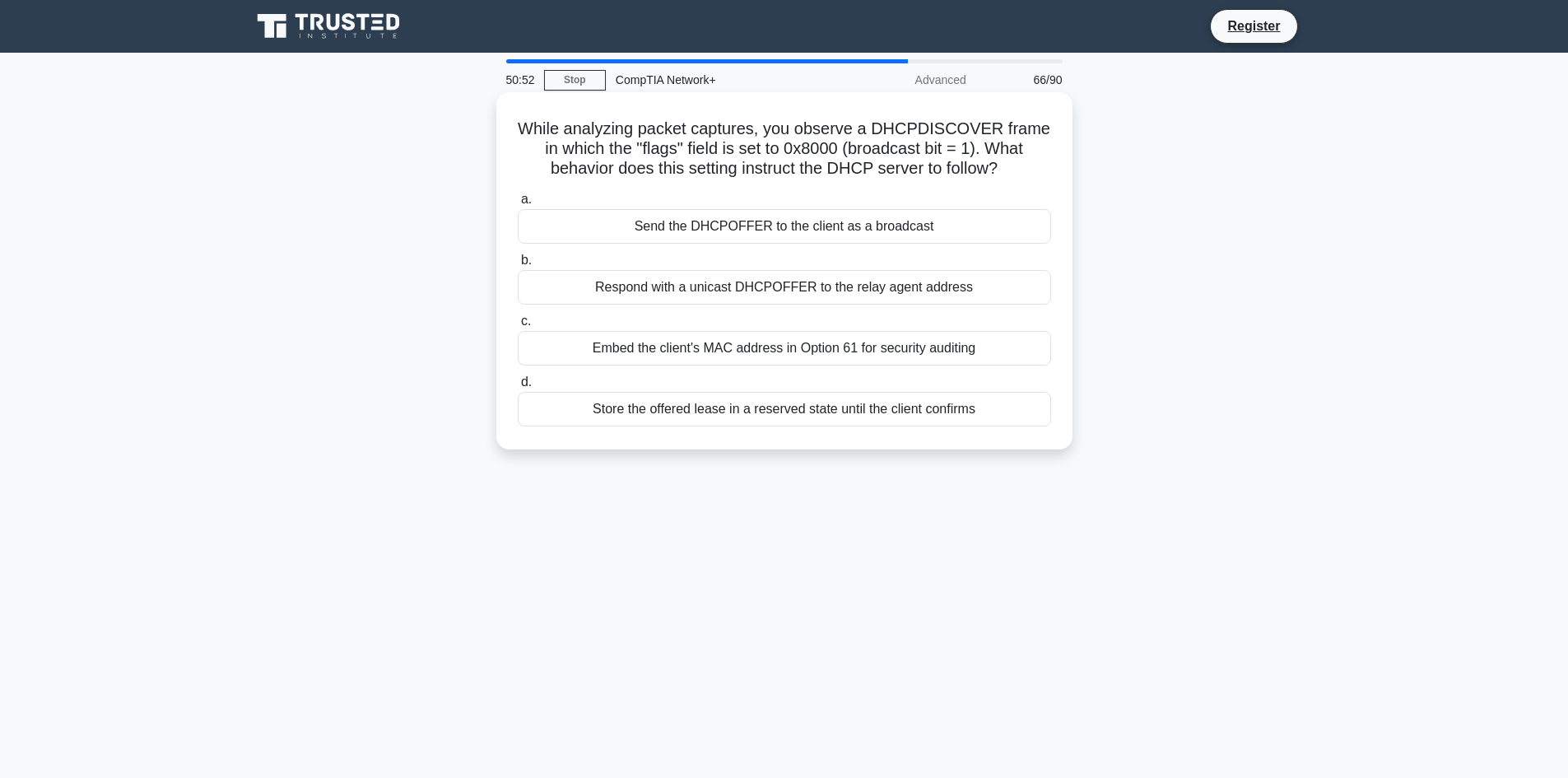
click at [901, 349] on div "Embed the client's MAC address in Option 61 for security auditing" at bounding box center [784, 349] width 533 height 35
click at [518, 326] on input "c. Embed the client's MAC address in Option 61 for security auditing" at bounding box center [518, 322] width 0 height 11
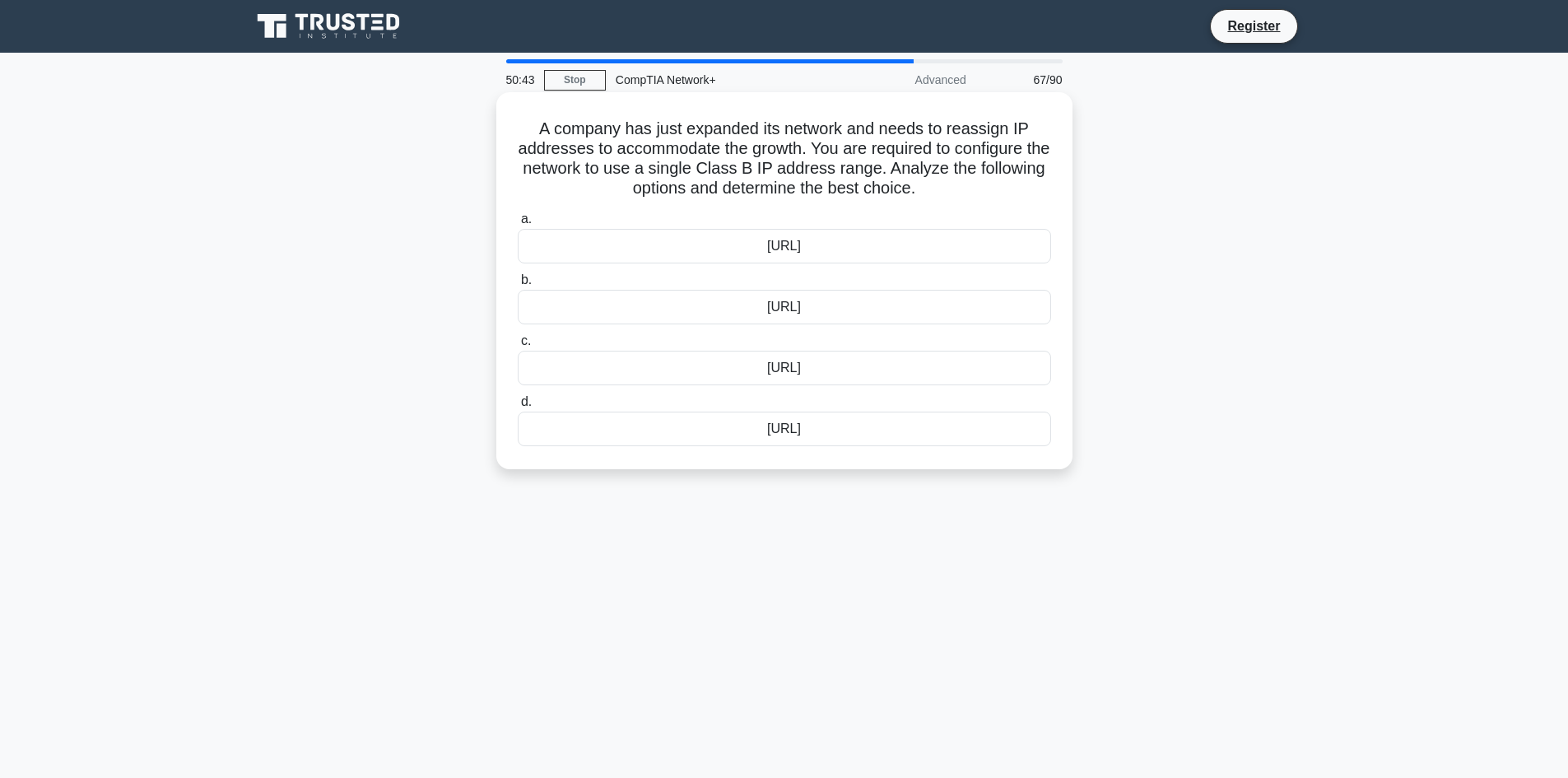
click at [888, 376] on div "192.168.0.0/16" at bounding box center [784, 368] width 533 height 35
click at [518, 347] on input "c. 192.168.0.0/16" at bounding box center [518, 341] width 0 height 11
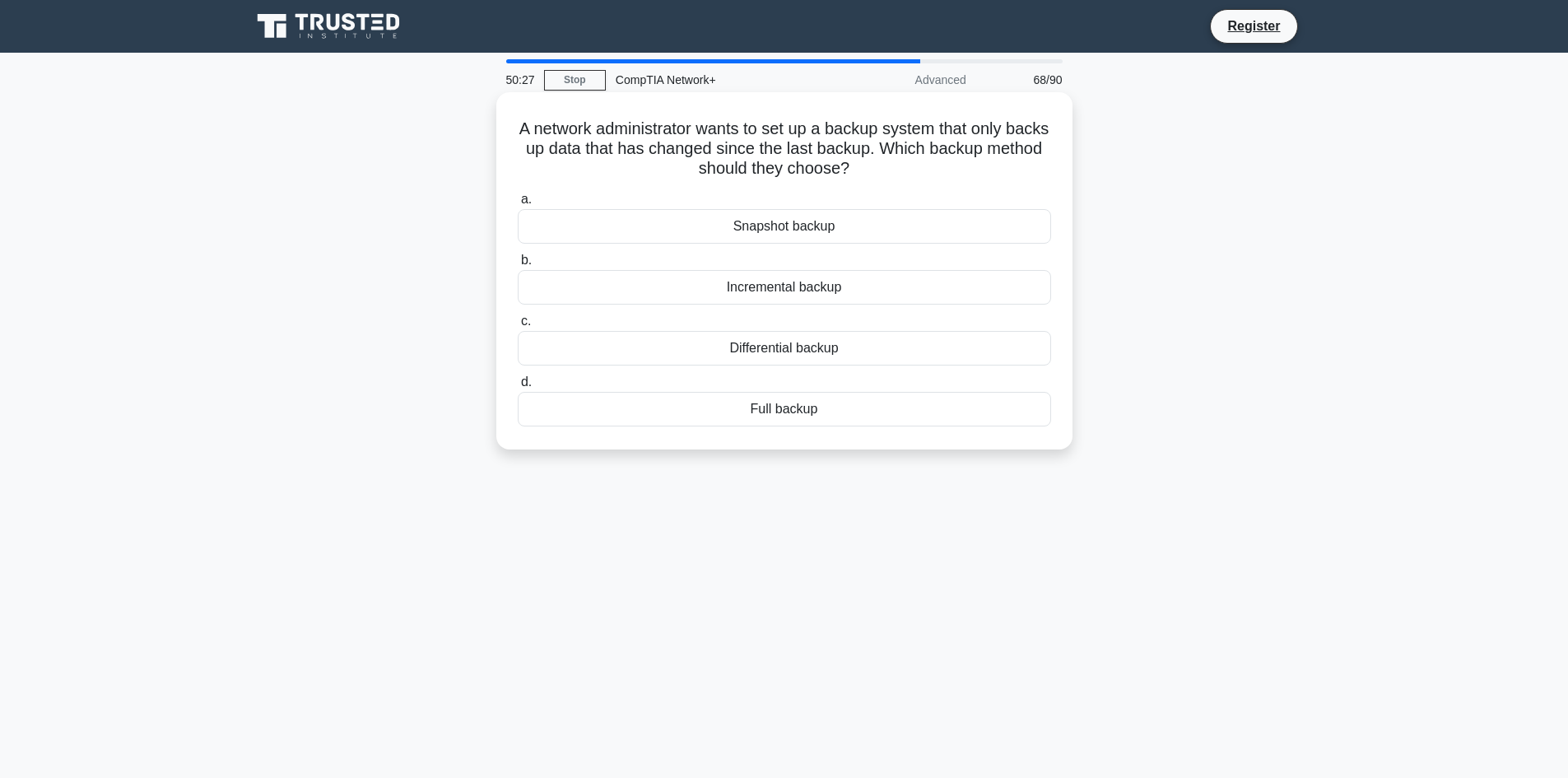
click at [902, 415] on div "Full backup" at bounding box center [784, 409] width 533 height 35
click at [518, 388] on input "d. Full backup" at bounding box center [518, 383] width 0 height 11
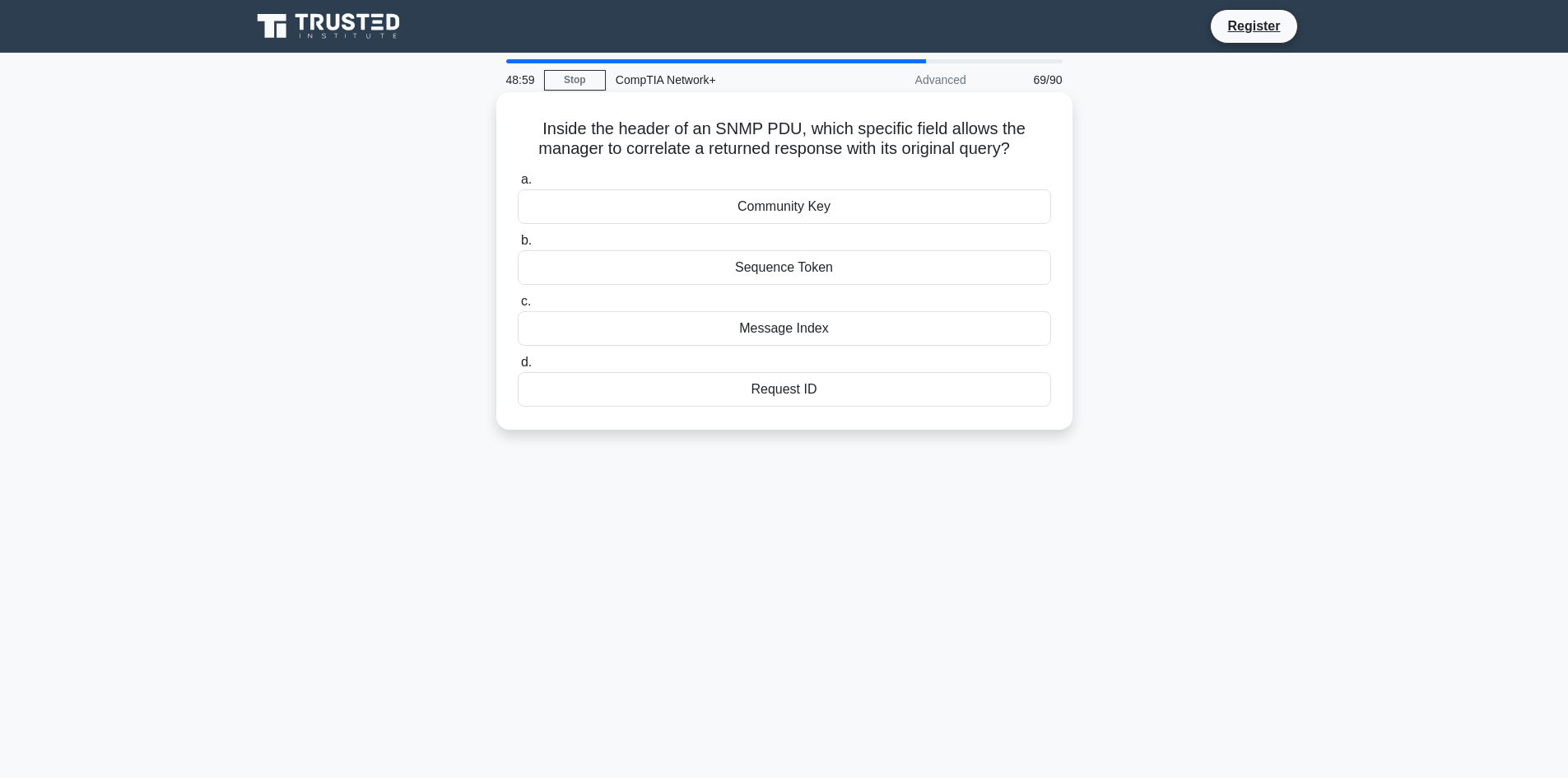
click at [839, 386] on div "Request ID" at bounding box center [784, 390] width 533 height 35
click at [518, 368] on input "d. Request ID" at bounding box center [518, 363] width 0 height 11
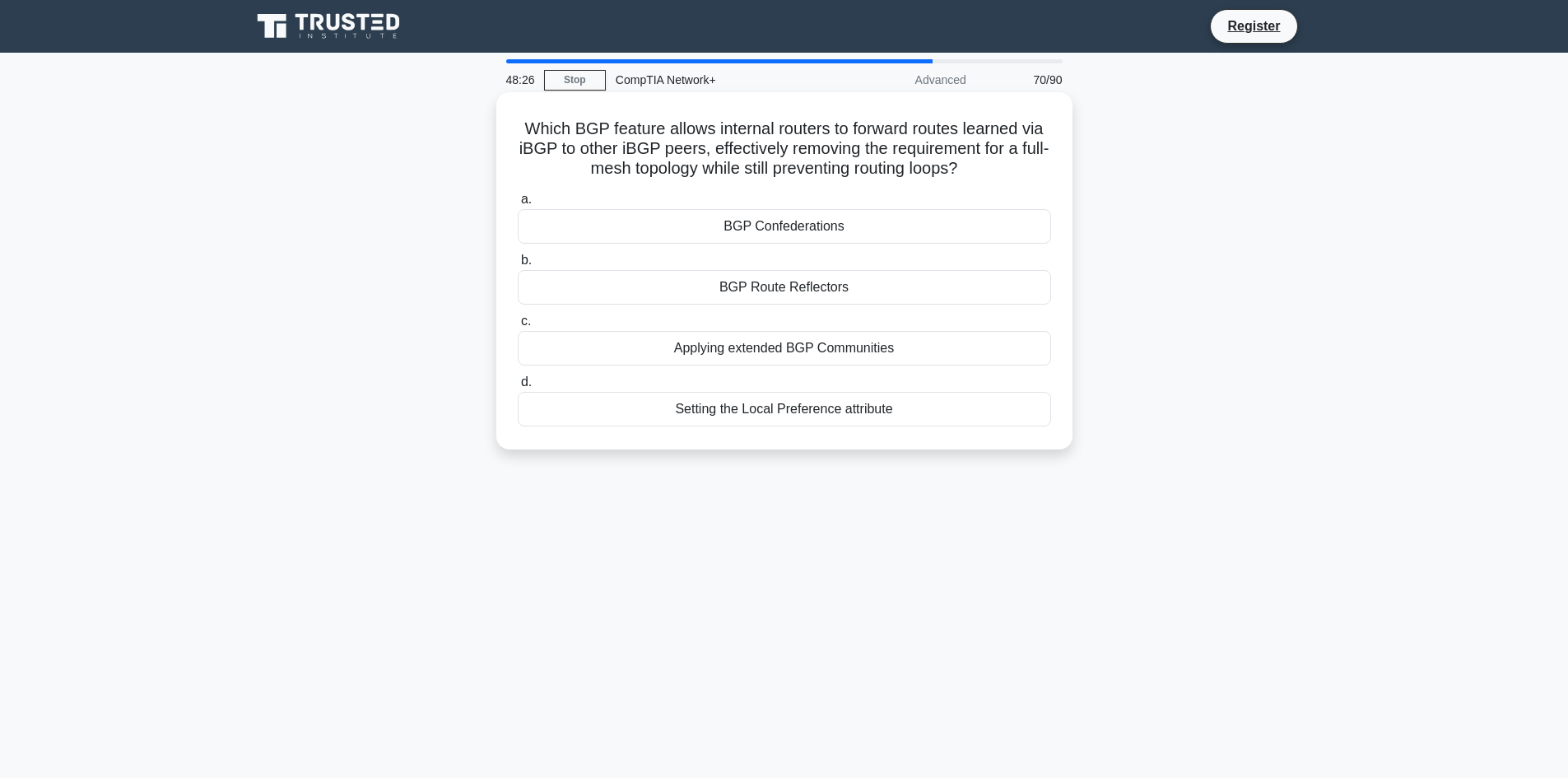
click at [876, 359] on div "Applying extended BGP Communities" at bounding box center [784, 349] width 533 height 35
click at [518, 326] on input "c. Applying extended BGP Communities" at bounding box center [518, 322] width 0 height 11
click at [787, 427] on div "FC00::/7" at bounding box center [784, 409] width 533 height 35
click at [518, 388] on input "d. FC00::/7" at bounding box center [518, 383] width 0 height 11
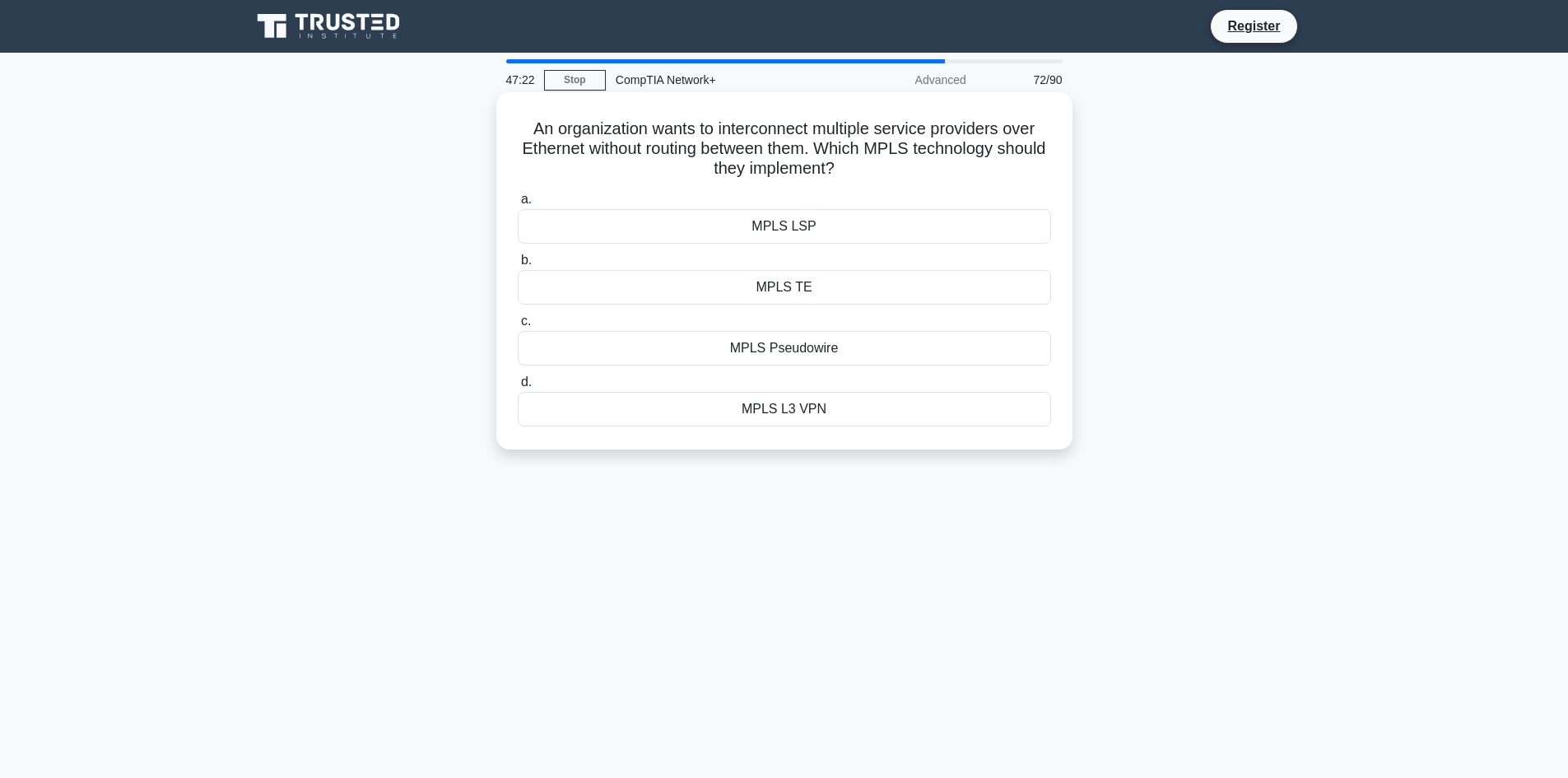
click at [841, 344] on div "MPLS Pseudowire" at bounding box center [784, 349] width 533 height 35
click at [518, 326] on input "c. MPLS Pseudowire" at bounding box center [518, 322] width 0 height 11
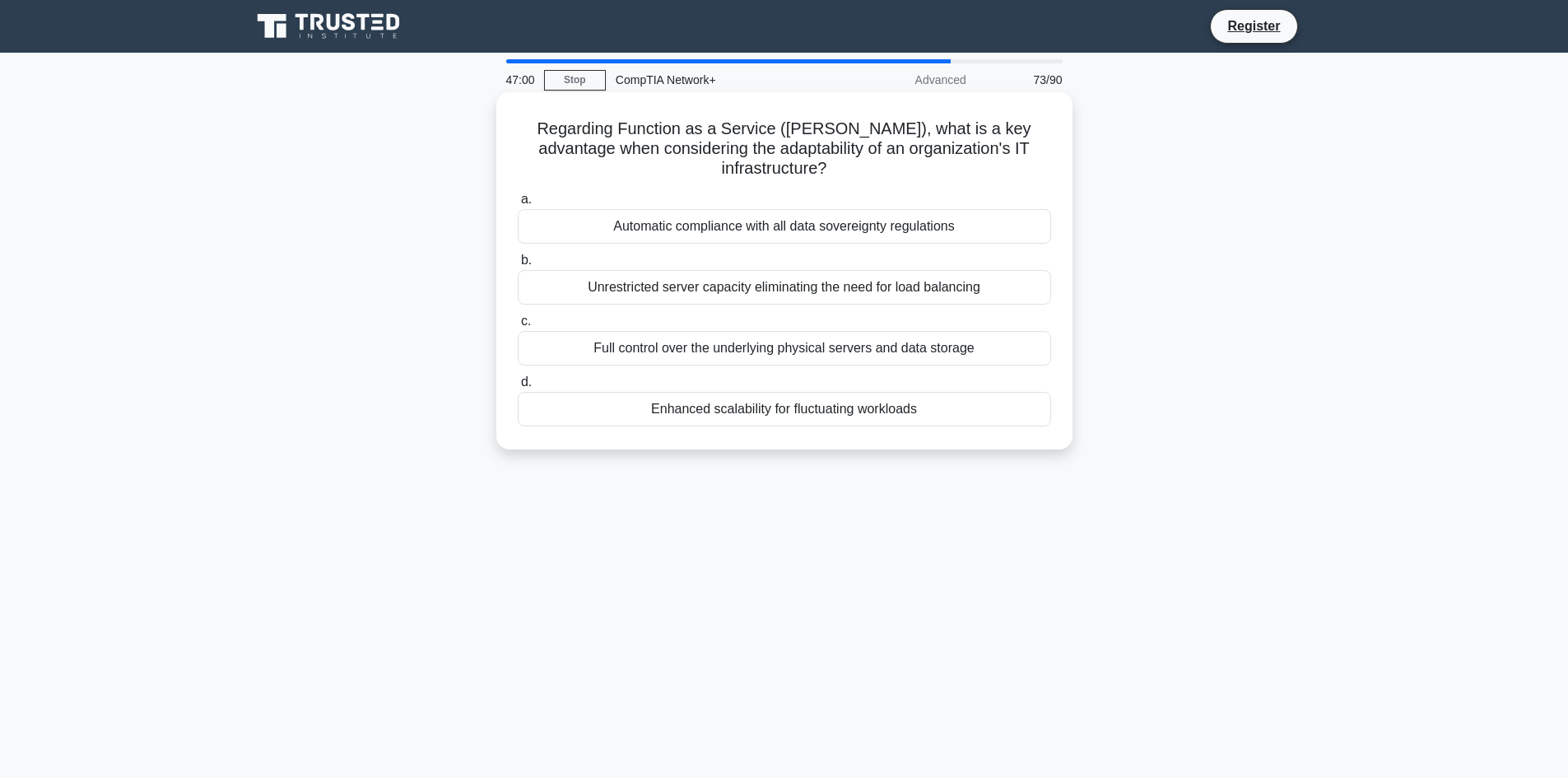
click at [769, 331] on div "Full control over the underlying physical servers and data storage" at bounding box center [784, 349] width 533 height 35
click at [518, 326] on input "c. Full control over the underlying physical servers and data storage" at bounding box center [518, 322] width 0 height 11
click at [848, 349] on div "Configure alerts for repetitive connection attempts from the same IP address" at bounding box center [784, 349] width 533 height 35
click at [926, 345] on div "Configure alerts for repetitive connection attempts from the same IP address" at bounding box center [784, 349] width 533 height 35
click at [518, 326] on input "c. Configure alerts for repetitive connection attempts from the same IP address" at bounding box center [518, 322] width 0 height 11
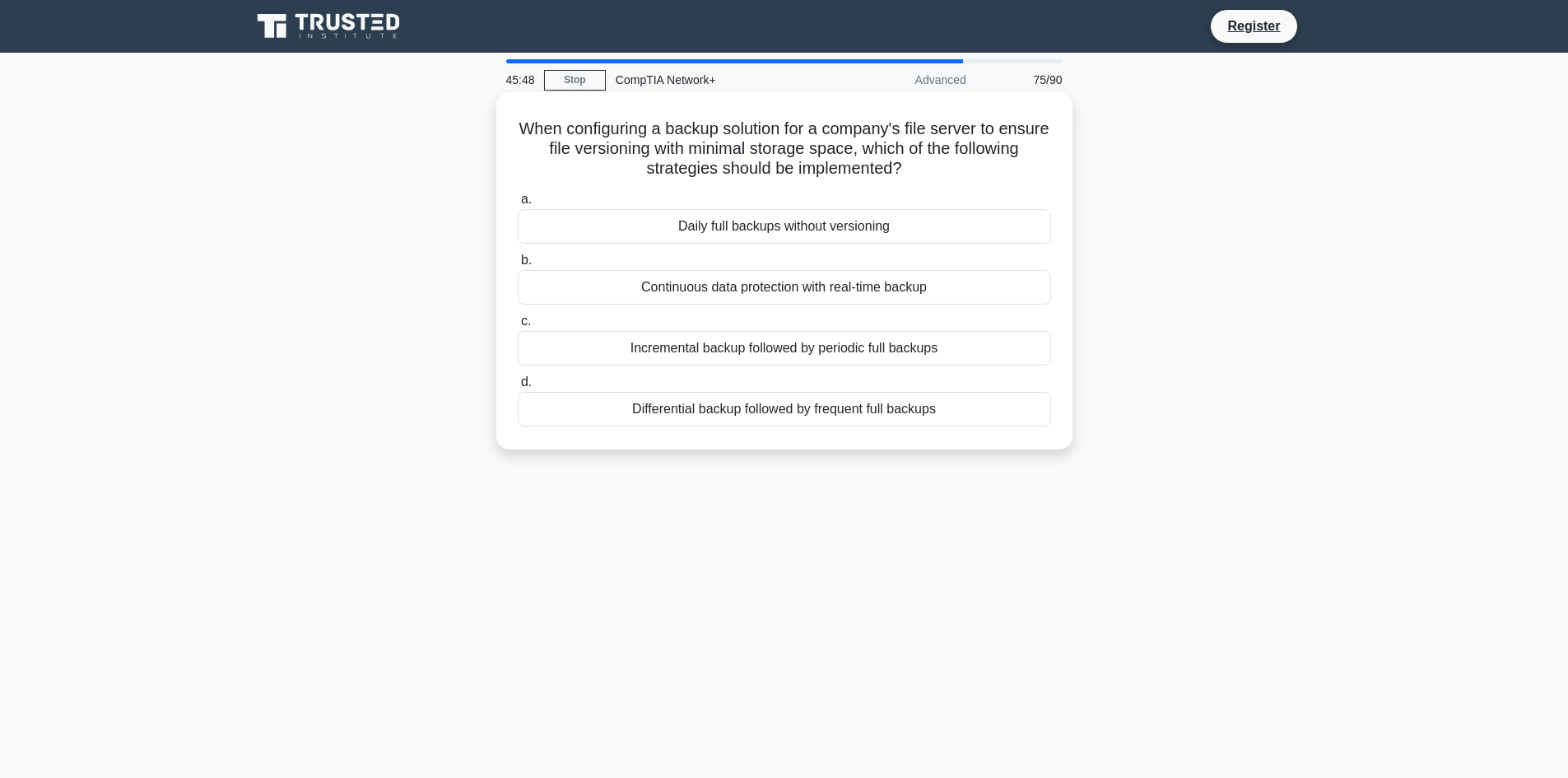
click at [974, 220] on div "Daily full backups without versioning" at bounding box center [784, 226] width 533 height 35
click at [518, 205] on input "a. Daily full backups without versioning" at bounding box center [518, 200] width 0 height 11
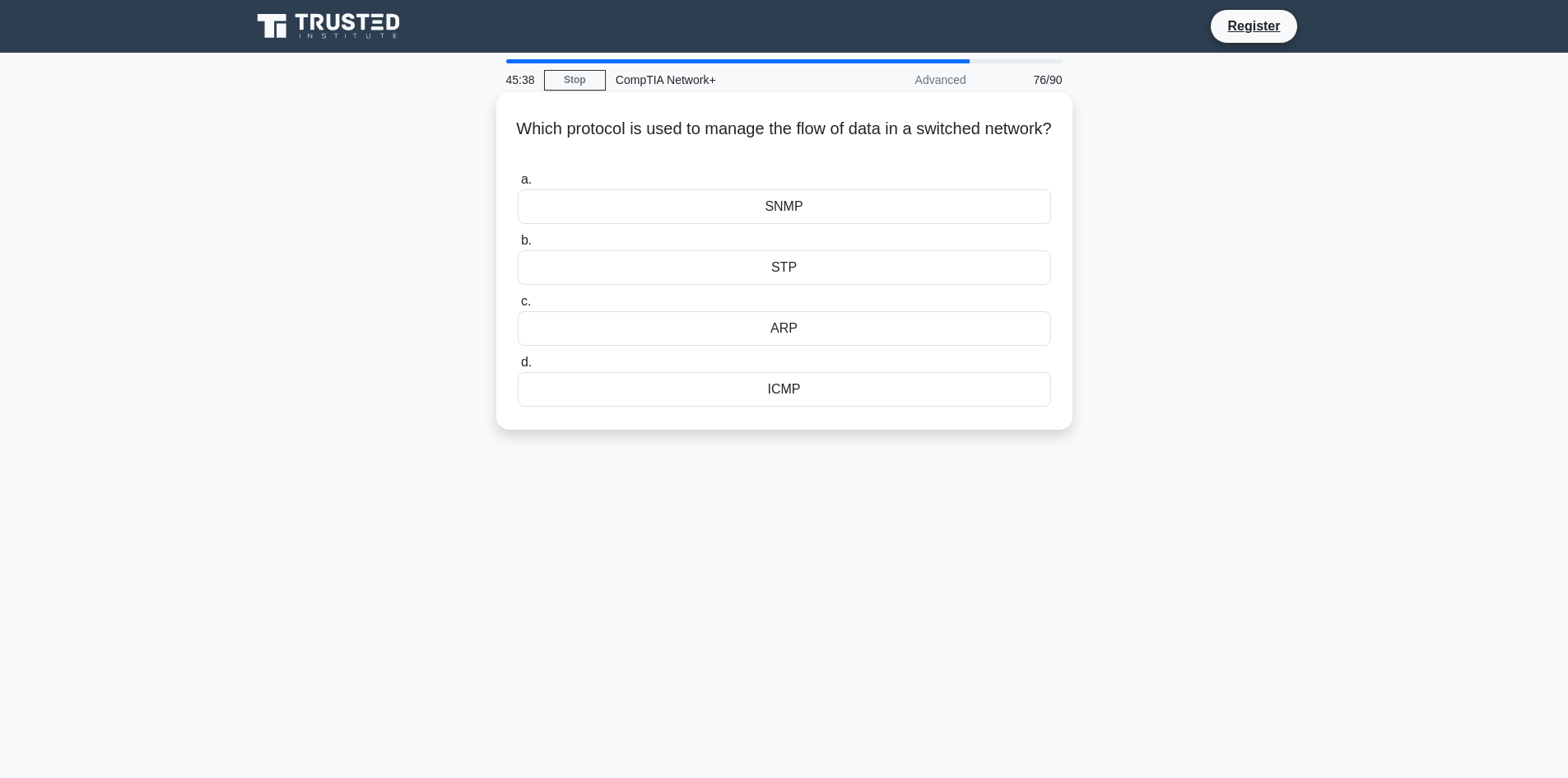
click at [841, 392] on div "ICMP" at bounding box center [784, 390] width 533 height 35
click at [518, 368] on input "d. ICMP" at bounding box center [518, 363] width 0 height 11
click at [923, 200] on div "Hub" at bounding box center [784, 207] width 533 height 35
click at [518, 185] on input "a. Hub" at bounding box center [518, 180] width 0 height 11
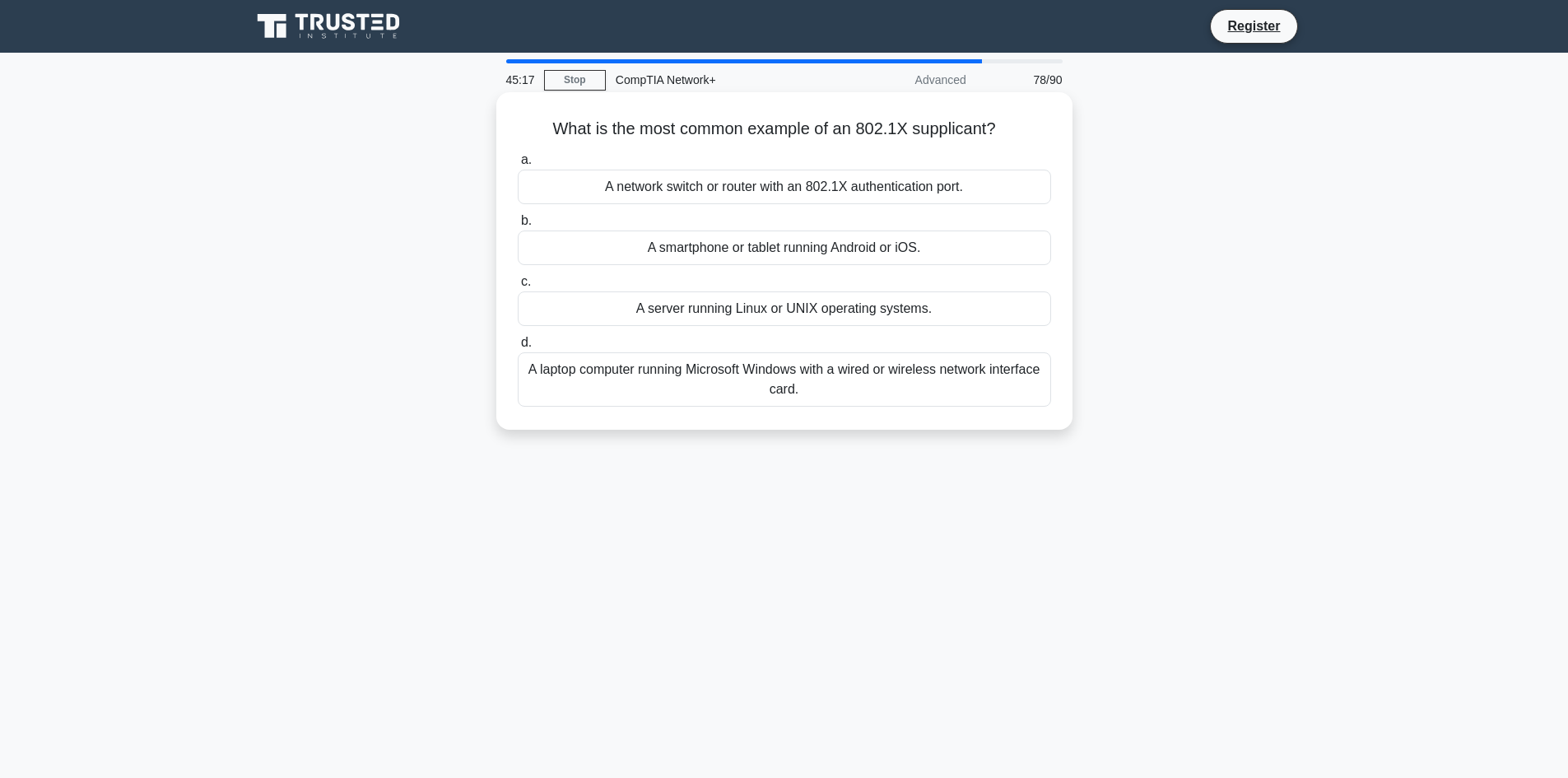
click at [910, 388] on div "A laptop computer running Microsoft Windows with a wired or wireless network in…" at bounding box center [784, 379] width 533 height 54
click at [518, 349] on input "d. A laptop computer running Microsoft Windows with a wired or wireless network…" at bounding box center [518, 343] width 0 height 11
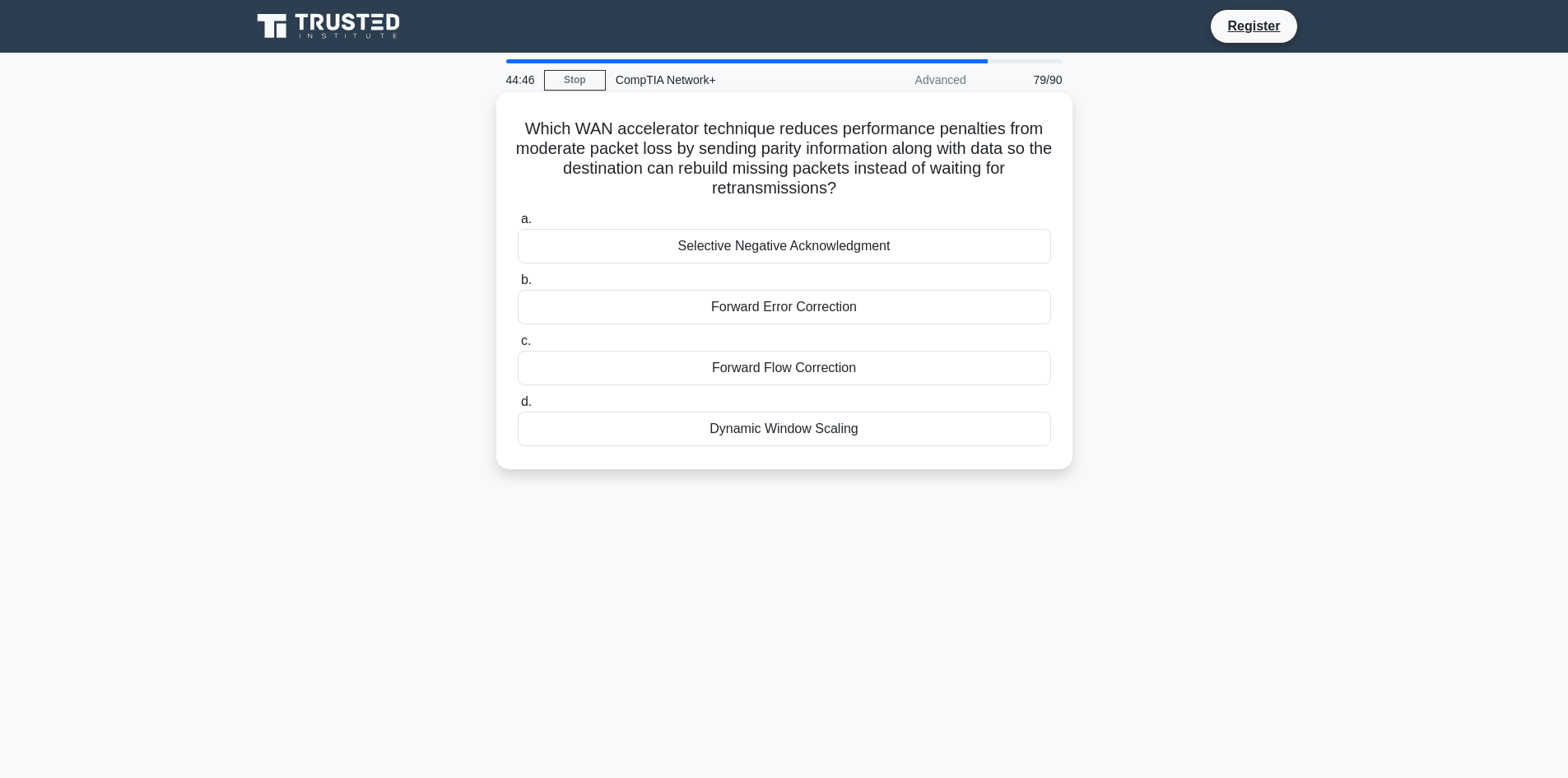
click at [938, 257] on div "Selective Negative Acknowledgment" at bounding box center [784, 246] width 533 height 35
click at [518, 224] on input "a. Selective Negative Acknowledgment" at bounding box center [518, 220] width 0 height 11
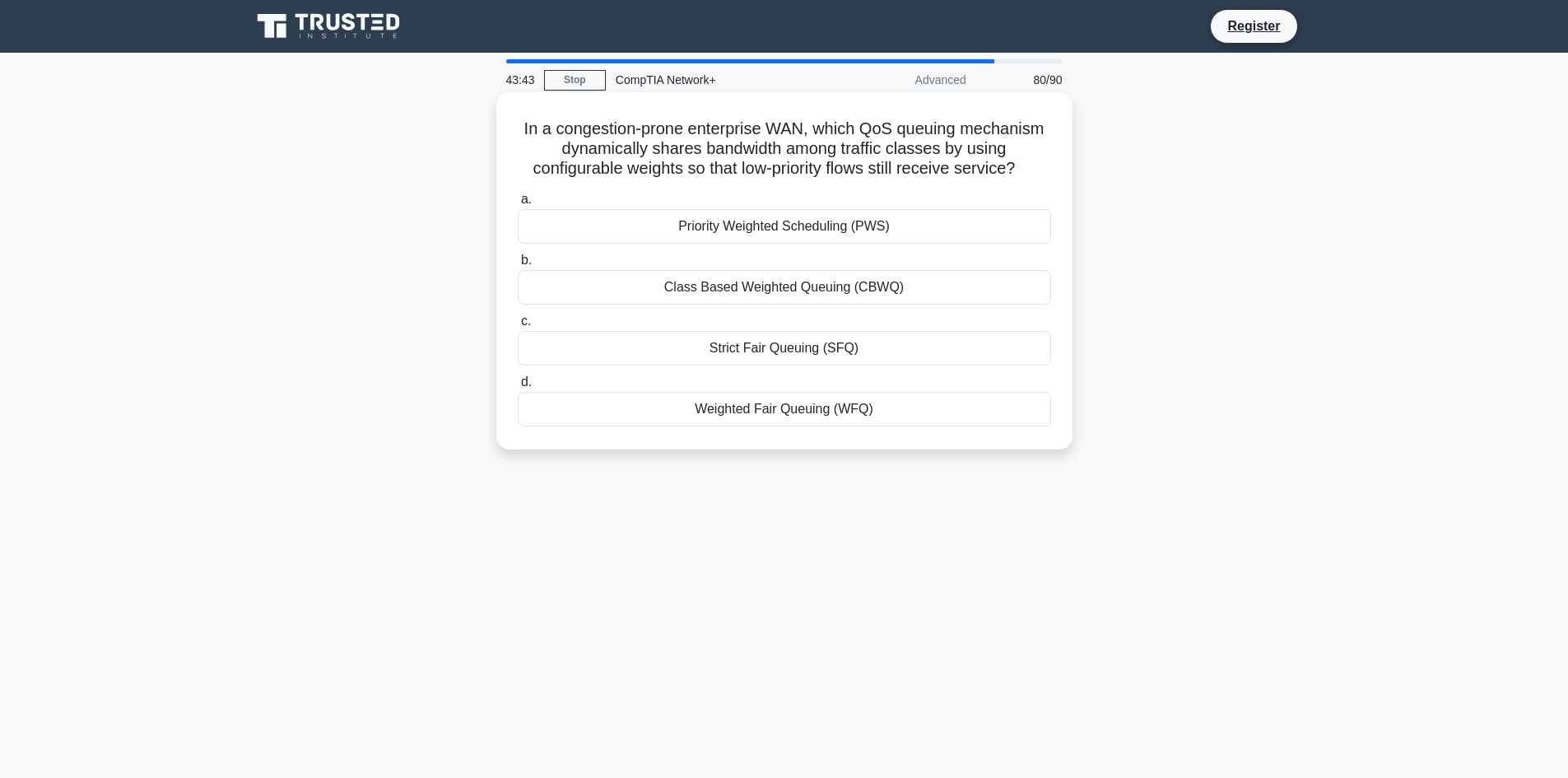
click at [841, 283] on div "Class Based Weighted Queuing (CBWQ)" at bounding box center [784, 288] width 533 height 35
click at [518, 266] on input "b. Class Based Weighted Queuing (CBWQ)" at bounding box center [518, 261] width 0 height 11
click at [818, 406] on div "A. Time-domain reflectometer" at bounding box center [784, 409] width 533 height 35
click at [518, 388] on input "d. A. Time-domain reflectometer" at bounding box center [518, 383] width 0 height 11
click at [853, 354] on div "Enable multicast flow control on the switch" at bounding box center [784, 349] width 533 height 35
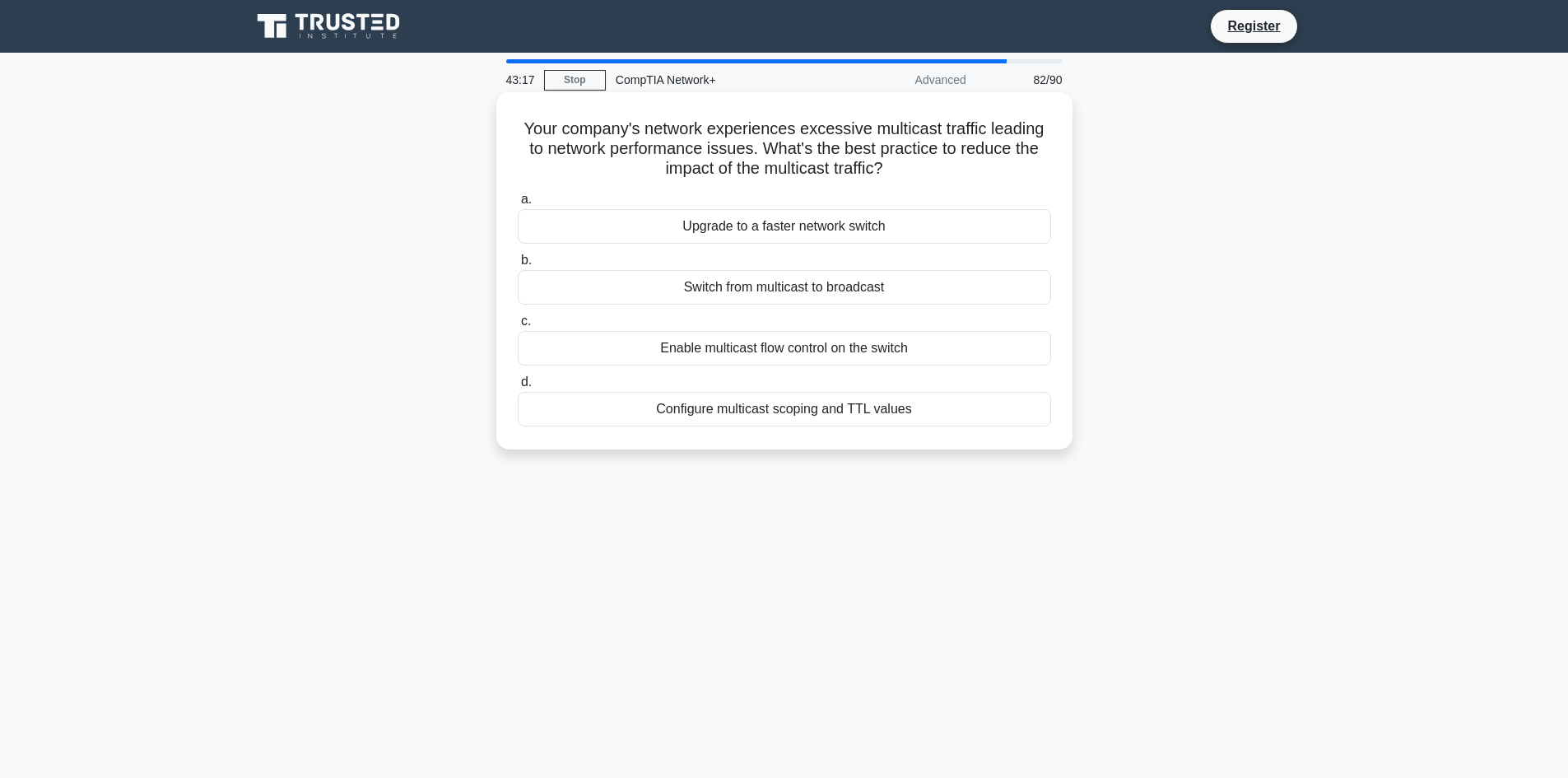
click at [518, 326] on input "c. Enable multicast flow control on the switch" at bounding box center [518, 322] width 0 height 11
click at [837, 399] on div "Beacon probing feature" at bounding box center [784, 409] width 533 height 35
click at [518, 388] on input "d. Beacon probing feature" at bounding box center [518, 383] width 0 height 11
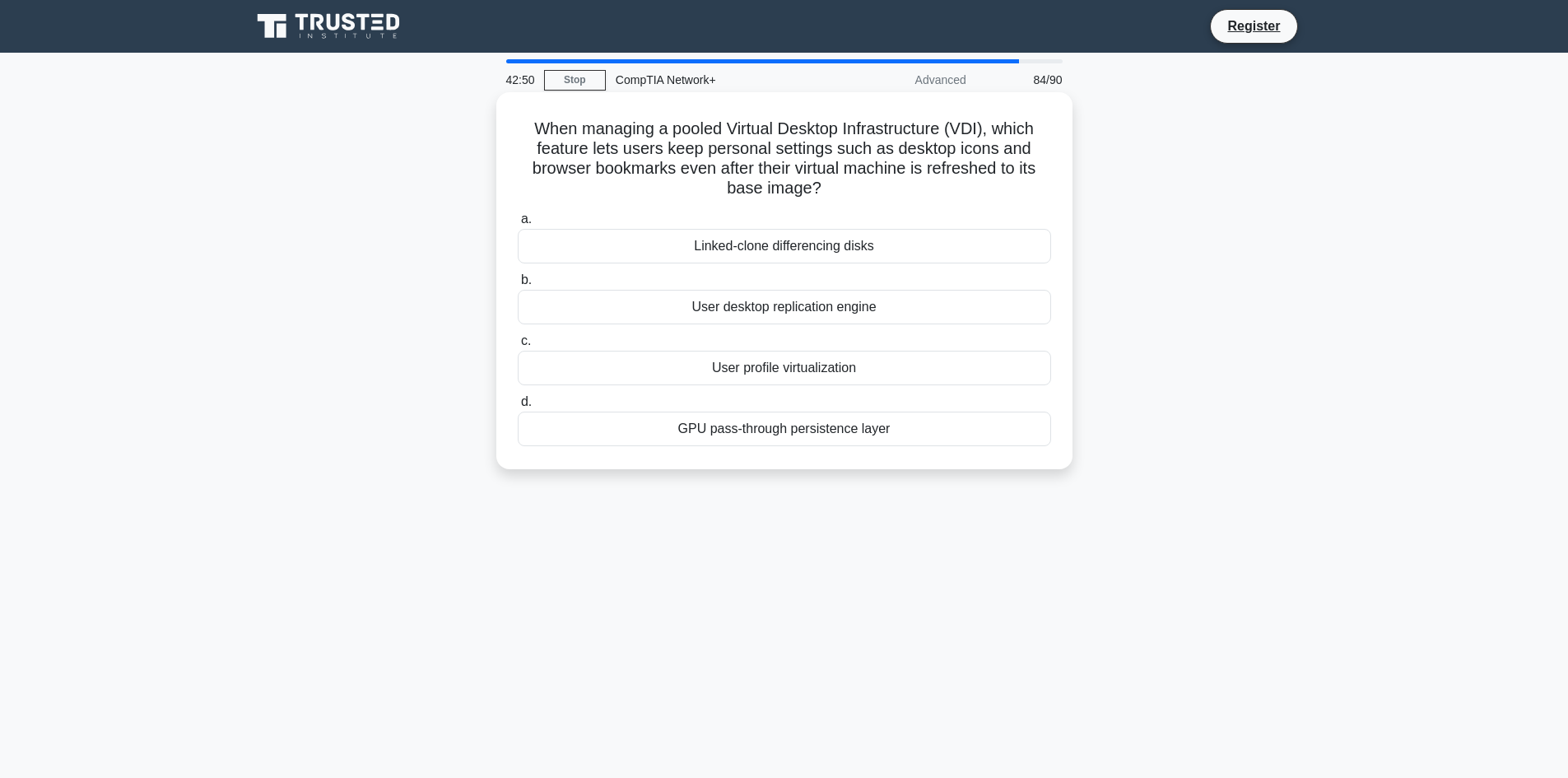
click at [899, 427] on div "GPU pass-through persistence layer" at bounding box center [784, 429] width 533 height 35
click at [518, 407] on input "d. GPU pass-through persistence layer" at bounding box center [518, 403] width 0 height 11
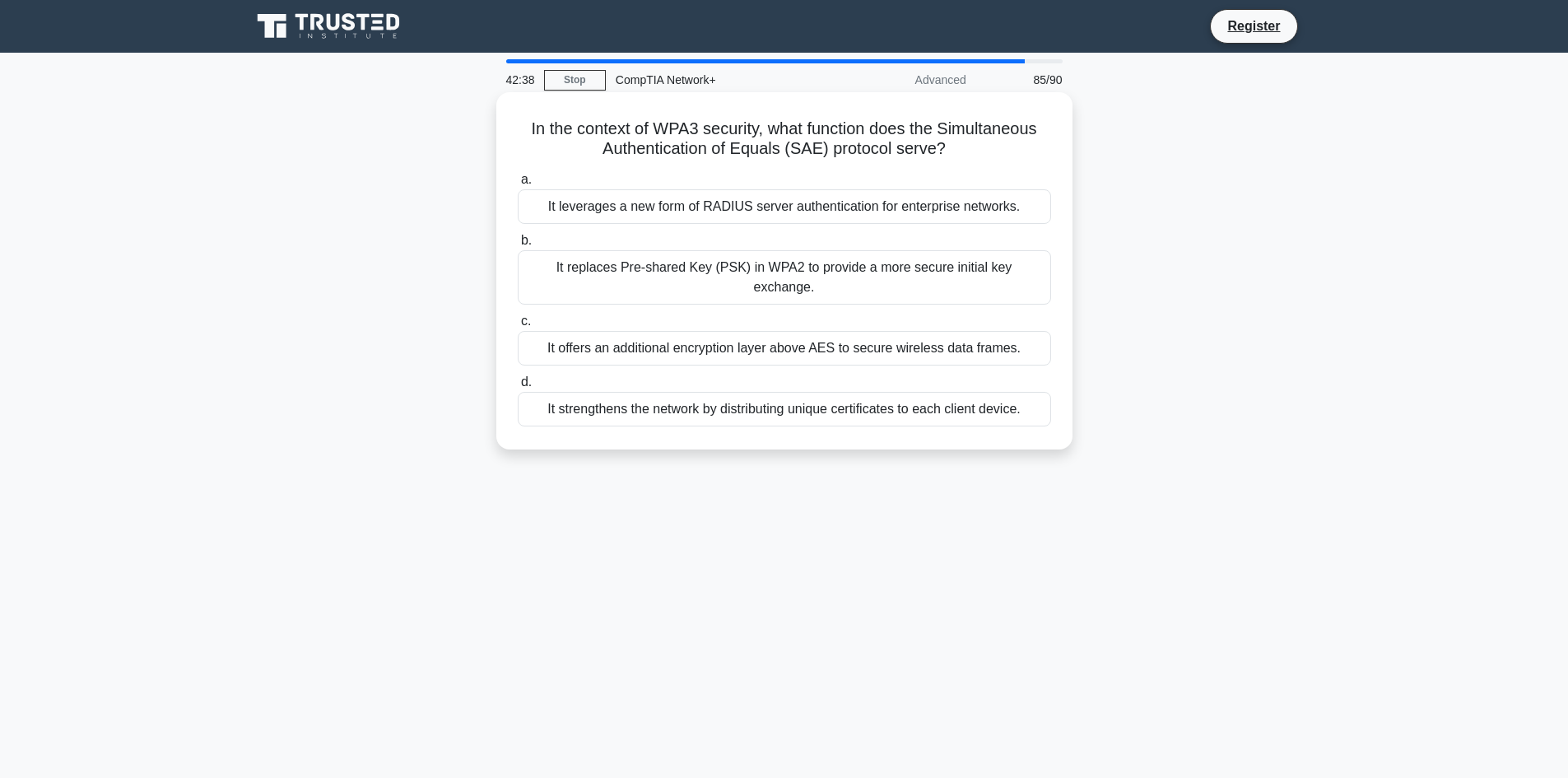
click at [678, 272] on div "It replaces Pre-shared Key (PSK) in WPA2 to provide a more secure initial key e…" at bounding box center [784, 277] width 533 height 54
click at [518, 246] on input "b. It replaces Pre-shared Key (PSK) in WPA2 to provide a more secure initial ke…" at bounding box center [518, 241] width 0 height 11
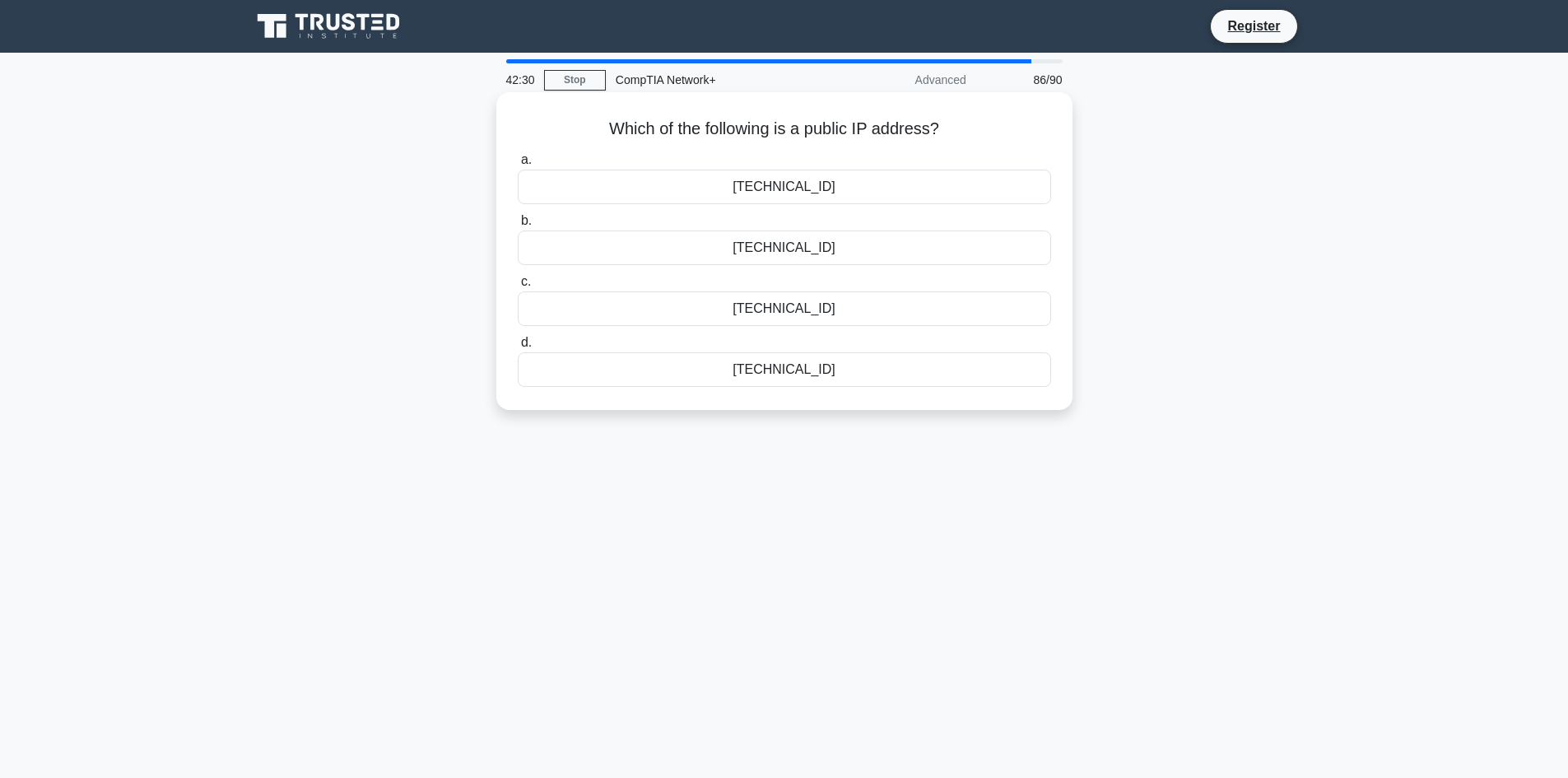
click at [824, 366] on div "172.16.1.254" at bounding box center [784, 370] width 533 height 35
click at [518, 349] on input "d. 172.16.1.254" at bounding box center [518, 343] width 0 height 11
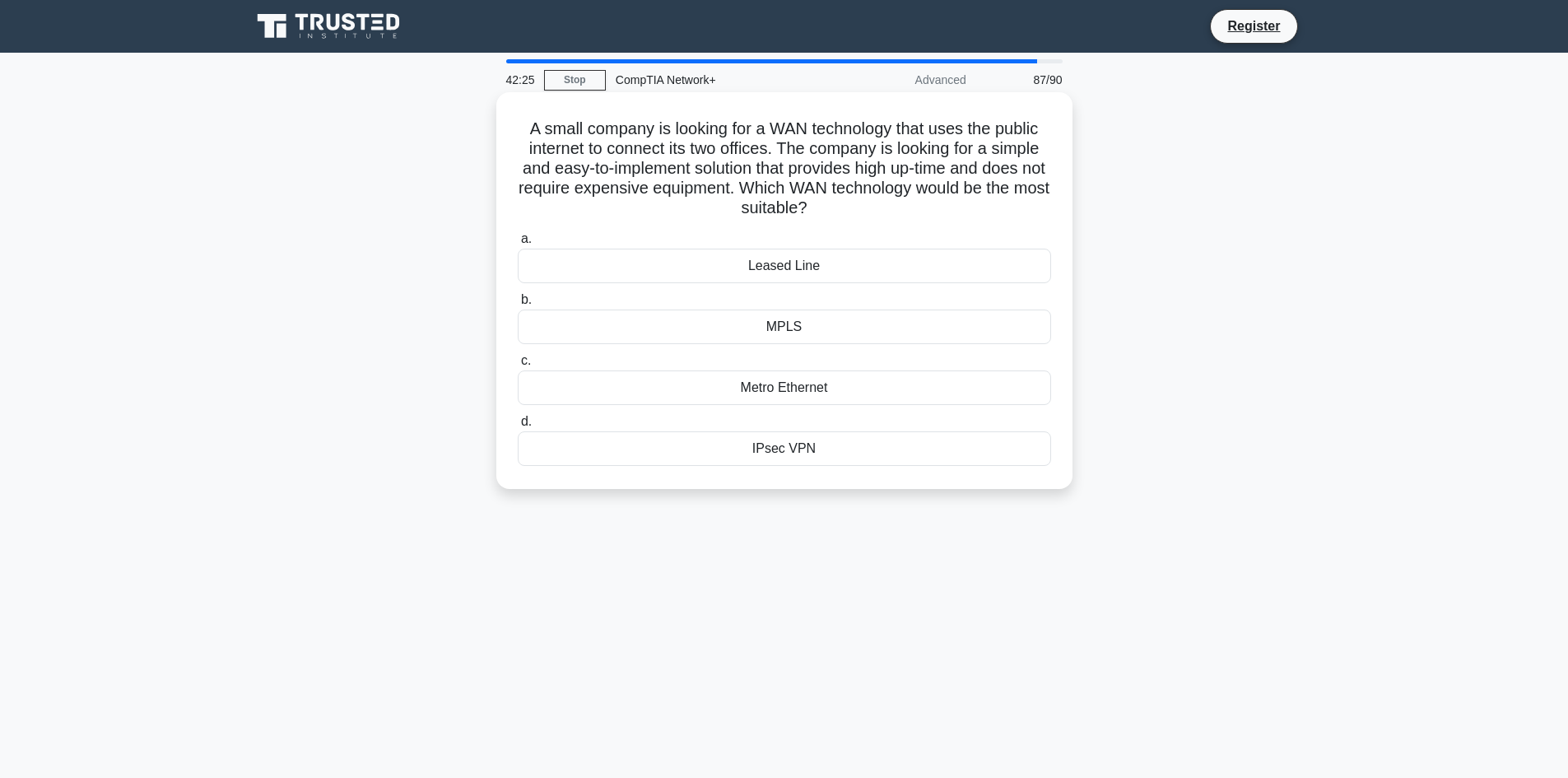
click at [858, 385] on div "Metro Ethernet" at bounding box center [784, 388] width 533 height 35
click at [518, 366] on input "c. Metro Ethernet" at bounding box center [518, 361] width 0 height 11
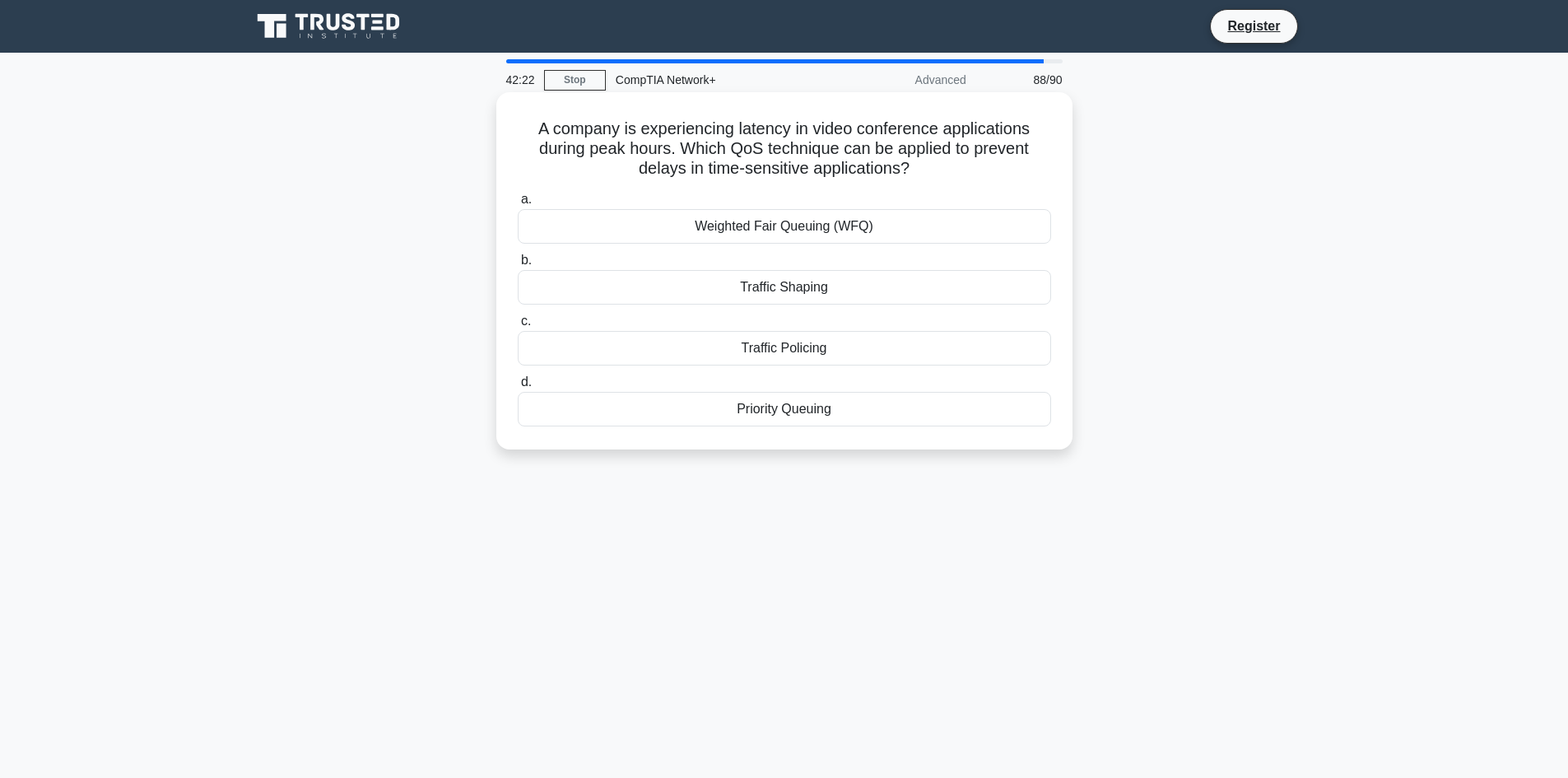
click at [868, 230] on div "Weighted Fair Queuing (WFQ)" at bounding box center [784, 226] width 533 height 35
click at [518, 205] on input "a. Weighted Fair Queuing (WFQ)" at bounding box center [518, 200] width 0 height 11
click at [987, 347] on div "Disable the application on all network devices." at bounding box center [784, 349] width 533 height 35
click at [518, 326] on input "c. Disable the application on all network devices." at bounding box center [518, 322] width 0 height 11
click at [864, 293] on div "DNS response time" at bounding box center [784, 288] width 533 height 35
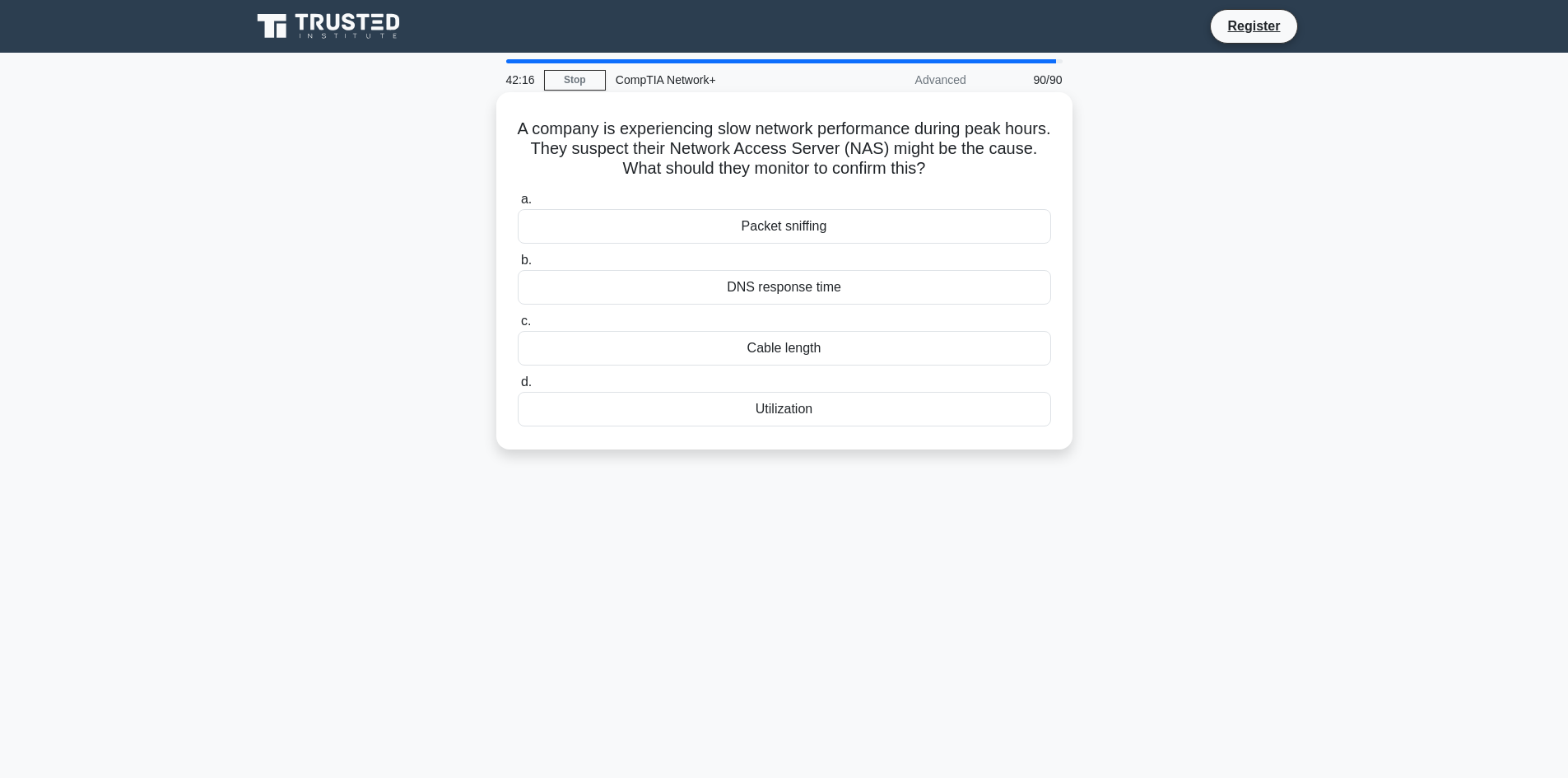
click at [518, 266] on input "b. DNS response time" at bounding box center [518, 261] width 0 height 11
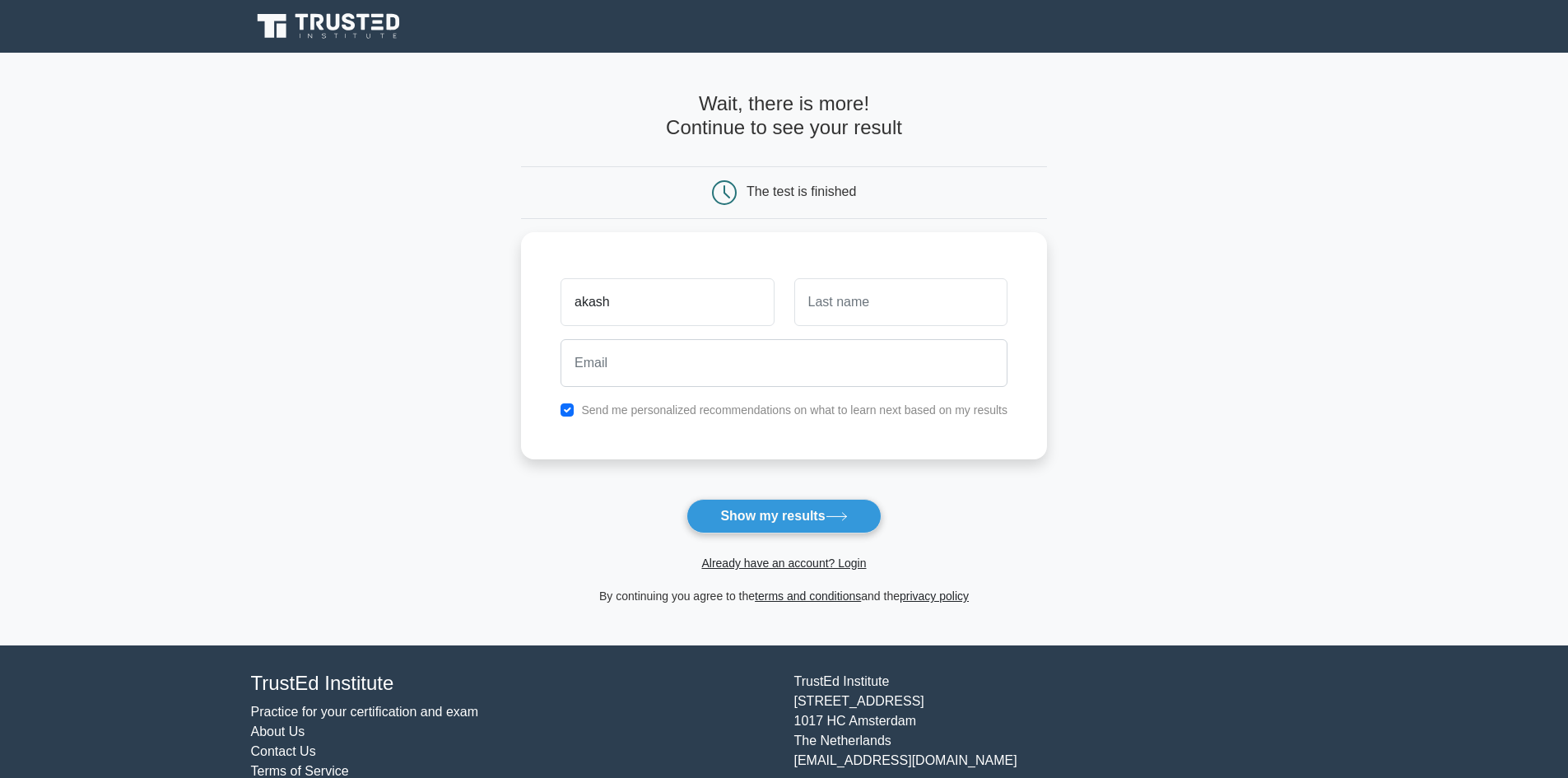
type input "akash"
click at [864, 293] on input "text" at bounding box center [901, 303] width 213 height 48
type input "[PERSON_NAME]"
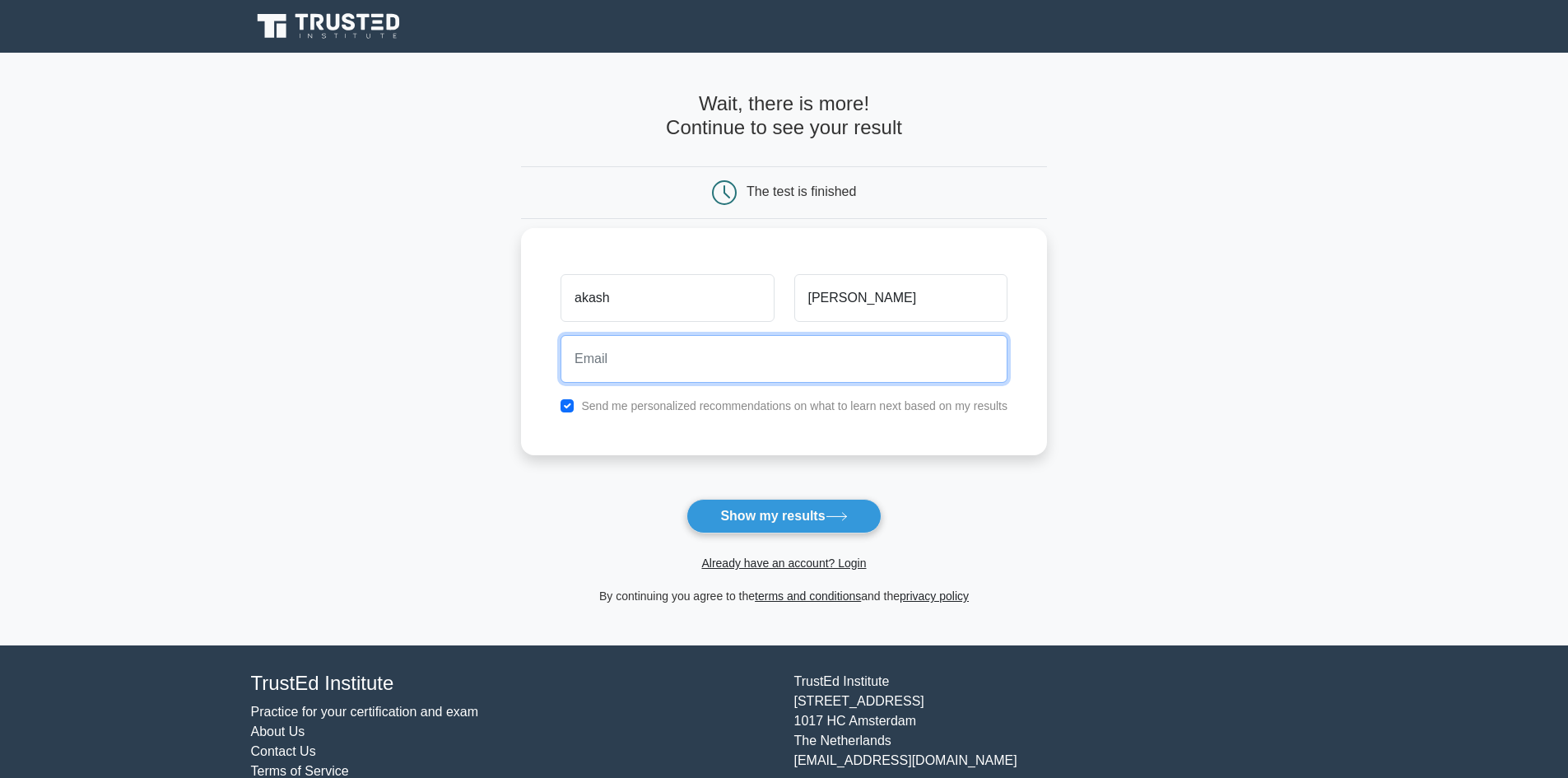
click at [635, 365] on input "email" at bounding box center [784, 359] width 447 height 48
type input "[EMAIL_ADDRESS][DOMAIN_NAME]"
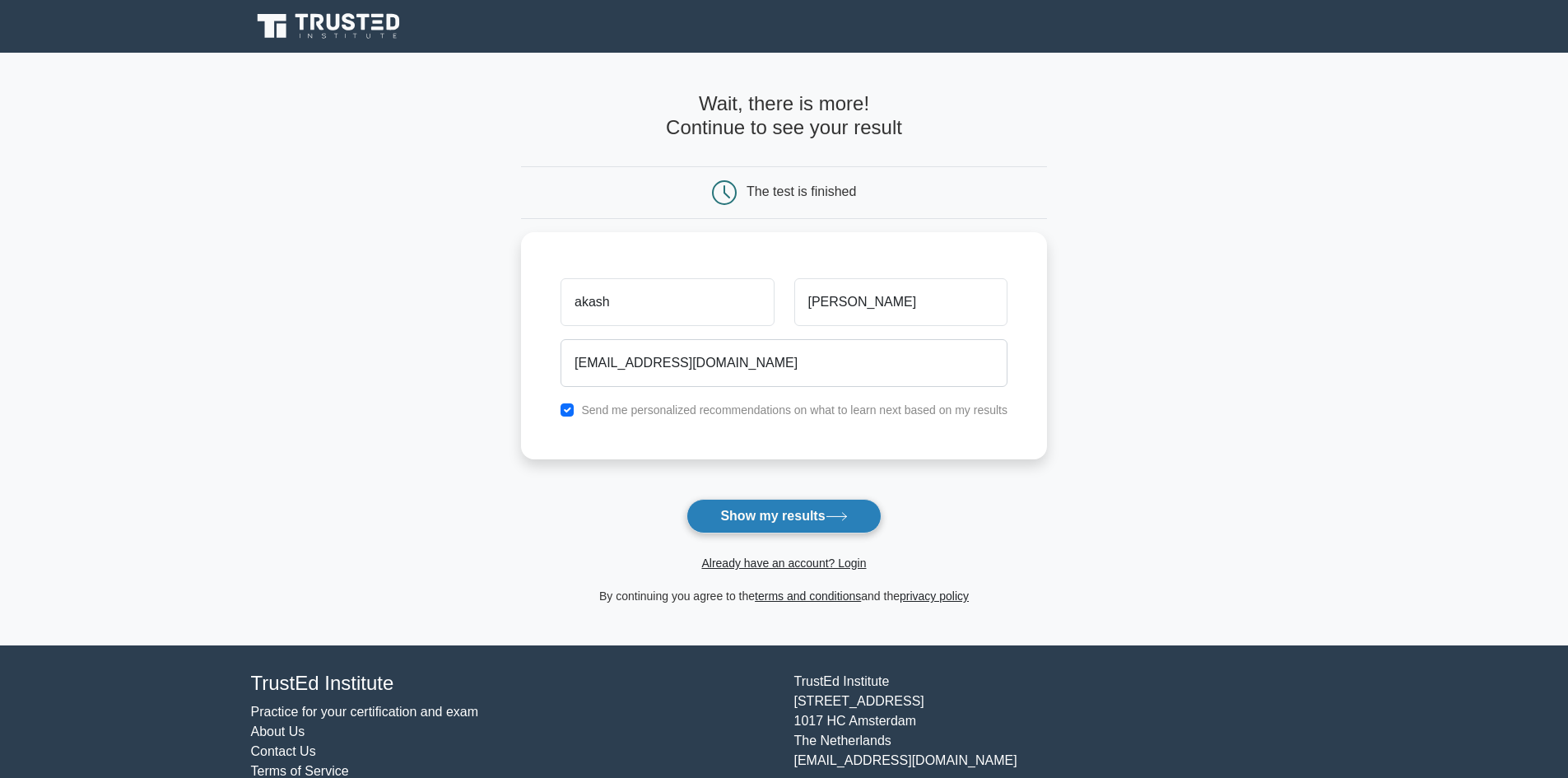
click at [747, 517] on button "Show my results" at bounding box center [784, 517] width 194 height 35
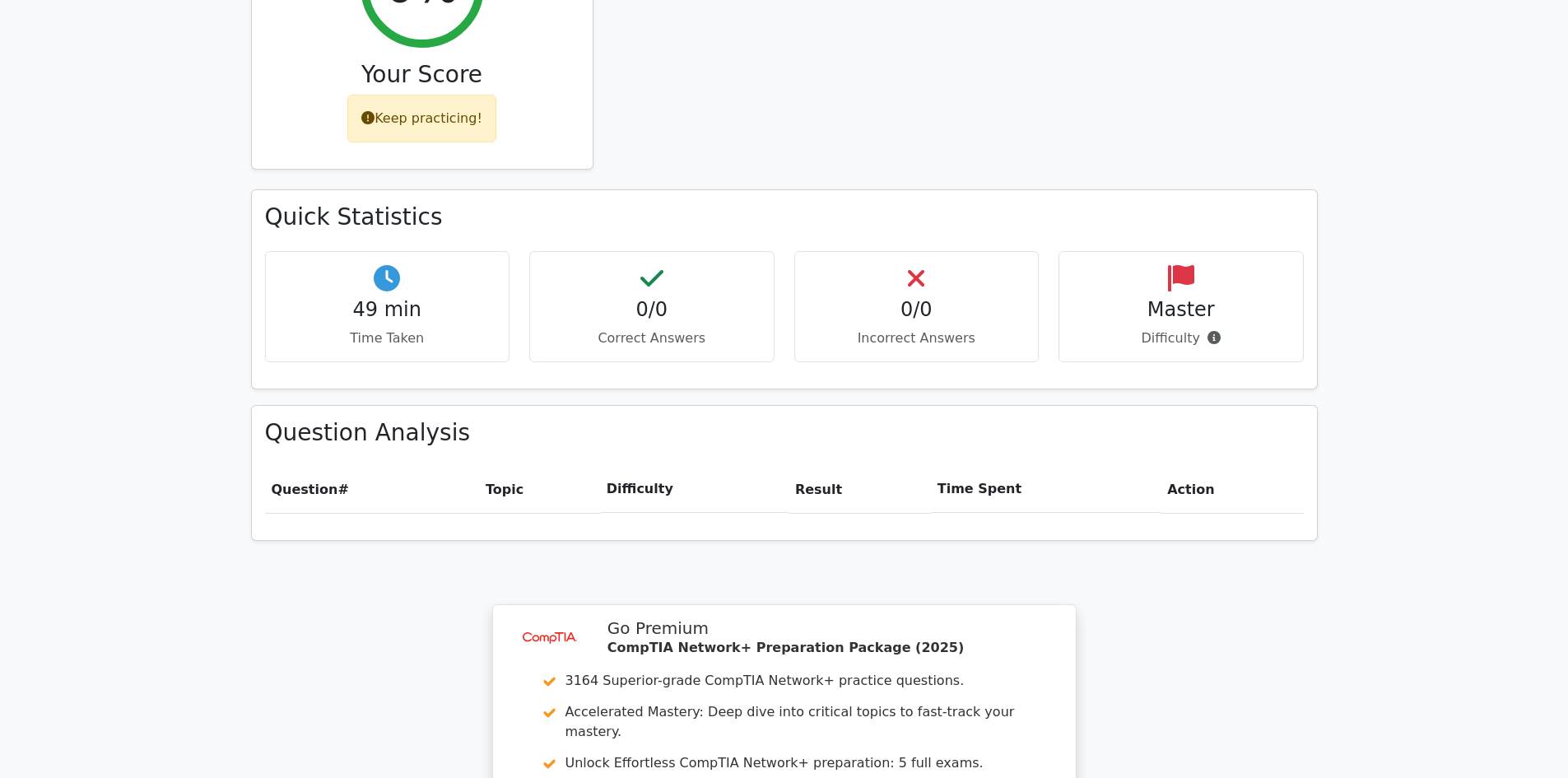
scroll to position [741, 0]
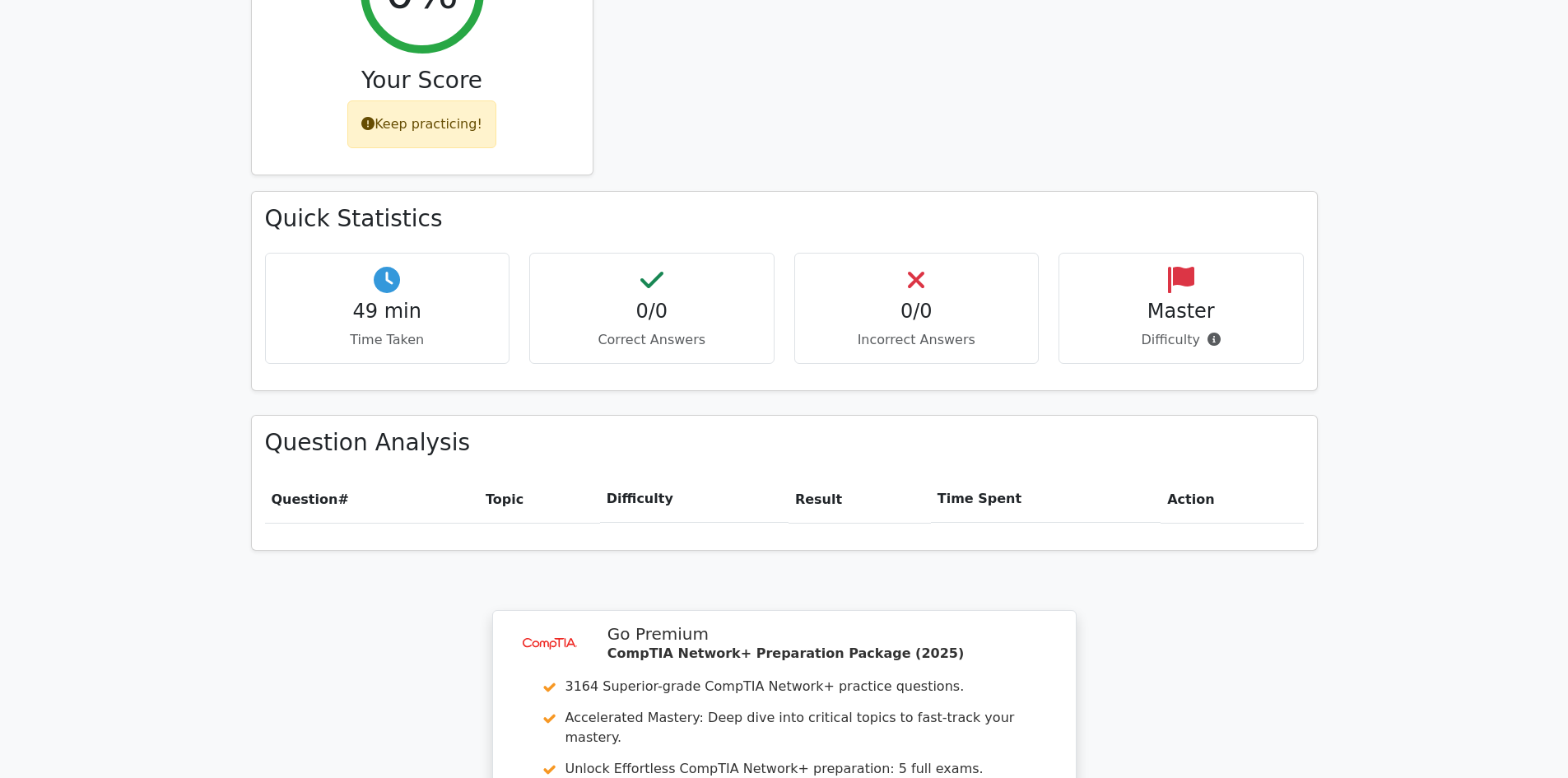
click at [817, 253] on div "0/0 Incorrect Answers" at bounding box center [917, 308] width 246 height 111
click at [705, 266] on div "0/0 Correct Answers" at bounding box center [652, 308] width 246 height 111
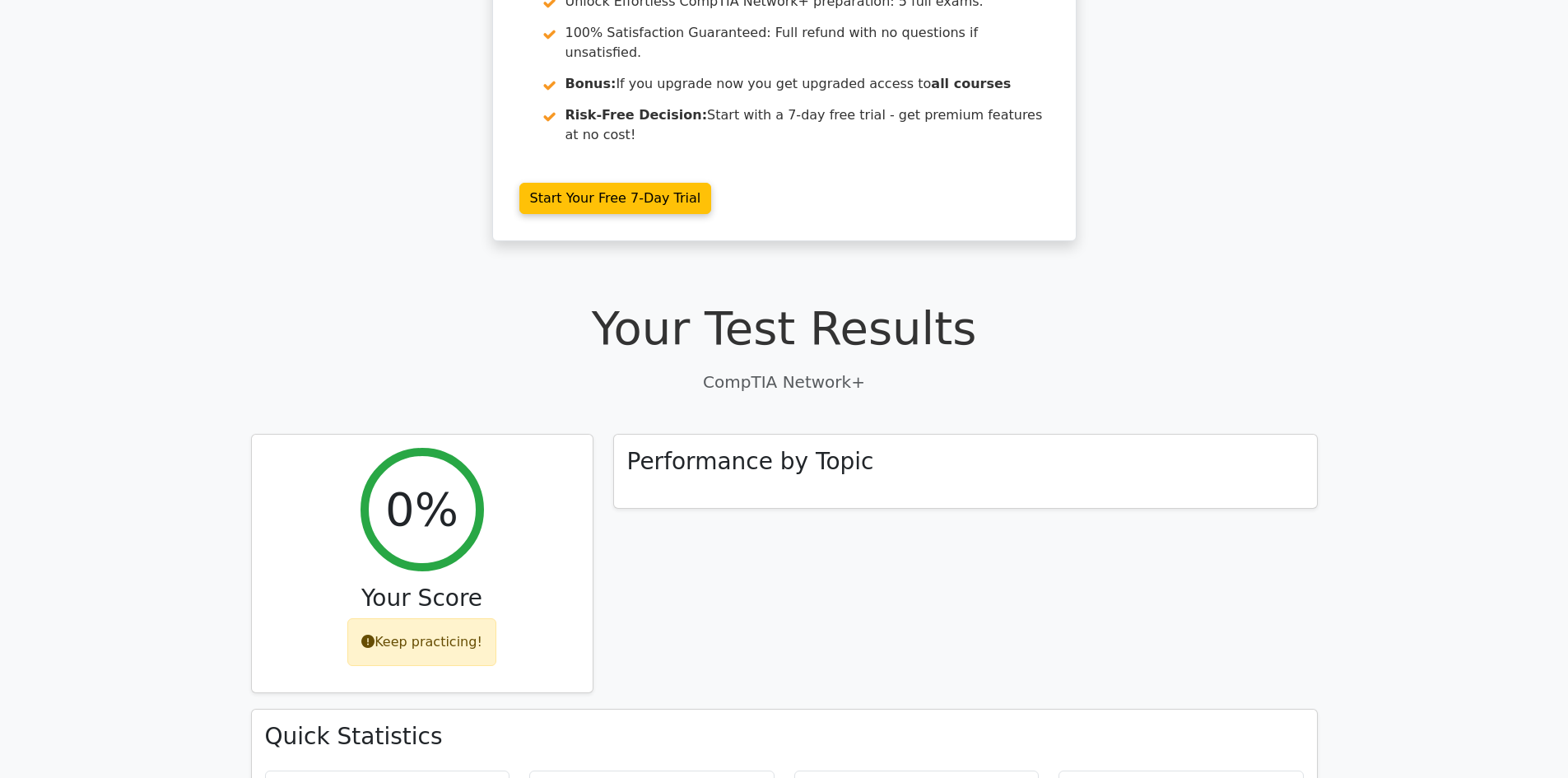
scroll to position [329, 0]
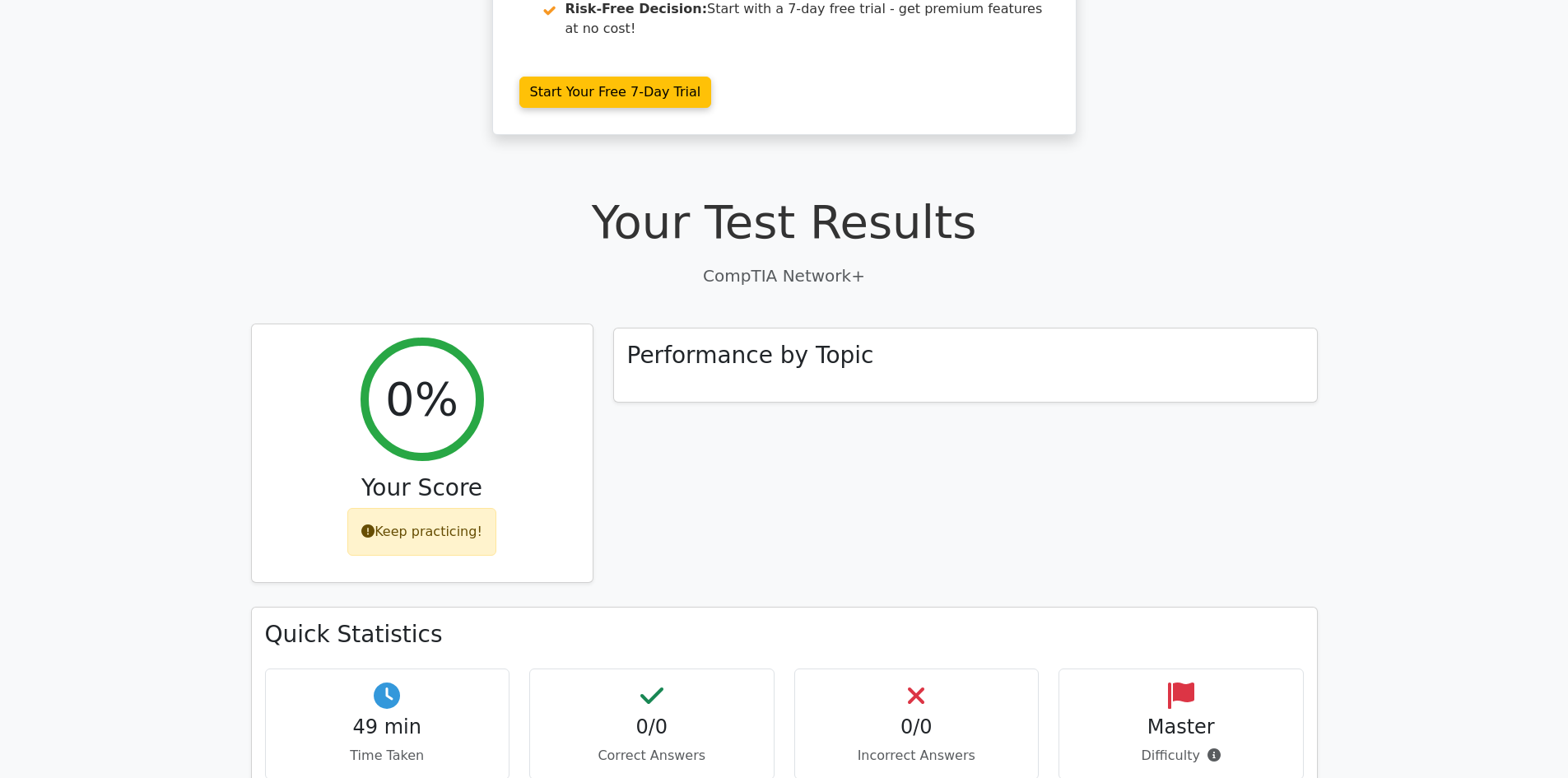
click at [456, 353] on div "0%" at bounding box center [422, 399] width 123 height 123
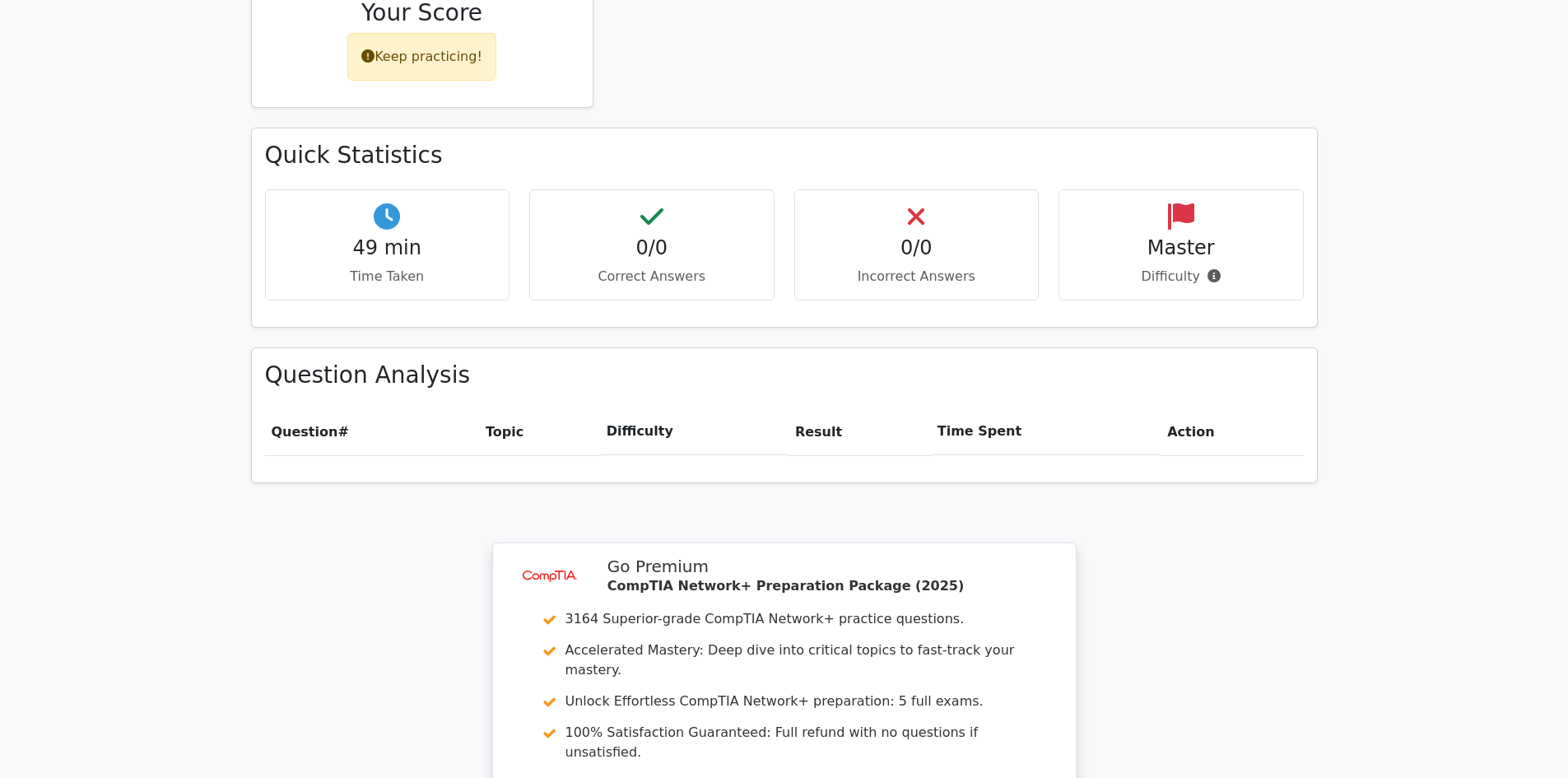
scroll to position [601, 0]
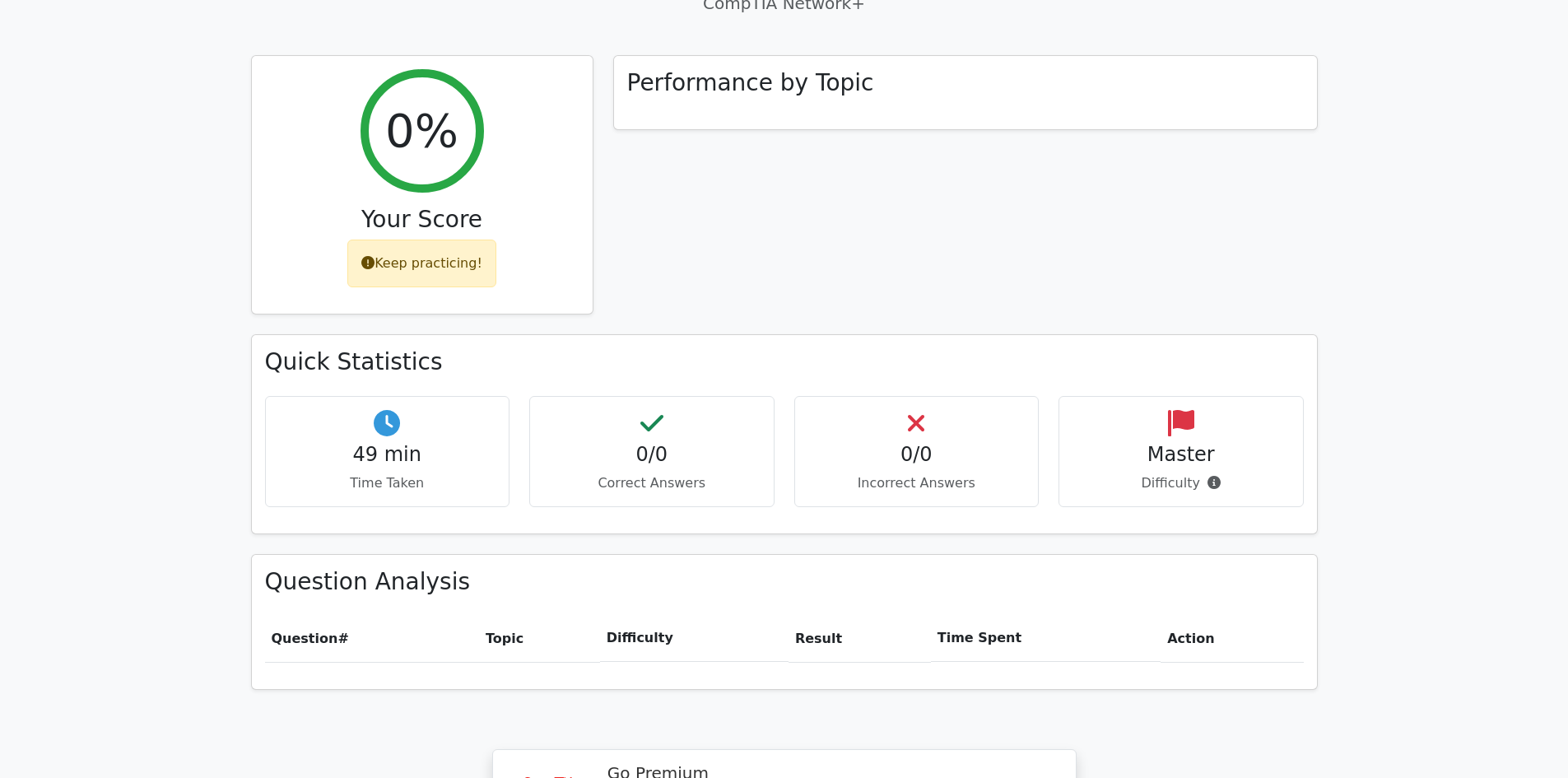
drag, startPoint x: 101, startPoint y: 333, endPoint x: 143, endPoint y: 237, distance: 104.8
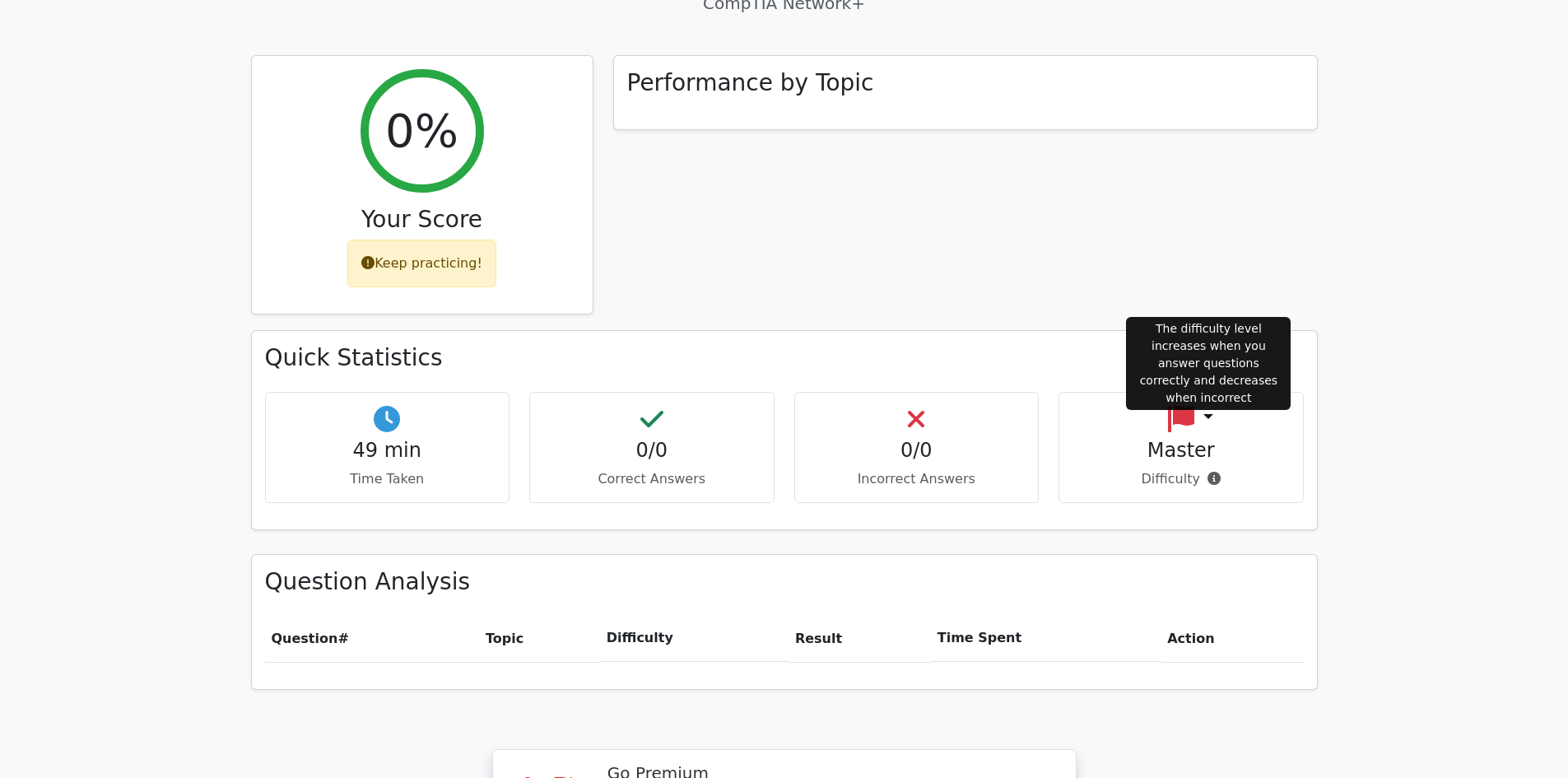
drag, startPoint x: 143, startPoint y: 237, endPoint x: 1210, endPoint y: 422, distance: 1082.9
click at [1210, 472] on icon at bounding box center [1214, 478] width 13 height 13
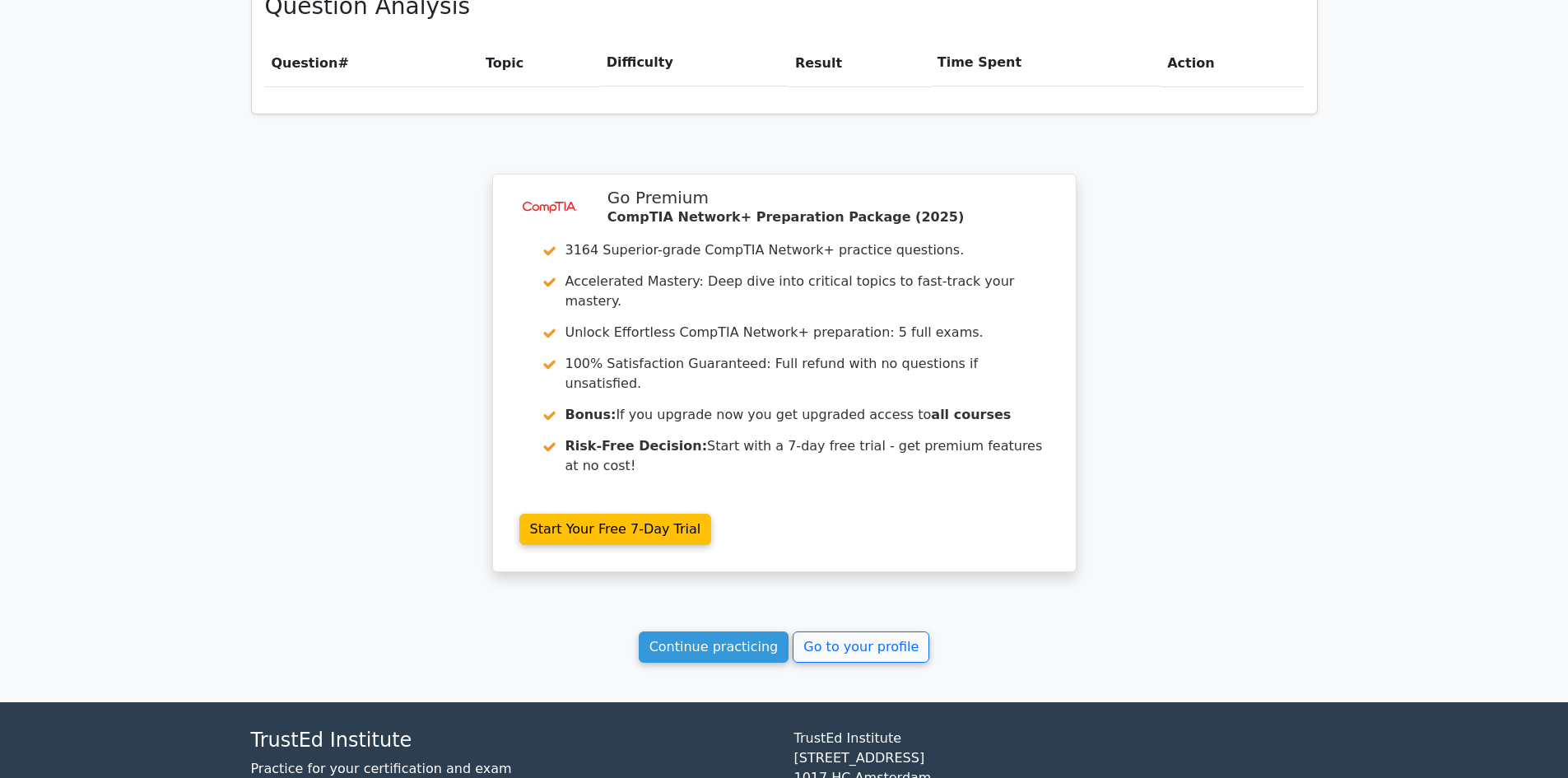
scroll to position [1178, 0]
